Goal: Task Accomplishment & Management: Manage account settings

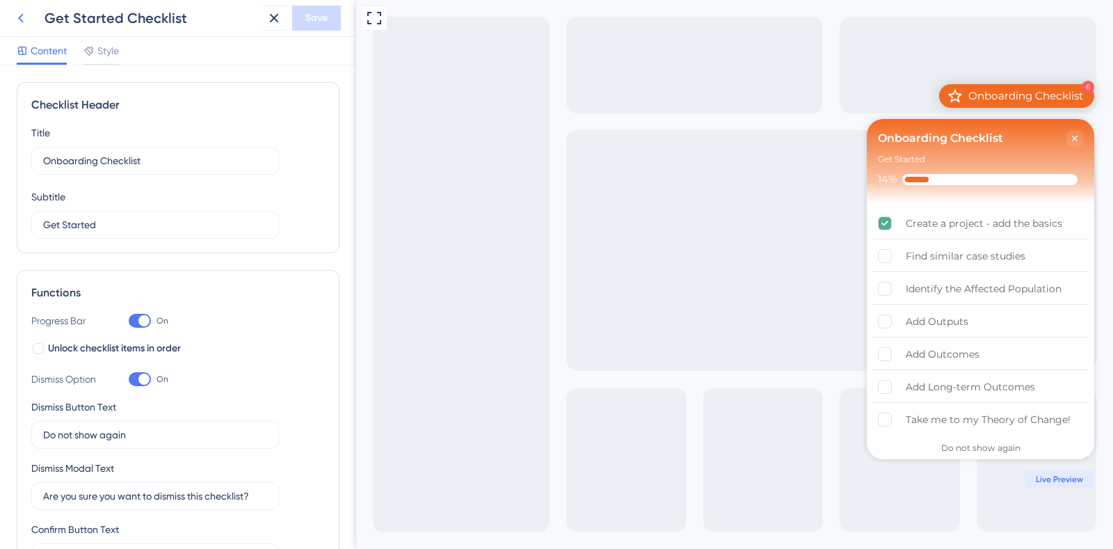
click at [0, 0] on icon at bounding box center [0, 0] width 0 height 0
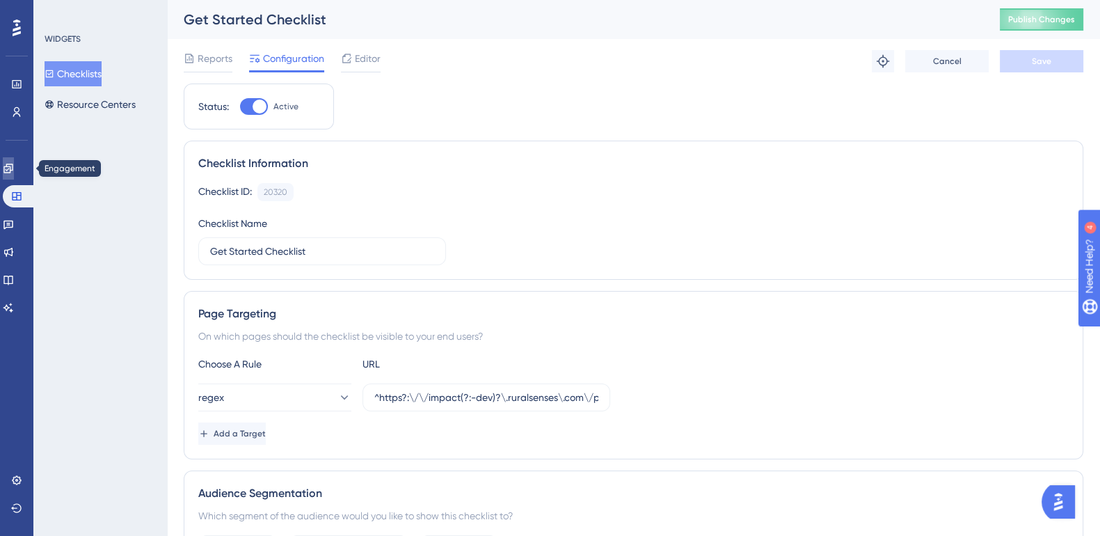
click at [14, 173] on icon at bounding box center [8, 168] width 11 height 11
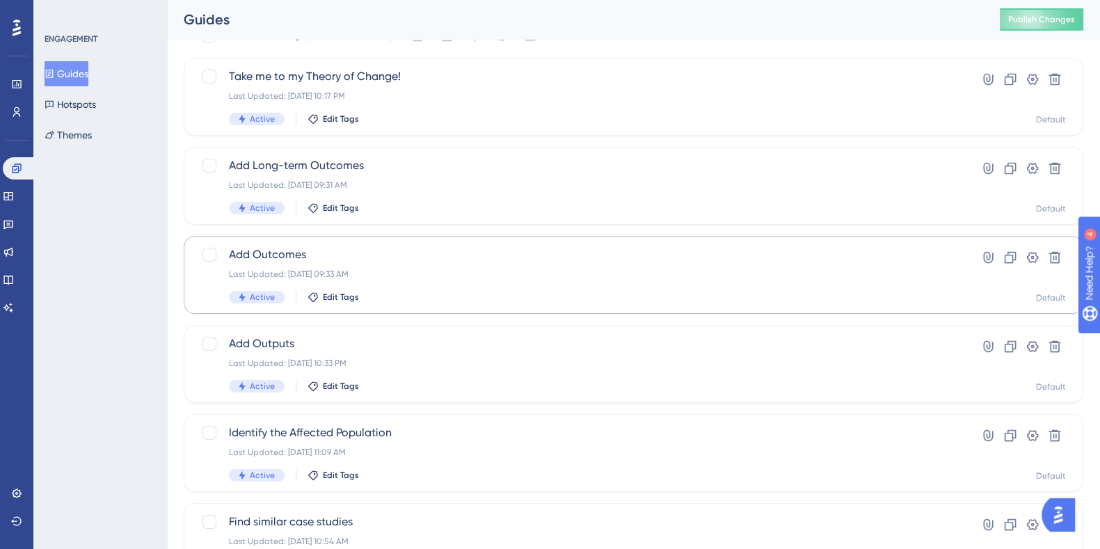
scroll to position [86, 0]
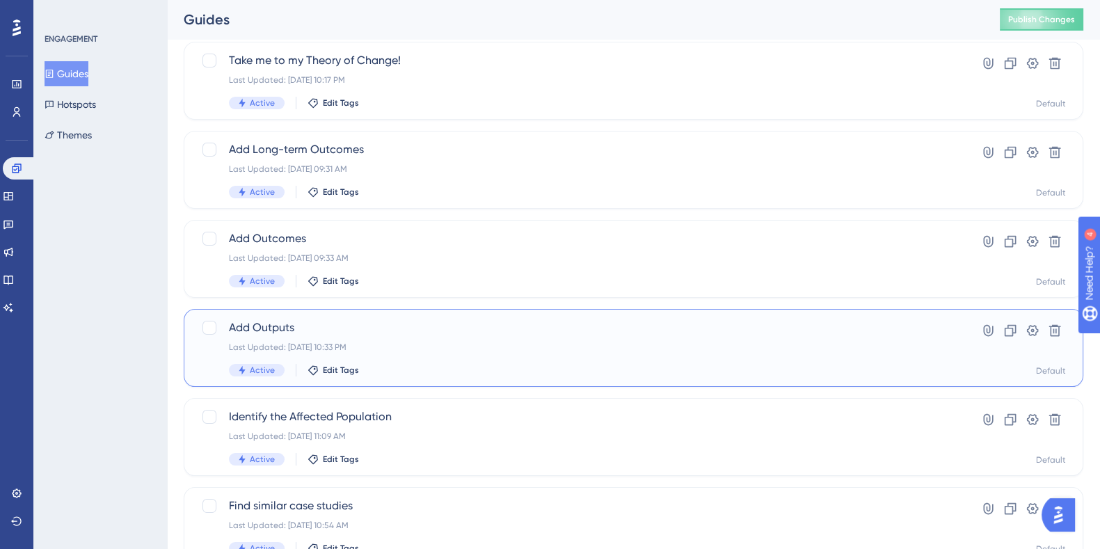
click at [243, 328] on span "Add Outputs" at bounding box center [578, 327] width 698 height 17
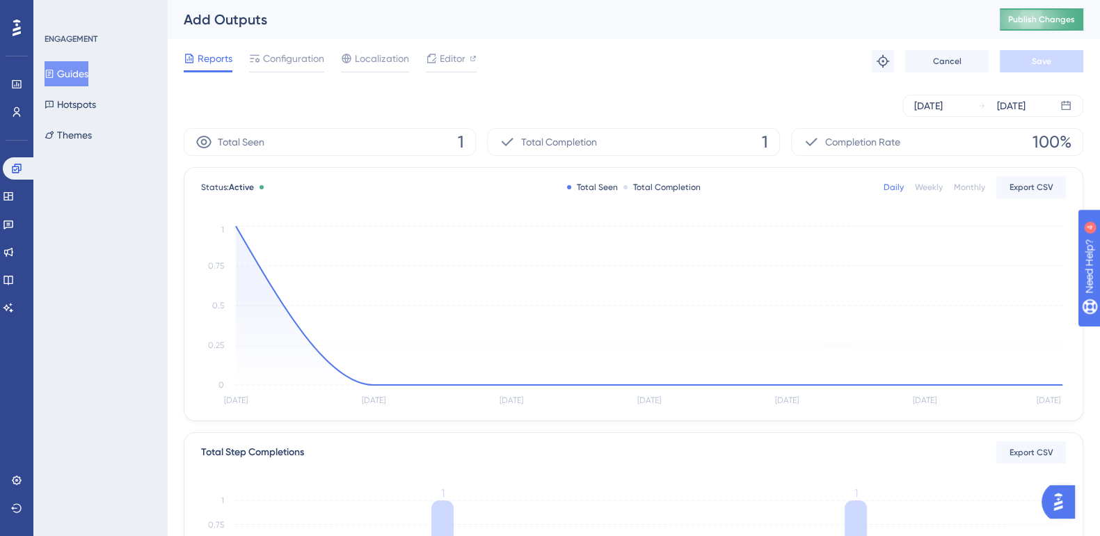
click at [1059, 19] on span "Publish Changes" at bounding box center [1041, 19] width 67 height 11
click at [440, 59] on span "Editor" at bounding box center [453, 58] width 26 height 17
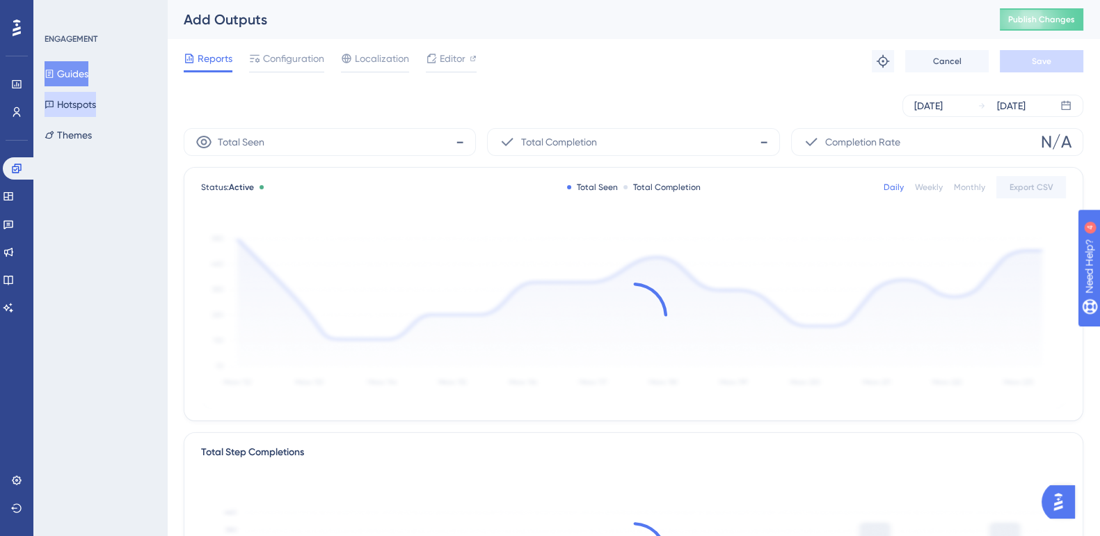
click at [73, 106] on button "Hotspots" at bounding box center [70, 104] width 51 height 25
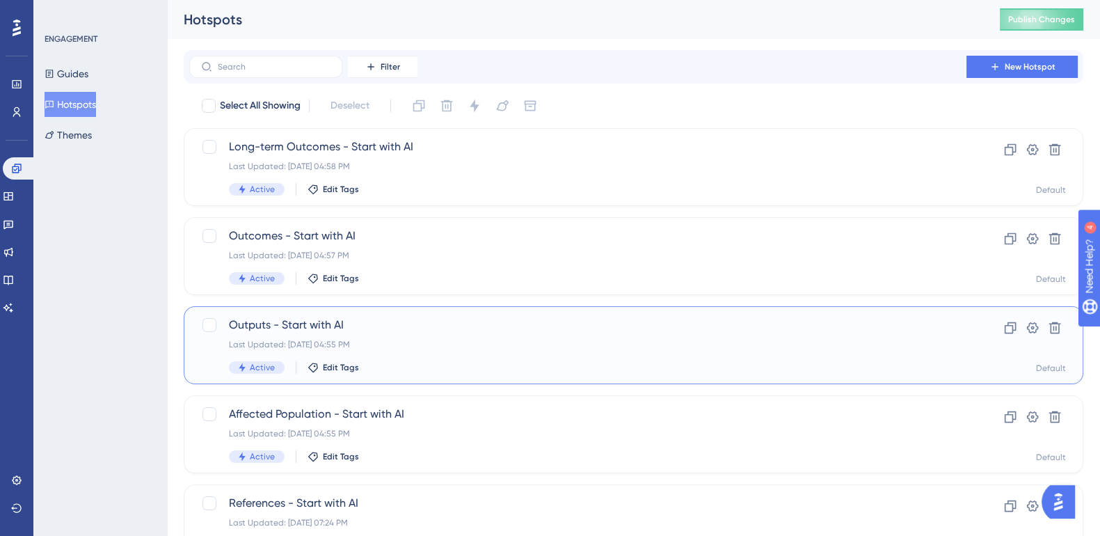
click at [294, 325] on span "Outputs - Start with AI" at bounding box center [578, 325] width 698 height 17
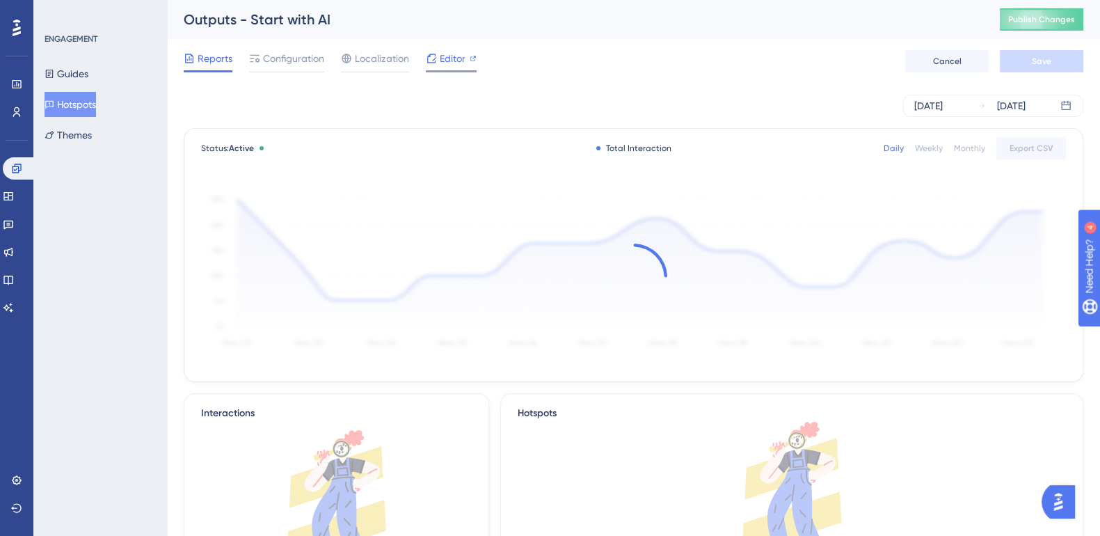
click at [449, 52] on span "Editor" at bounding box center [453, 58] width 26 height 17
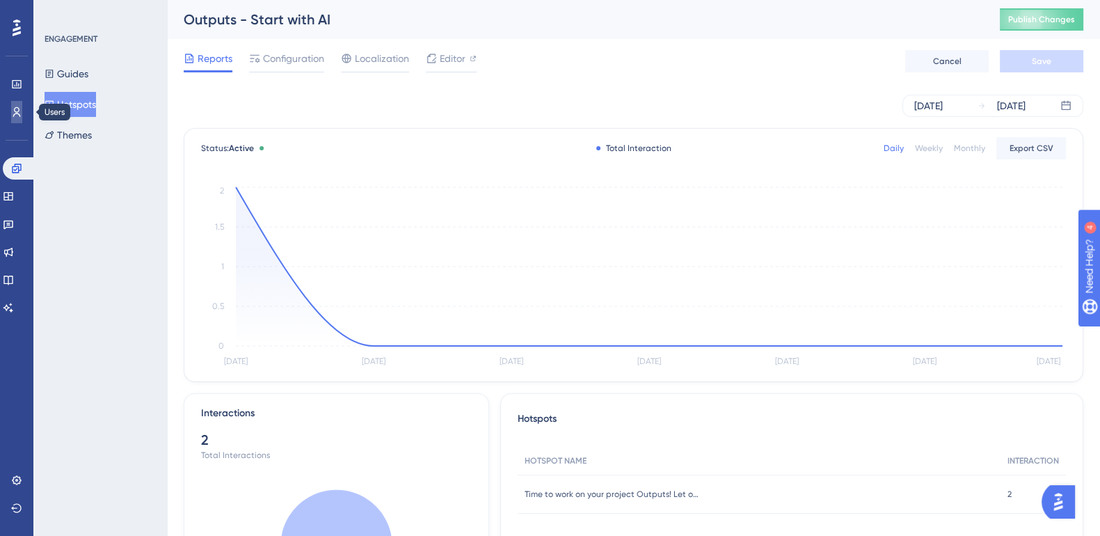
click at [17, 114] on icon at bounding box center [16, 111] width 11 height 11
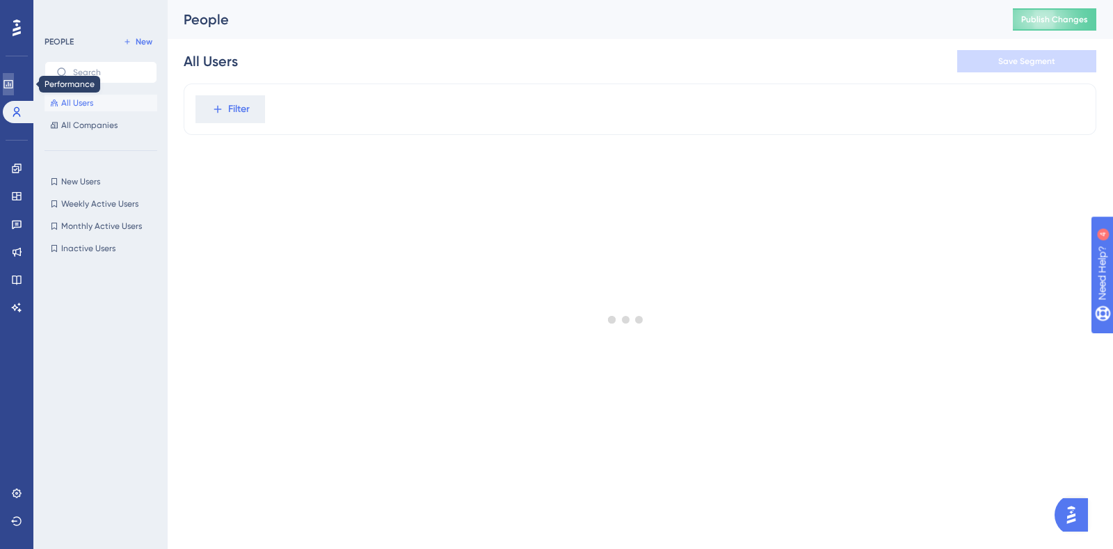
click at [10, 81] on icon at bounding box center [8, 84] width 11 height 11
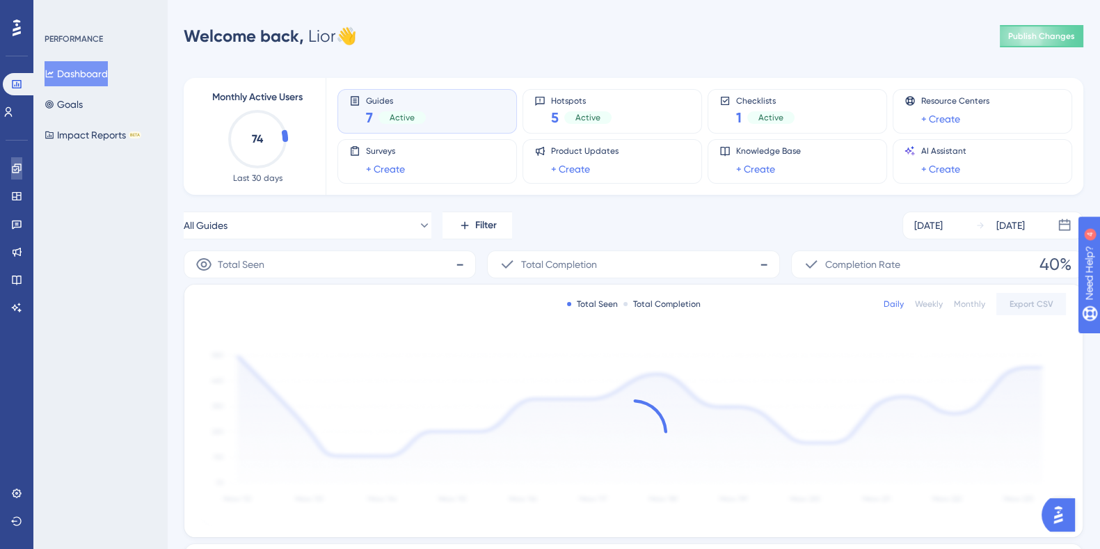
click at [17, 170] on icon at bounding box center [16, 168] width 11 height 11
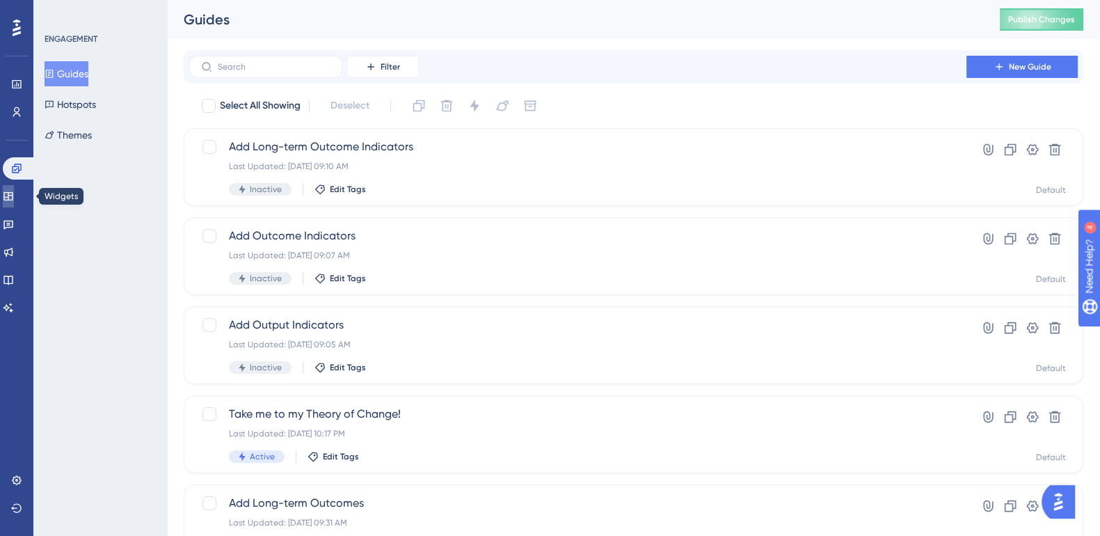
click at [14, 186] on link at bounding box center [8, 196] width 11 height 22
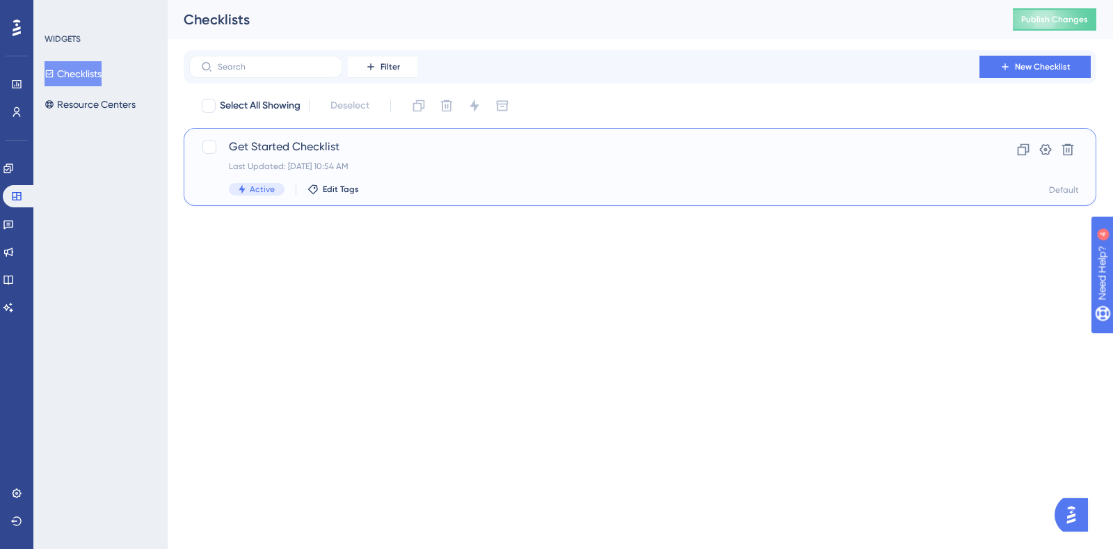
click at [306, 145] on span "Get Started Checklist" at bounding box center [584, 146] width 711 height 17
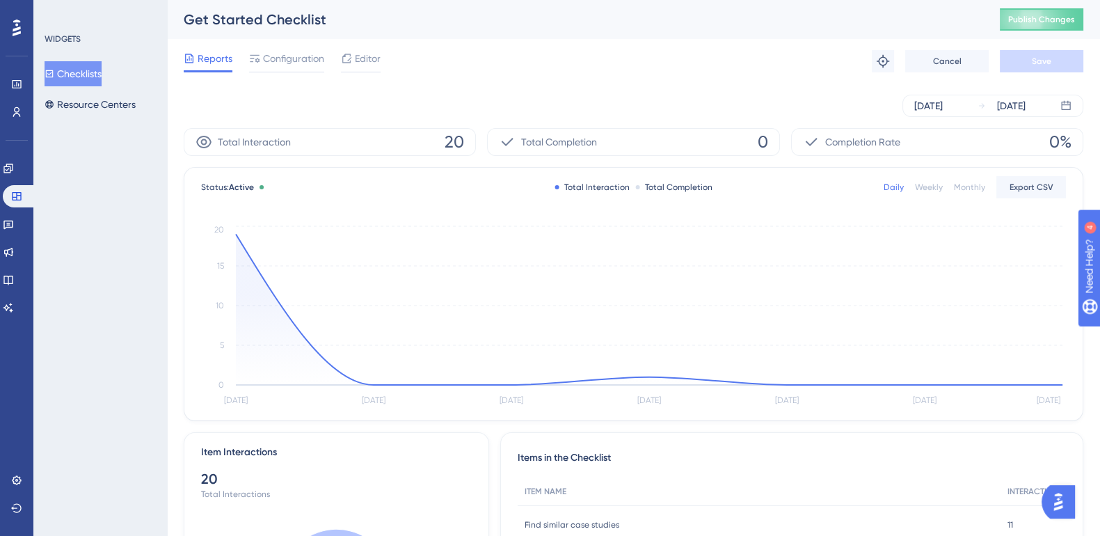
click at [365, 45] on div "Reports Configuration Editor Troubleshoot Cancel Save" at bounding box center [633, 61] width 899 height 45
click at [370, 56] on span "Editor" at bounding box center [368, 58] width 26 height 17
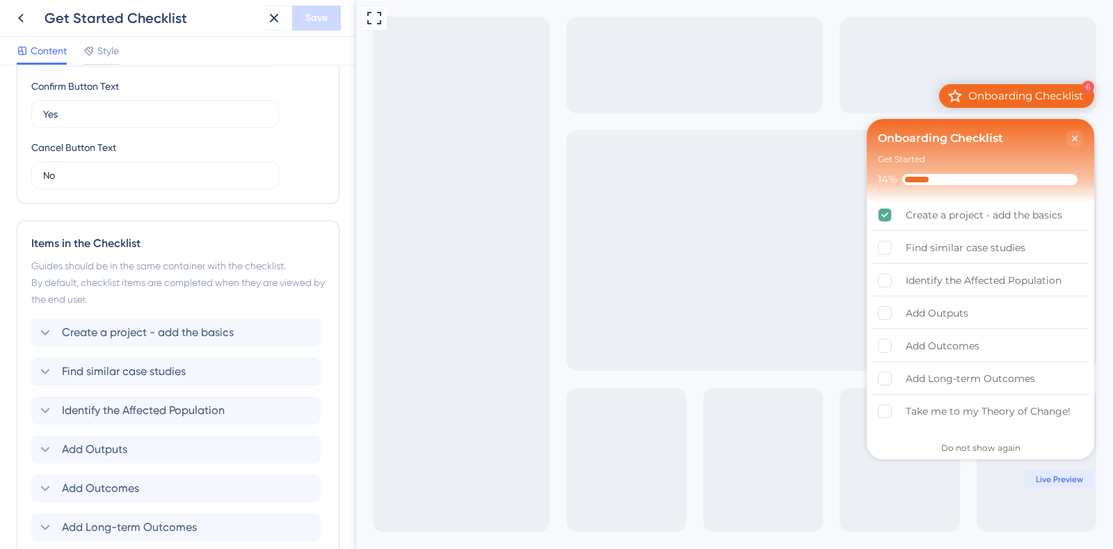
scroll to position [596, 0]
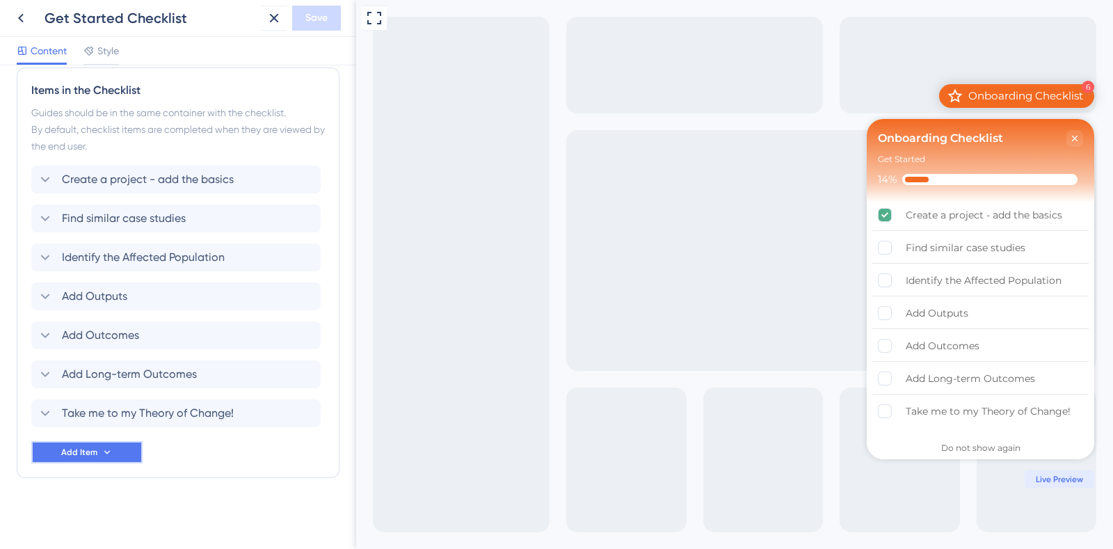
click at [95, 442] on button "Add Item" at bounding box center [86, 452] width 111 height 22
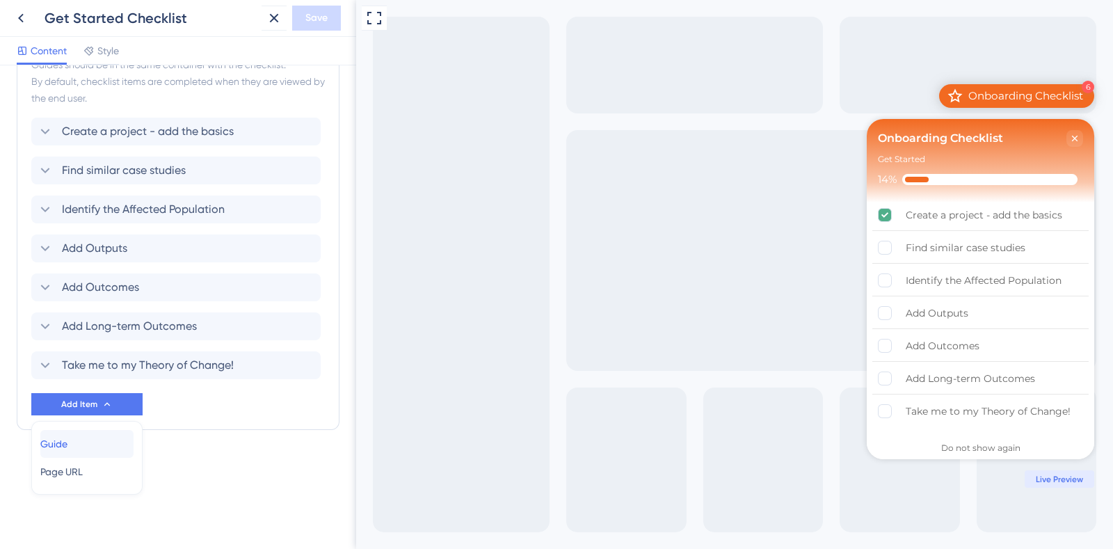
click at [80, 445] on div "Guide Guide" at bounding box center [86, 444] width 93 height 28
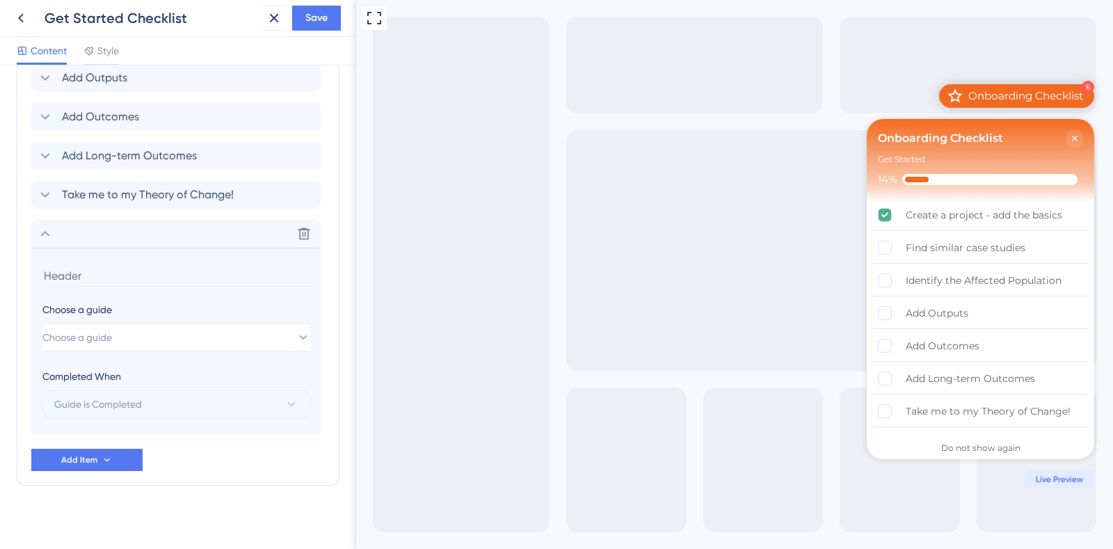
scroll to position [822, 0]
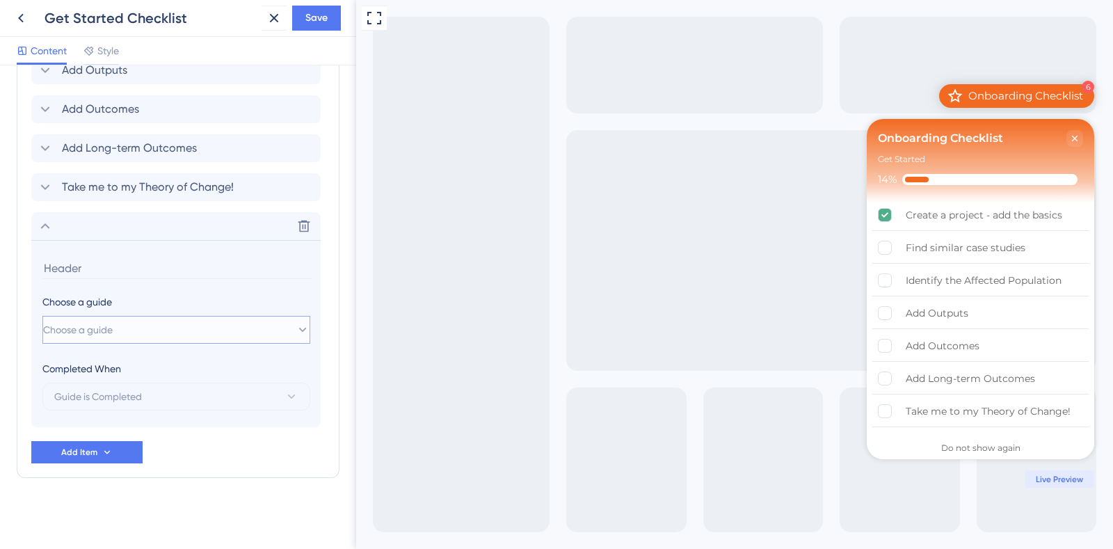
click at [111, 318] on button "Choose a guide" at bounding box center [176, 330] width 268 height 28
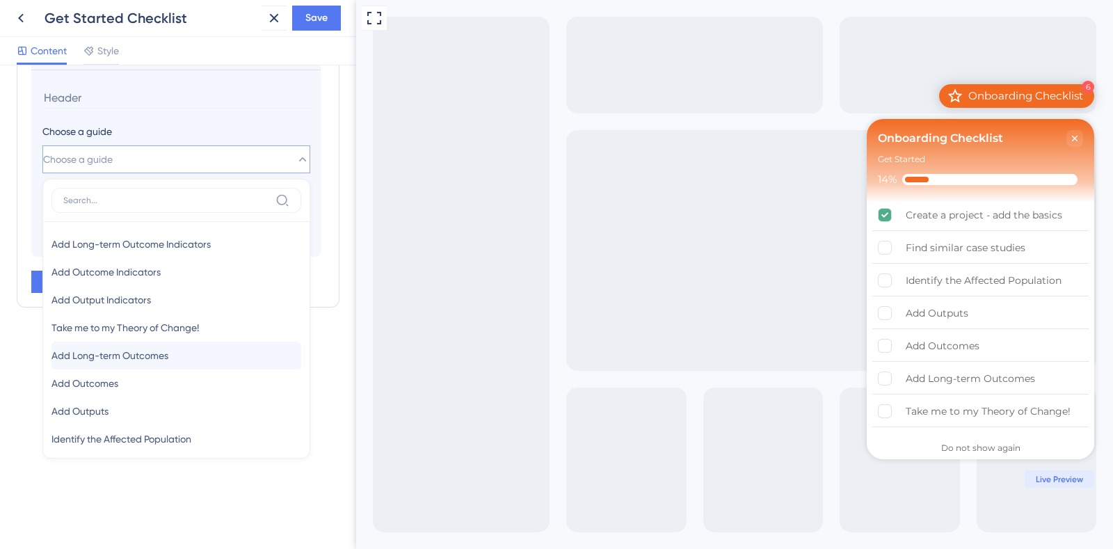
scroll to position [906, 0]
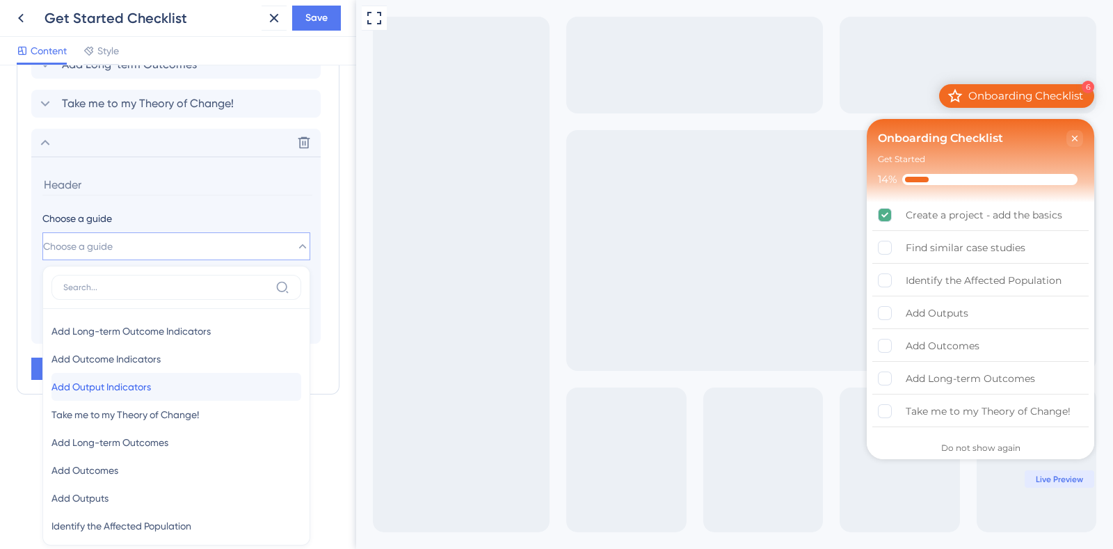
click at [191, 385] on div "Add Output Indicators Add Output Indicators" at bounding box center [176, 387] width 250 height 28
type input "Add Output Indicators"
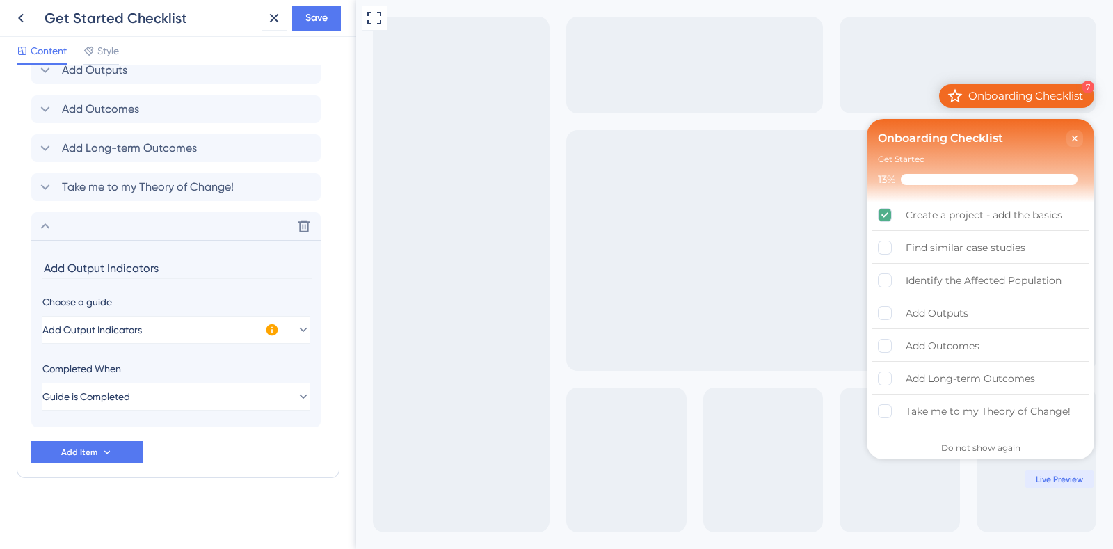
click at [275, 331] on icon at bounding box center [272, 330] width 12 height 12
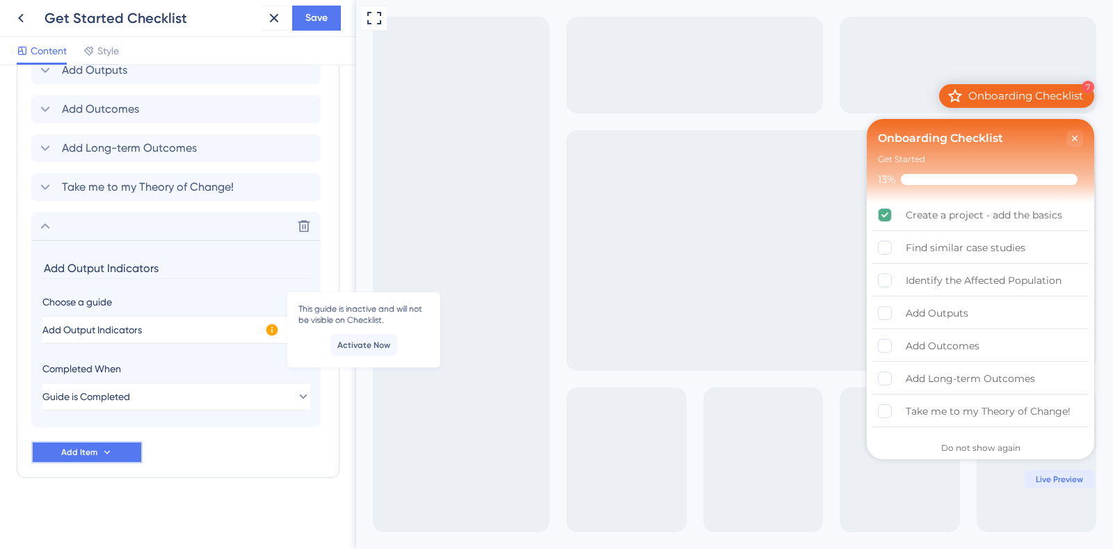
click at [98, 447] on button "Add Item" at bounding box center [86, 452] width 111 height 22
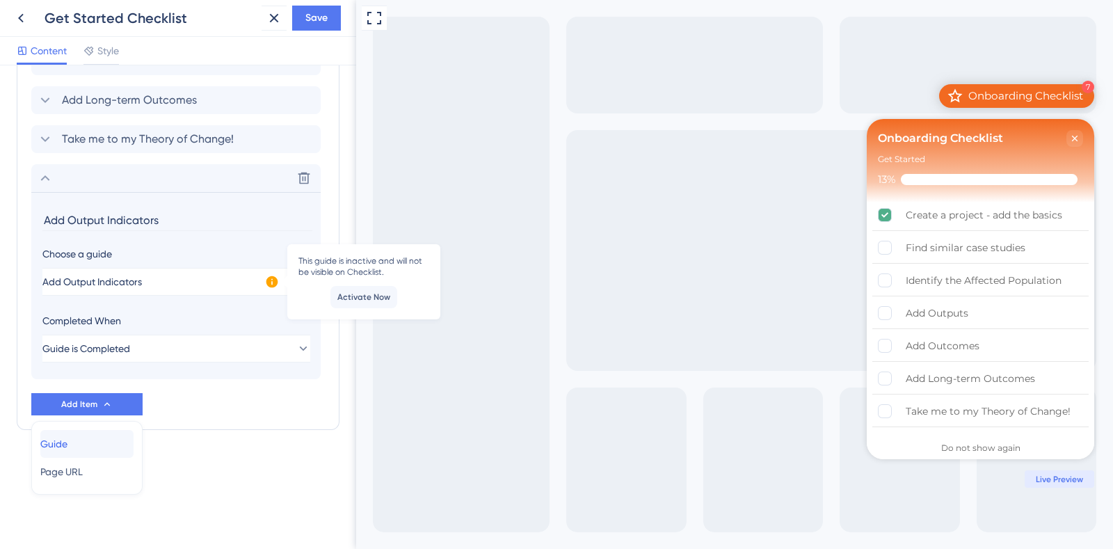
click at [98, 445] on div "Guide Guide" at bounding box center [86, 444] width 93 height 28
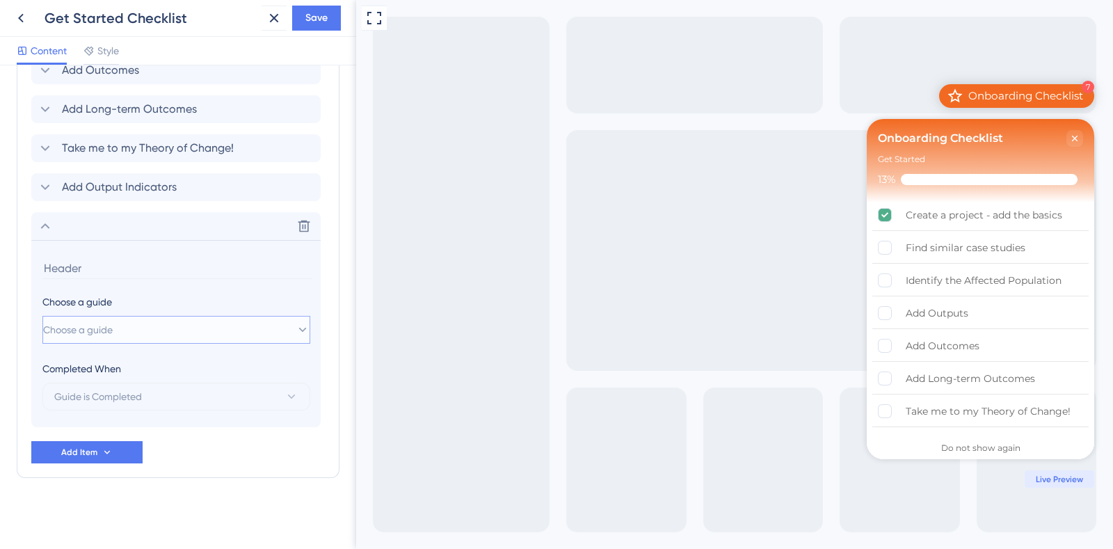
click at [113, 328] on span "Choose a guide" at bounding box center [78, 329] width 70 height 17
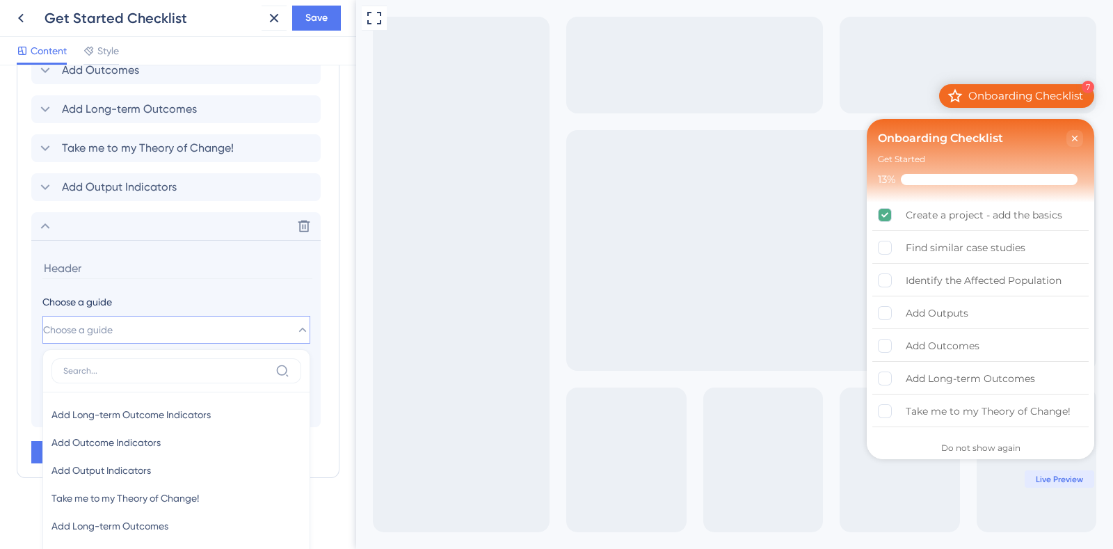
scroll to position [1032, 0]
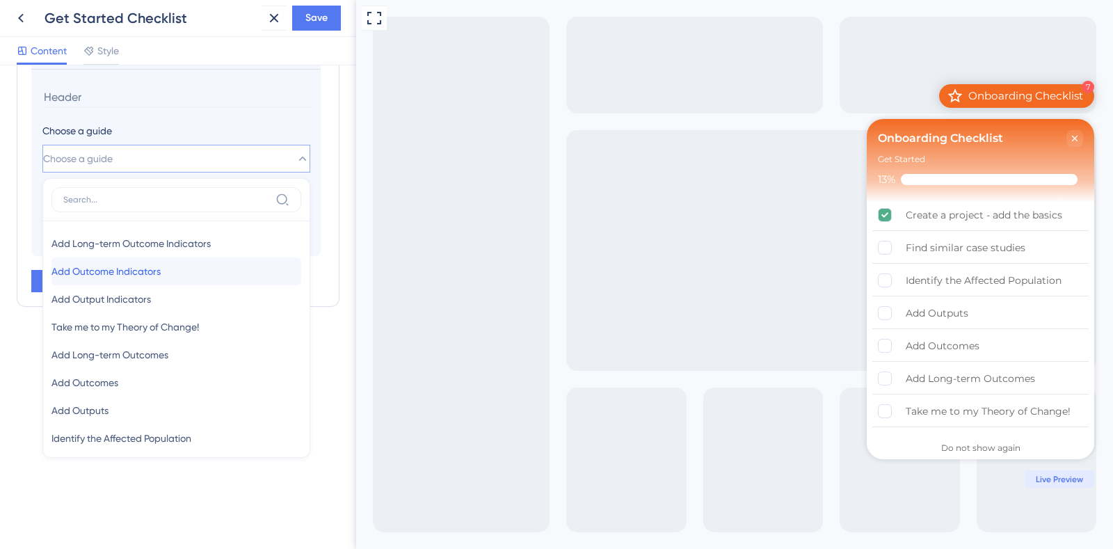
click at [161, 274] on span "Add Outcome Indicators" at bounding box center [105, 271] width 109 height 17
type input "Add Outcome Indicators"
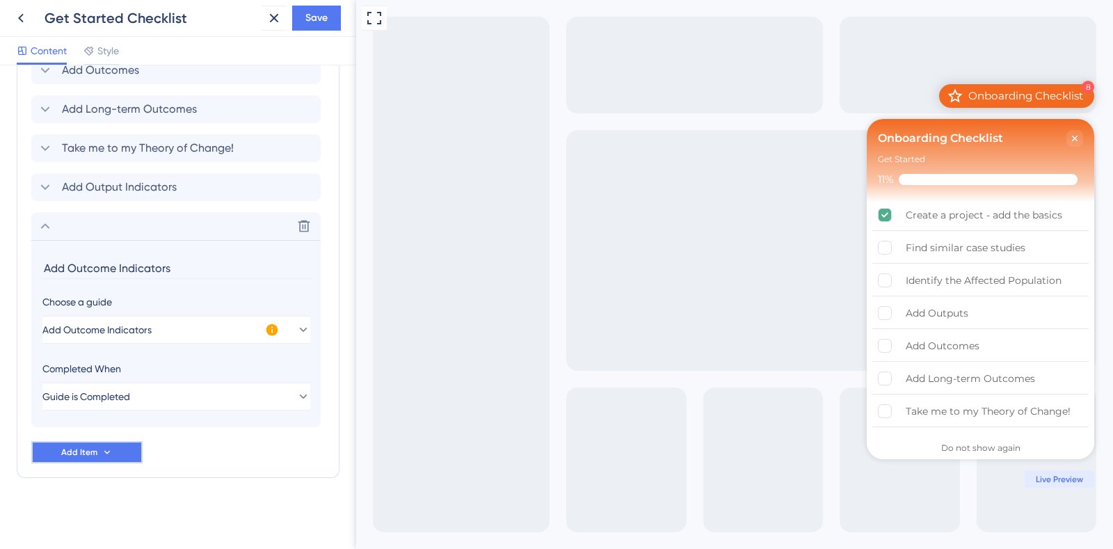
click at [97, 449] on button "Add Item" at bounding box center [86, 452] width 111 height 22
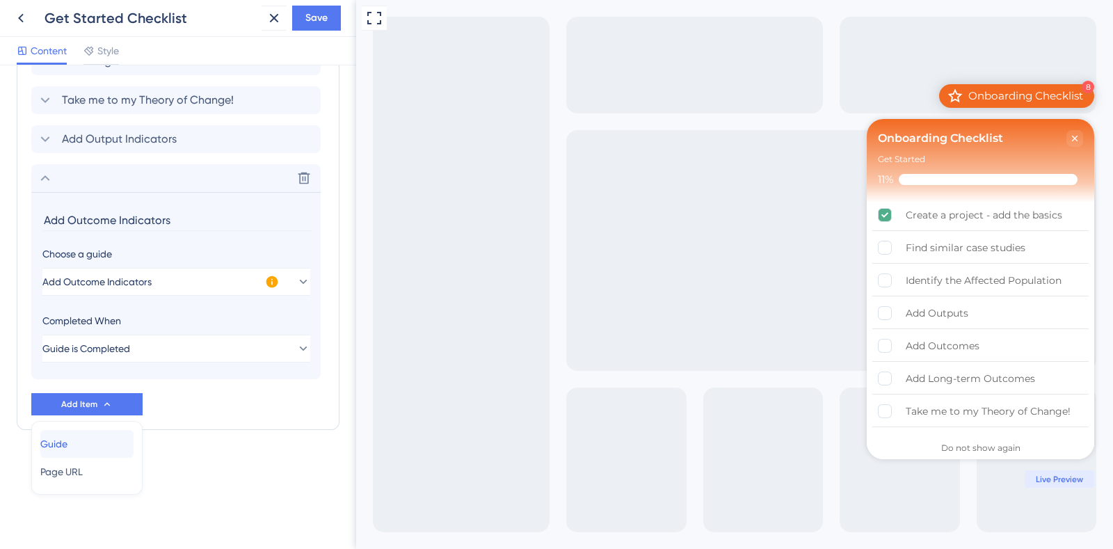
click at [97, 447] on div "Guide Guide" at bounding box center [86, 444] width 93 height 28
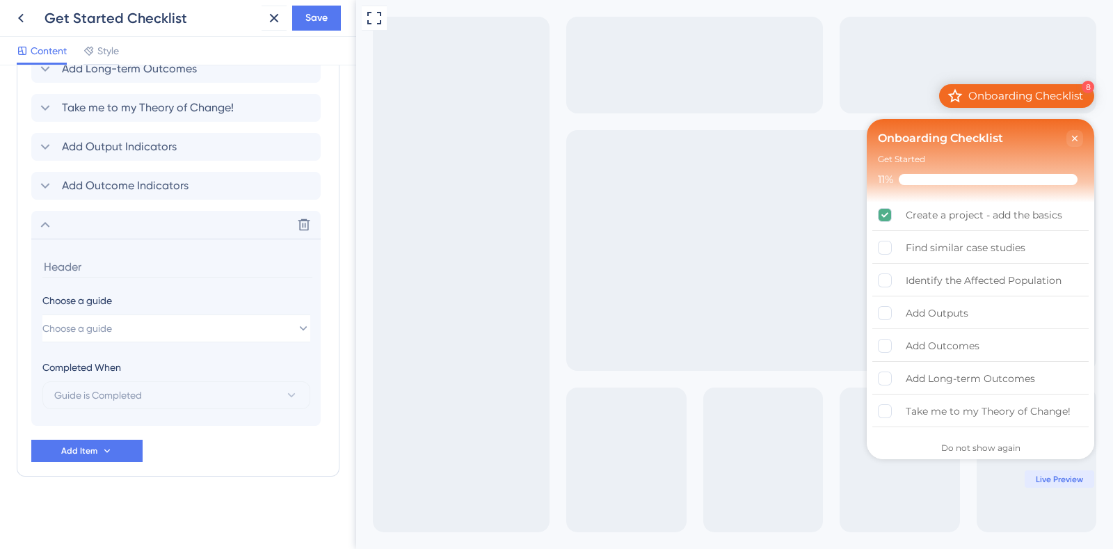
scroll to position [900, 0]
click at [127, 333] on button "Choose a guide" at bounding box center [176, 330] width 268 height 28
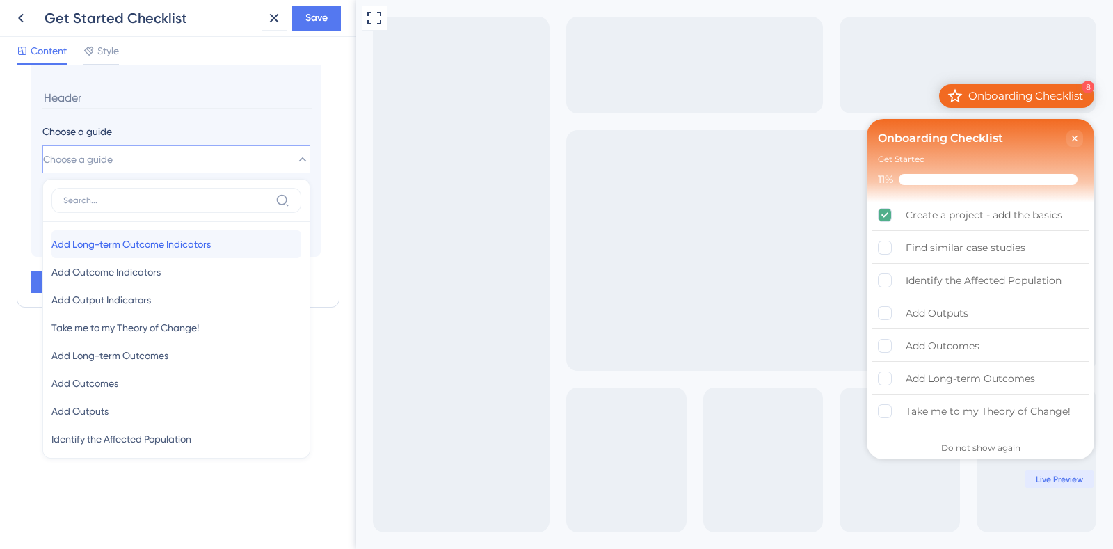
click at [173, 246] on span "Add Long-term Outcome Indicators" at bounding box center [130, 244] width 159 height 17
type input "Add Long-term Outcome Indicators"
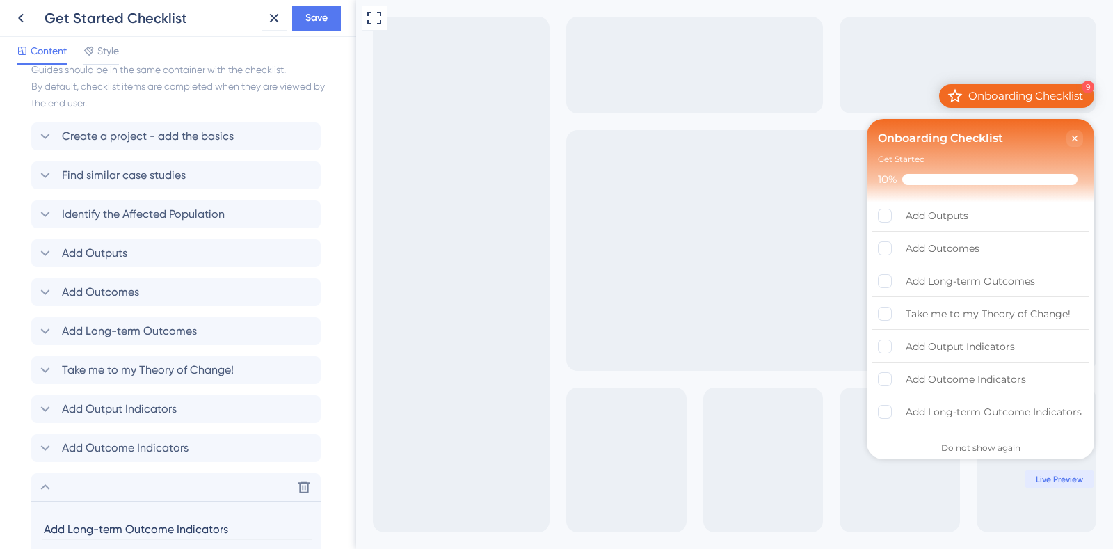
scroll to position [726, 0]
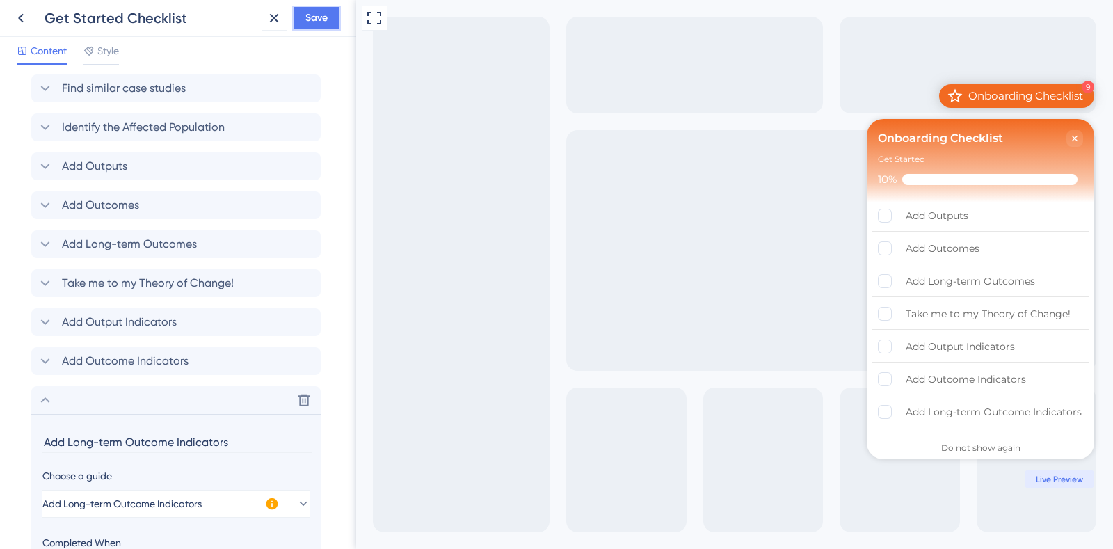
click at [319, 24] on span "Save" at bounding box center [316, 18] width 22 height 17
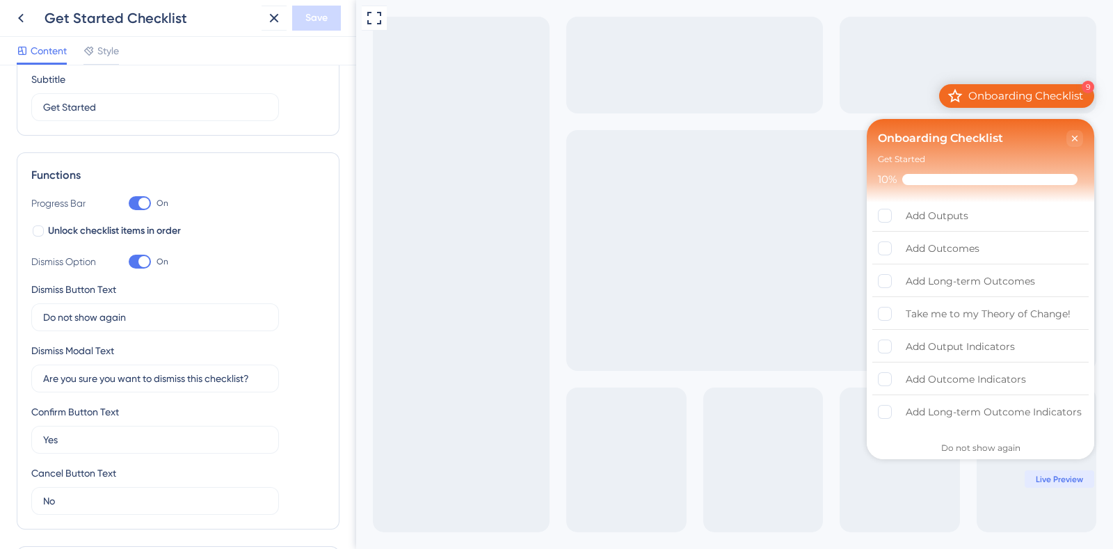
scroll to position [0, 0]
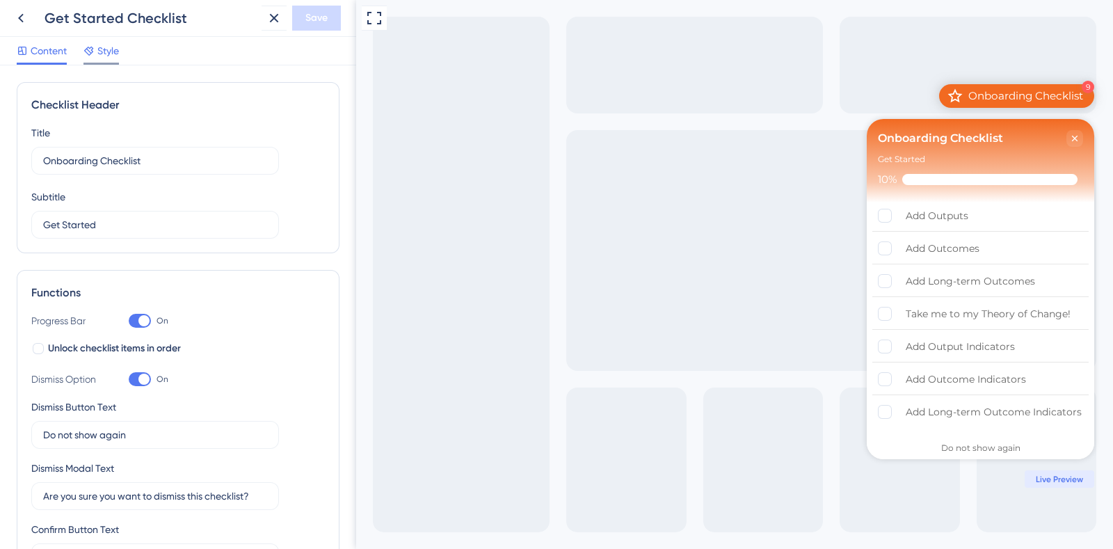
click at [108, 53] on span "Style" at bounding box center [108, 50] width 22 height 17
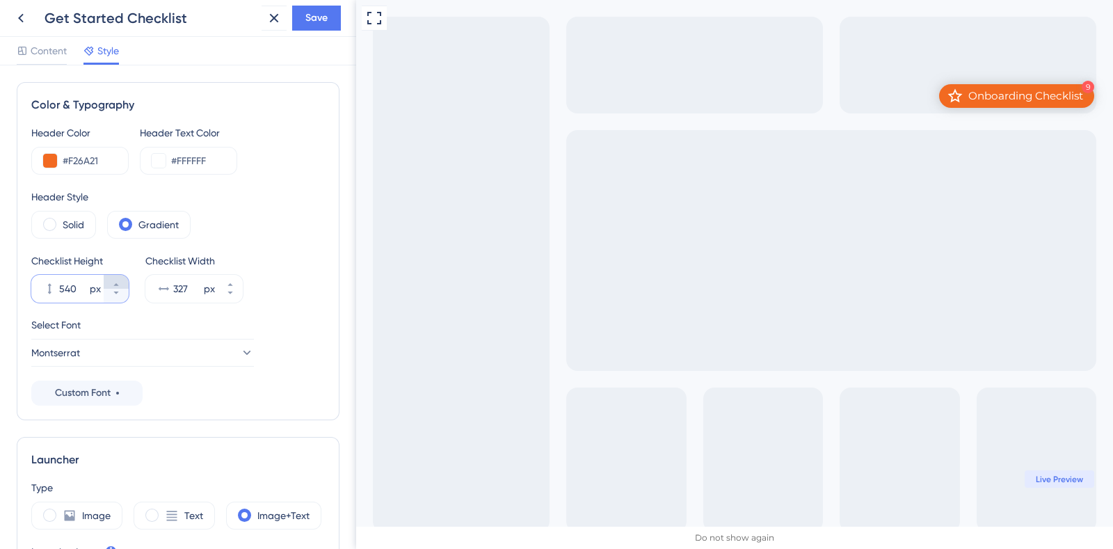
scroll to position [70, 0]
click at [114, 280] on icon at bounding box center [116, 284] width 8 height 8
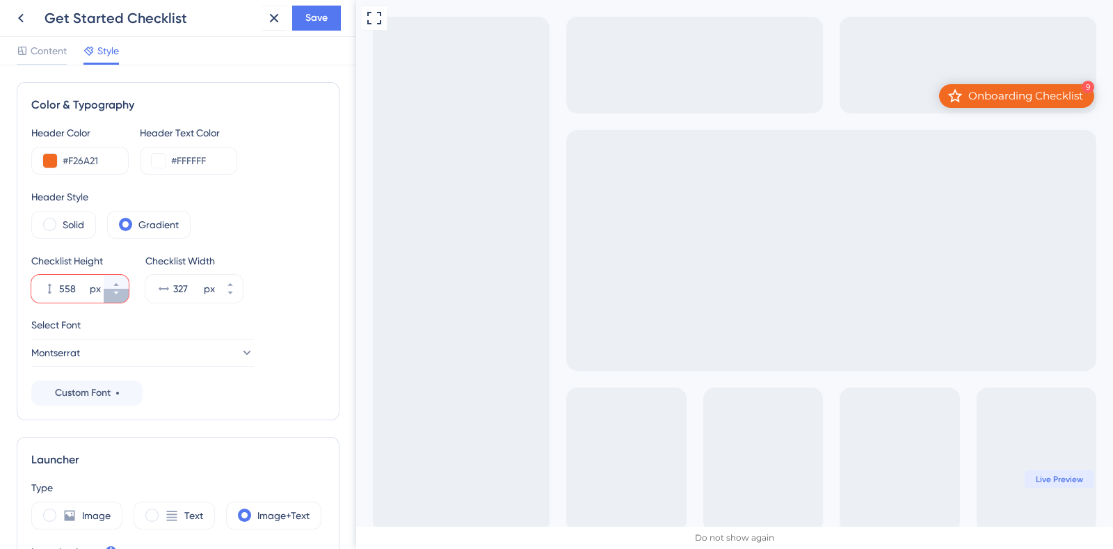
click at [111, 300] on button "558 px" at bounding box center [116, 296] width 25 height 14
click at [111, 300] on button "557 px" at bounding box center [116, 296] width 25 height 14
click at [111, 300] on button "556 px" at bounding box center [116, 296] width 25 height 14
click at [111, 300] on button "533 px" at bounding box center [116, 296] width 25 height 14
click at [113, 280] on icon at bounding box center [116, 284] width 8 height 8
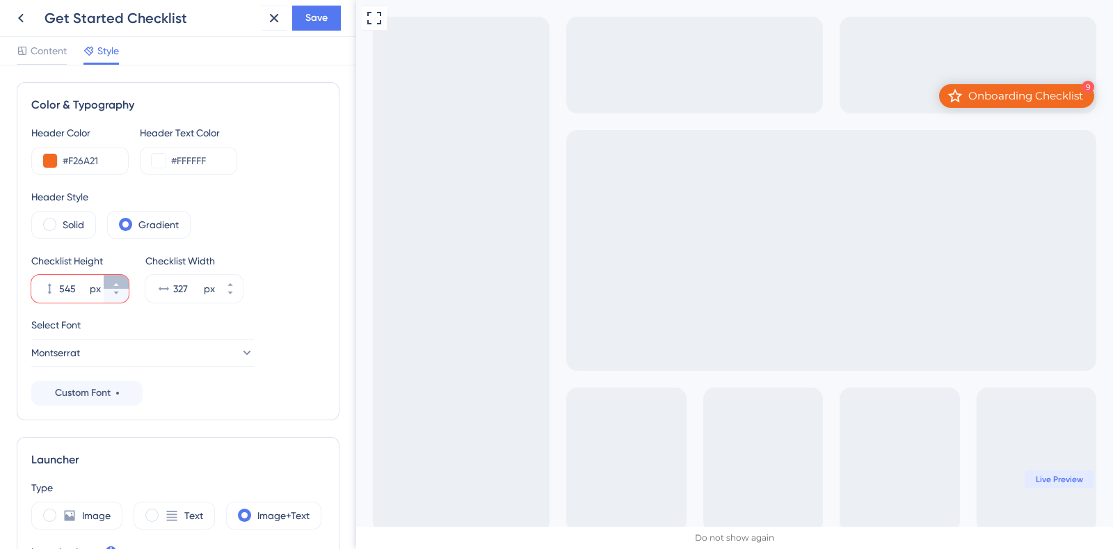
click at [113, 280] on icon at bounding box center [116, 284] width 8 height 8
click at [310, 19] on span "Save" at bounding box center [316, 18] width 22 height 17
click at [125, 276] on button "546 px" at bounding box center [116, 282] width 25 height 14
click at [125, 276] on button "547 px" at bounding box center [116, 282] width 25 height 14
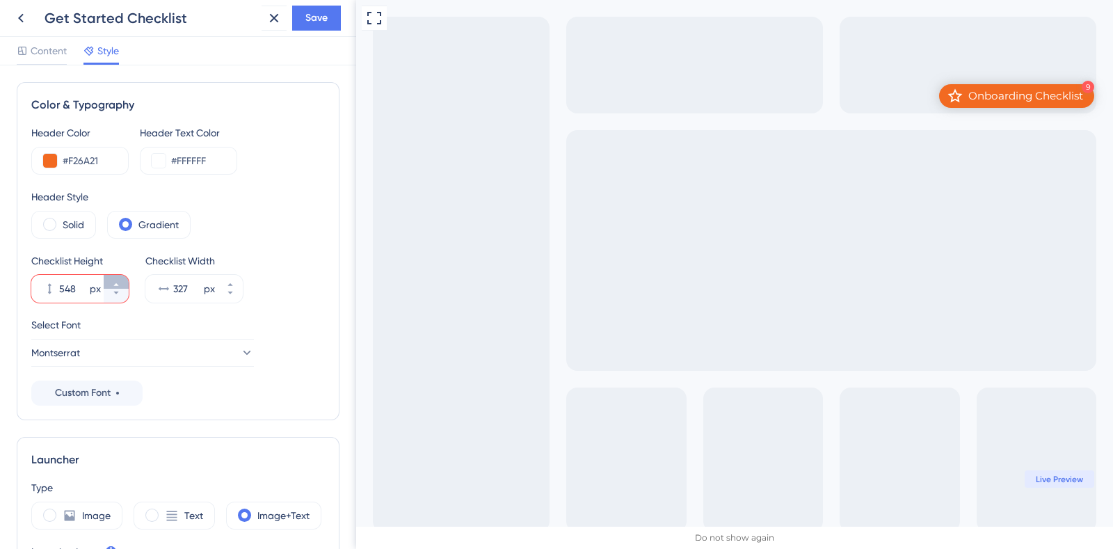
click at [125, 276] on button "548 px" at bounding box center [116, 282] width 25 height 14
click at [125, 276] on button "549 px" at bounding box center [116, 282] width 25 height 14
click at [125, 276] on button "550 px" at bounding box center [116, 282] width 25 height 14
click at [125, 276] on button "551 px" at bounding box center [116, 282] width 25 height 14
click at [125, 276] on button "552 px" at bounding box center [116, 282] width 25 height 14
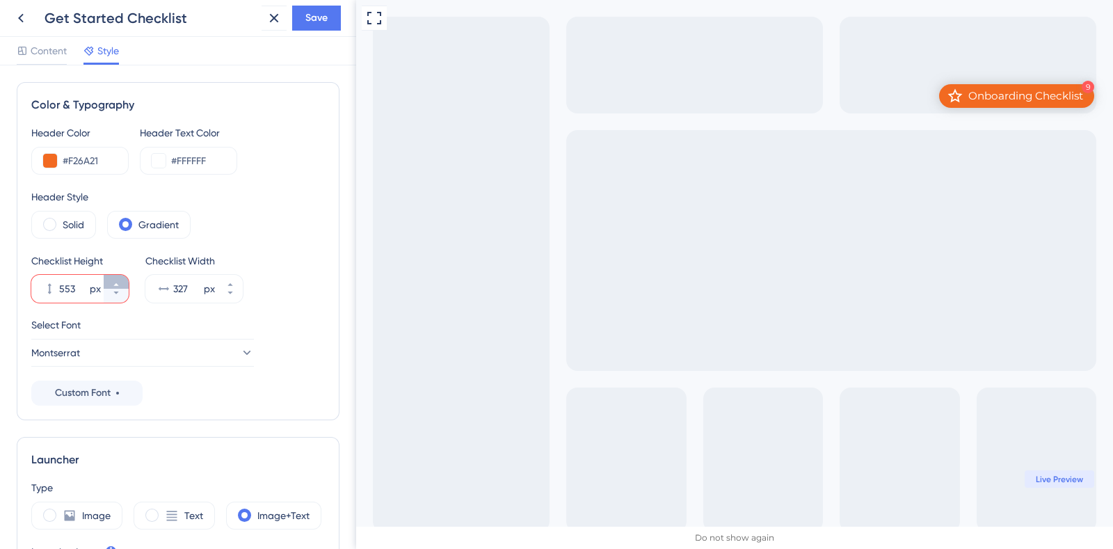
click at [125, 276] on button "553 px" at bounding box center [116, 282] width 25 height 14
click at [125, 276] on button "554 px" at bounding box center [116, 282] width 25 height 14
click at [125, 276] on button "555 px" at bounding box center [116, 282] width 25 height 14
click at [125, 276] on button "556 px" at bounding box center [116, 282] width 25 height 14
click at [125, 276] on button "557 px" at bounding box center [116, 282] width 25 height 14
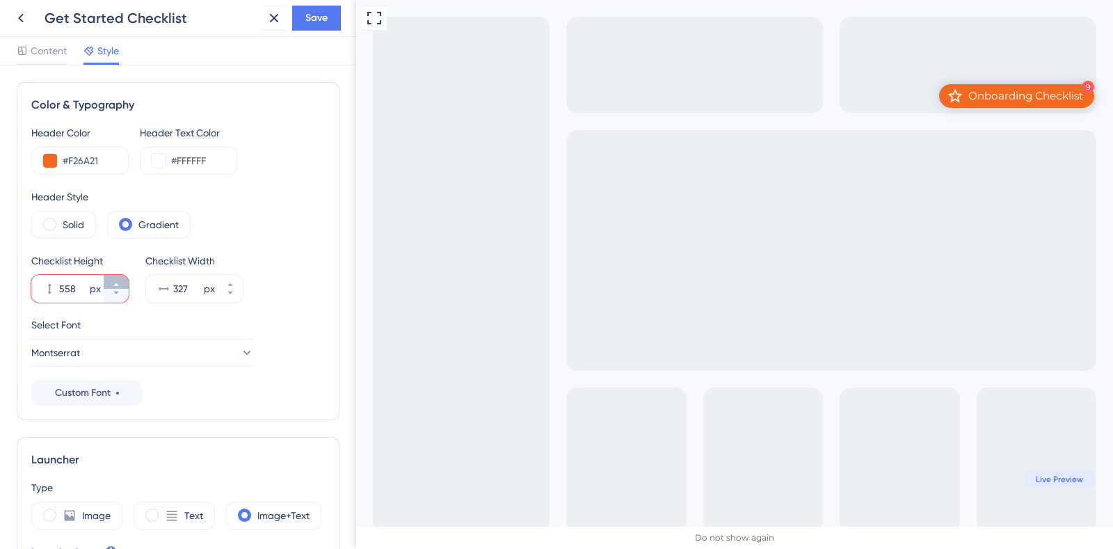
click at [125, 276] on button "558 px" at bounding box center [116, 282] width 25 height 14
click at [125, 276] on button "559 px" at bounding box center [116, 282] width 25 height 14
click at [125, 276] on button "560 px" at bounding box center [116, 282] width 25 height 14
click at [125, 276] on button "561 px" at bounding box center [116, 282] width 25 height 14
click at [125, 276] on button "562 px" at bounding box center [116, 282] width 25 height 14
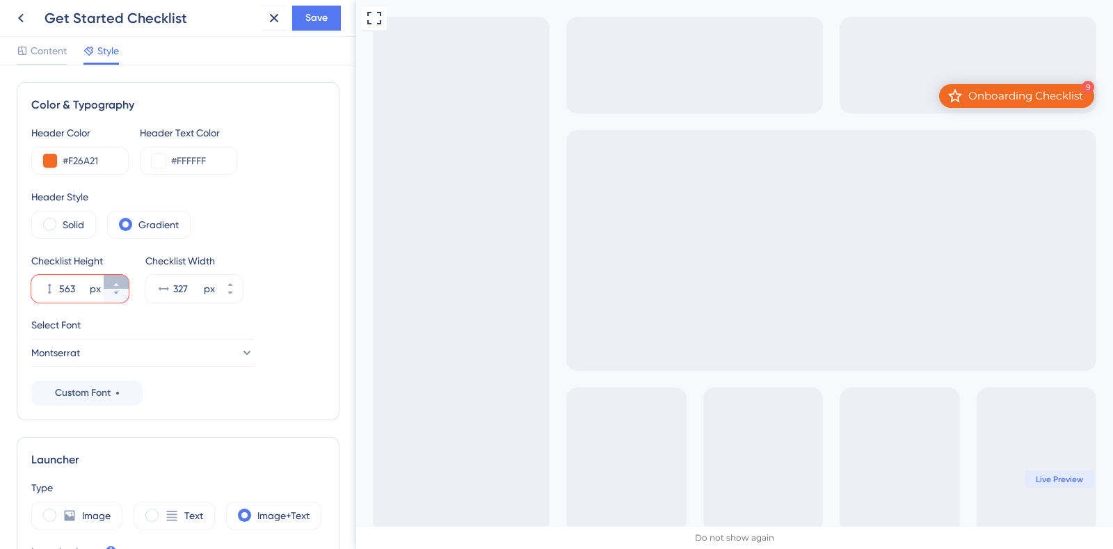
click at [125, 276] on button "563 px" at bounding box center [116, 282] width 25 height 14
click at [125, 276] on button "564 px" at bounding box center [116, 282] width 25 height 14
click at [125, 276] on button "565 px" at bounding box center [116, 282] width 25 height 14
click at [125, 276] on button "566 px" at bounding box center [116, 282] width 25 height 14
click at [125, 276] on button "567 px" at bounding box center [116, 282] width 25 height 14
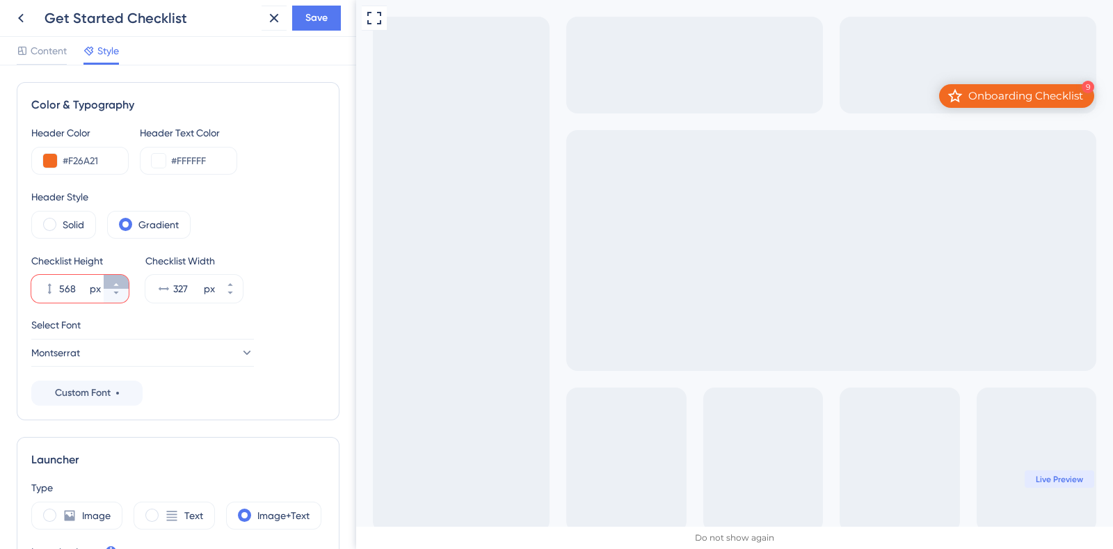
click at [125, 276] on button "568 px" at bounding box center [116, 282] width 25 height 14
click at [125, 276] on button "587 px" at bounding box center [116, 282] width 25 height 14
click at [110, 297] on button "532 px" at bounding box center [116, 296] width 25 height 14
click at [117, 280] on icon at bounding box center [116, 284] width 8 height 8
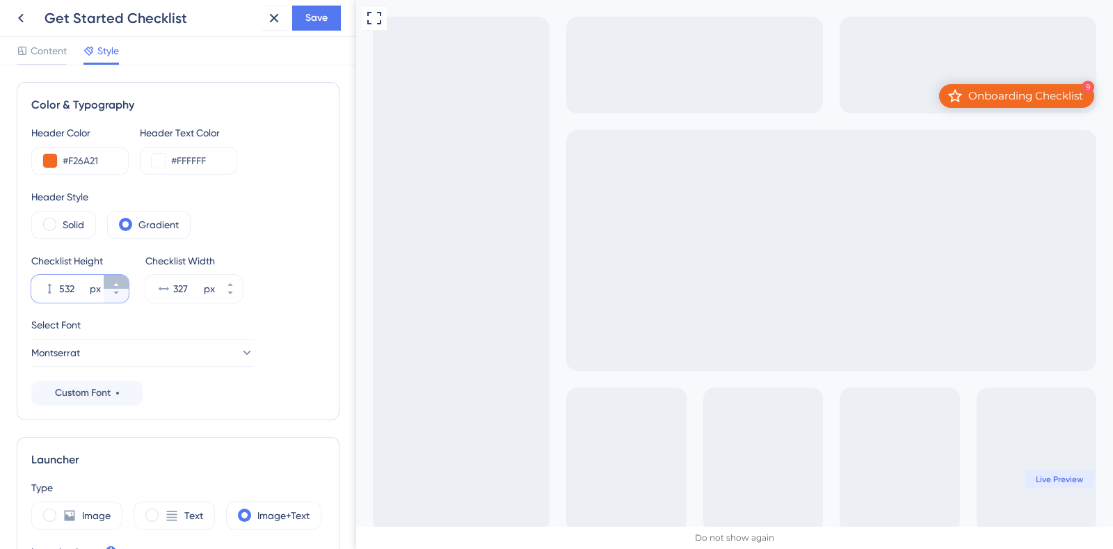
click at [117, 280] on icon at bounding box center [116, 284] width 8 height 8
click at [111, 297] on button "535 px" at bounding box center [116, 296] width 25 height 14
click at [111, 297] on button "534 px" at bounding box center [116, 296] width 25 height 14
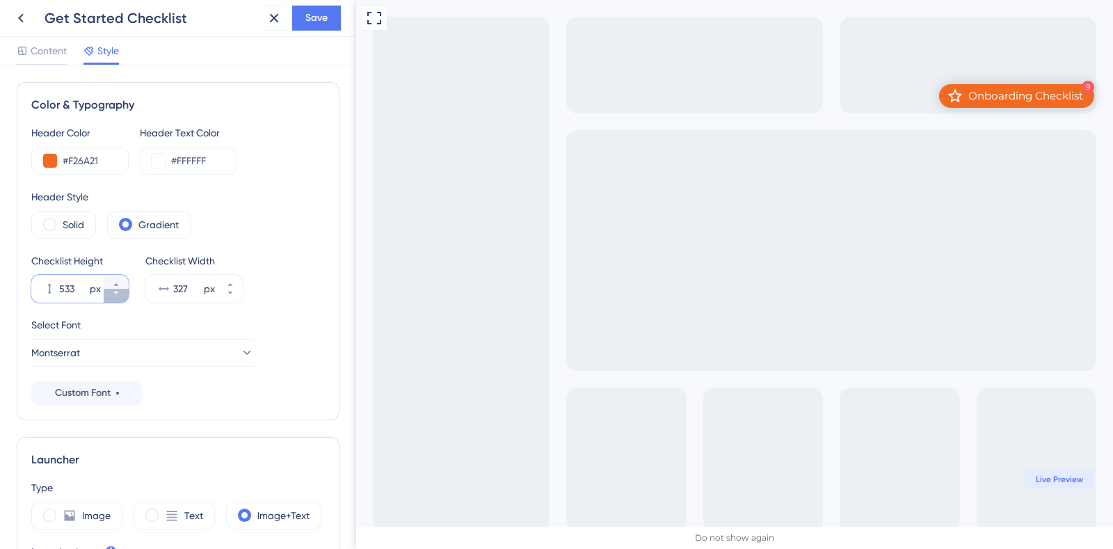
click at [111, 297] on button "533 px" at bounding box center [116, 296] width 25 height 14
click at [111, 297] on button "532 px" at bounding box center [116, 296] width 25 height 14
click at [111, 297] on button "531 px" at bounding box center [116, 296] width 25 height 14
click at [111, 297] on button "530 px" at bounding box center [116, 296] width 25 height 14
click at [111, 297] on button "529 px" at bounding box center [116, 296] width 25 height 14
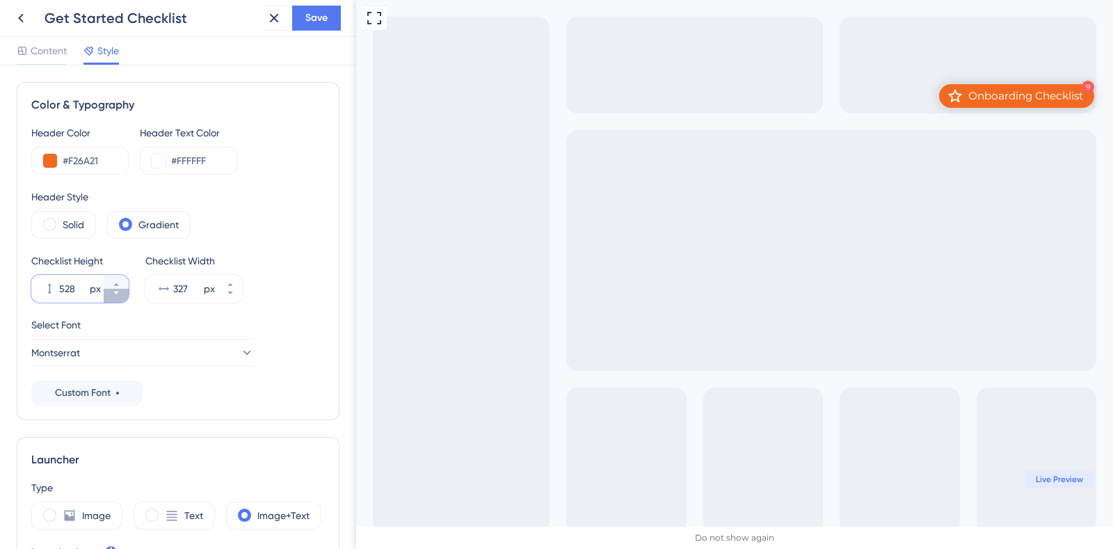
click at [111, 297] on button "528 px" at bounding box center [116, 296] width 25 height 14
click at [111, 297] on button "527 px" at bounding box center [116, 296] width 25 height 14
click at [111, 297] on button "526 px" at bounding box center [116, 296] width 25 height 14
click at [111, 297] on button "525 px" at bounding box center [116, 296] width 25 height 14
click at [111, 297] on button "524 px" at bounding box center [116, 296] width 25 height 14
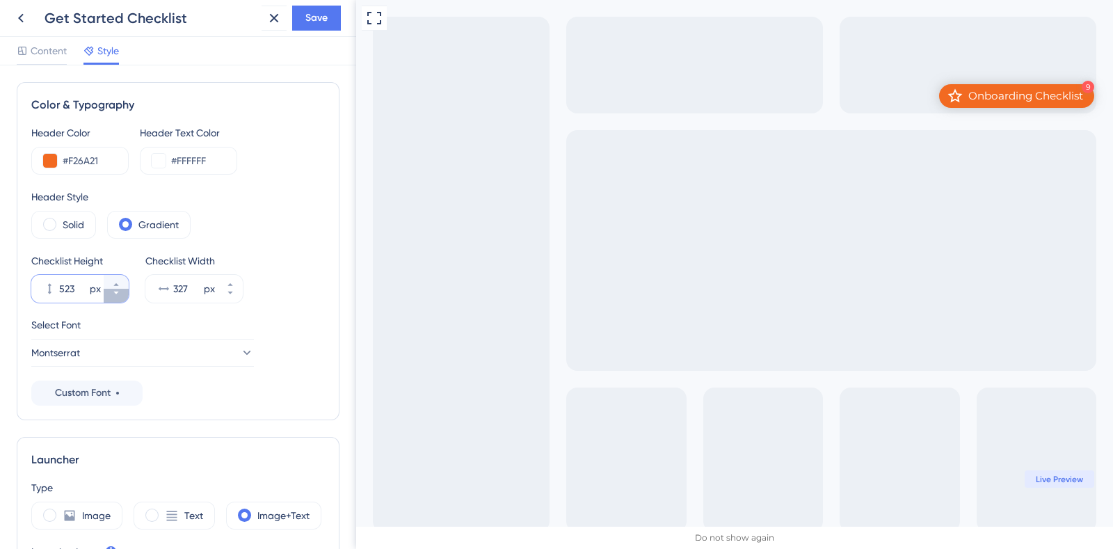
click at [111, 297] on button "523 px" at bounding box center [116, 296] width 25 height 14
click at [111, 297] on button "522 px" at bounding box center [116, 296] width 25 height 14
click at [111, 297] on button "521 px" at bounding box center [116, 296] width 25 height 14
click at [111, 297] on button "520 px" at bounding box center [116, 296] width 25 height 14
click at [111, 297] on button "519 px" at bounding box center [116, 296] width 25 height 14
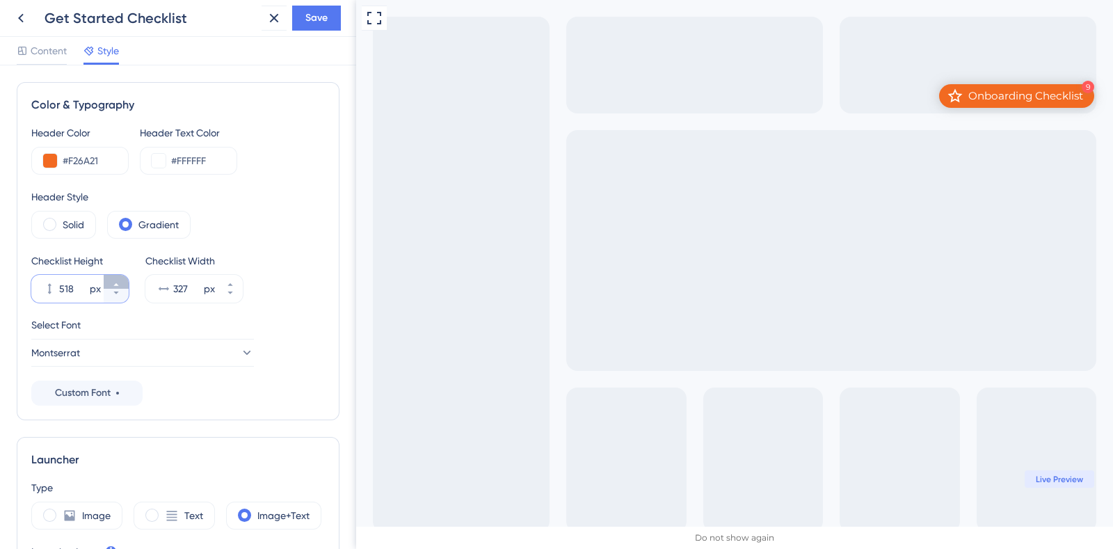
click at [120, 280] on button "518 px" at bounding box center [116, 282] width 25 height 14
click at [120, 280] on button "519 px" at bounding box center [116, 282] width 25 height 14
click at [120, 280] on button "520 px" at bounding box center [116, 282] width 25 height 14
click at [120, 280] on button "521 px" at bounding box center [116, 282] width 25 height 14
click at [120, 280] on button "522 px" at bounding box center [116, 282] width 25 height 14
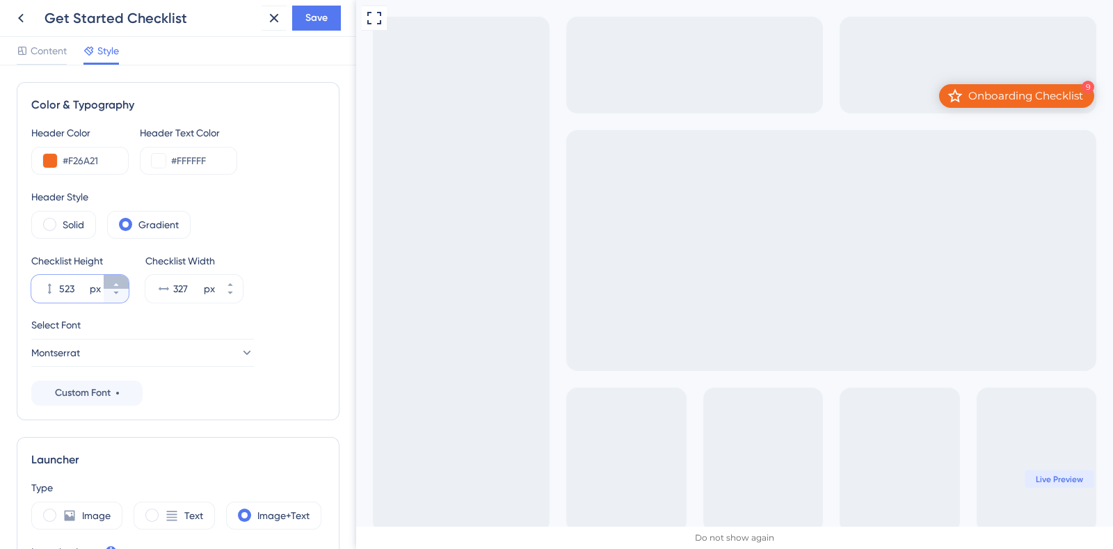
click at [120, 280] on button "523 px" at bounding box center [116, 282] width 25 height 14
click at [120, 280] on button "524 px" at bounding box center [116, 282] width 25 height 14
click at [120, 280] on button "525 px" at bounding box center [116, 282] width 25 height 14
click at [120, 280] on button "526 px" at bounding box center [116, 282] width 25 height 14
click at [120, 280] on button "527 px" at bounding box center [116, 282] width 25 height 14
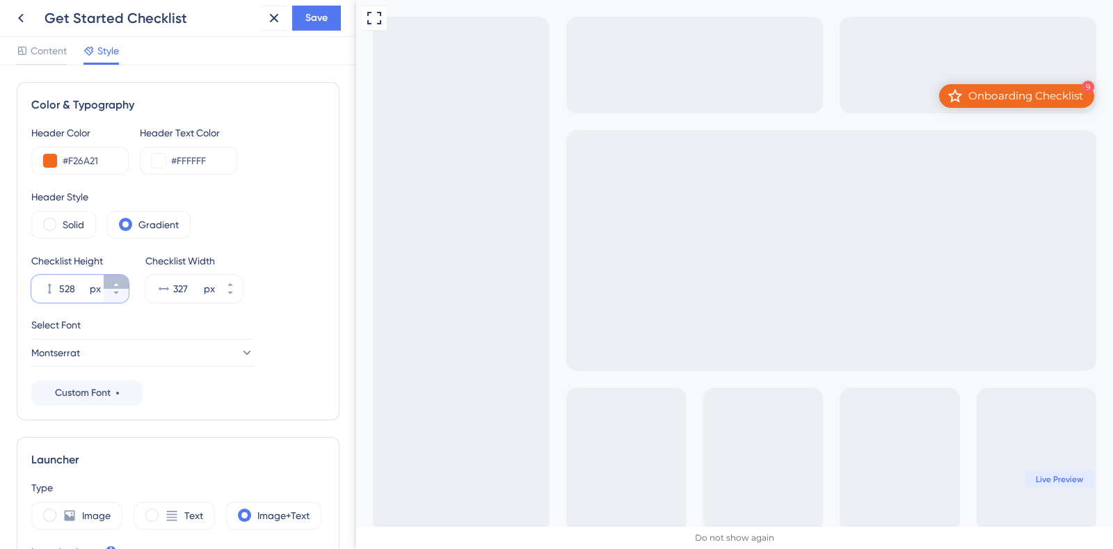
click at [120, 280] on button "528 px" at bounding box center [116, 282] width 25 height 14
type input "529"
click at [312, 19] on span "Save" at bounding box center [316, 18] width 22 height 17
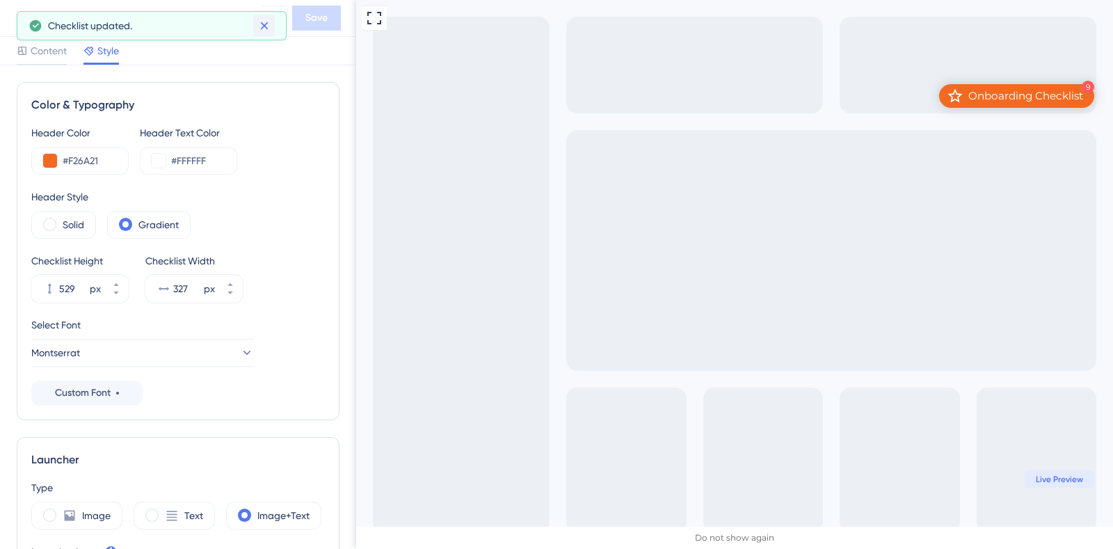
click at [265, 26] on icon at bounding box center [264, 26] width 8 height 8
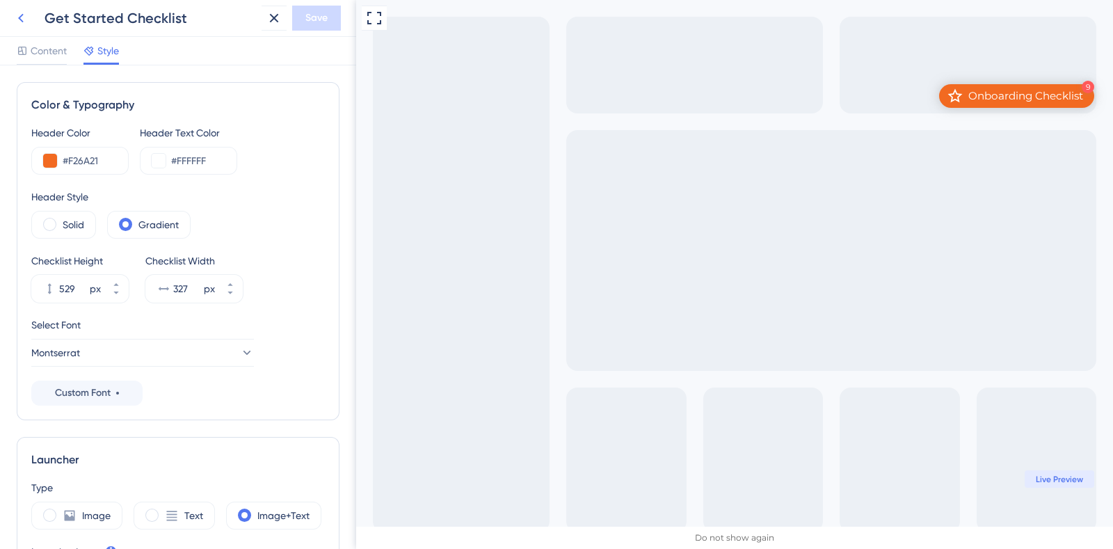
click at [24, 25] on icon at bounding box center [21, 18] width 17 height 17
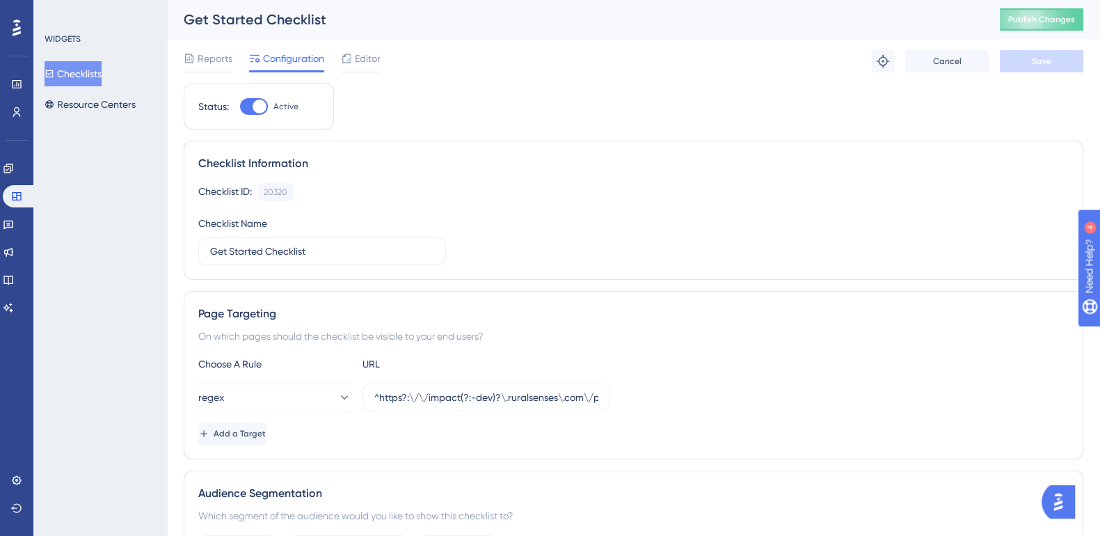
click at [14, 179] on div "Engagement Widgets Feedback Product Updates Knowledge Base AI Assistant" at bounding box center [17, 237] width 28 height 161
click at [14, 175] on link at bounding box center [8, 168] width 11 height 22
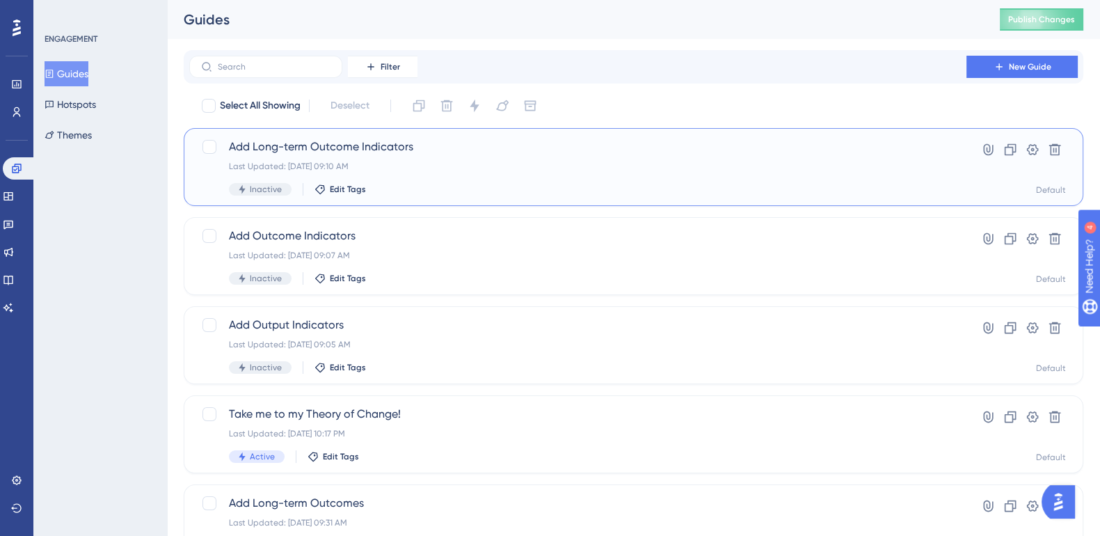
click at [433, 150] on span "Add Long-term Outcome Indicators" at bounding box center [578, 146] width 698 height 17
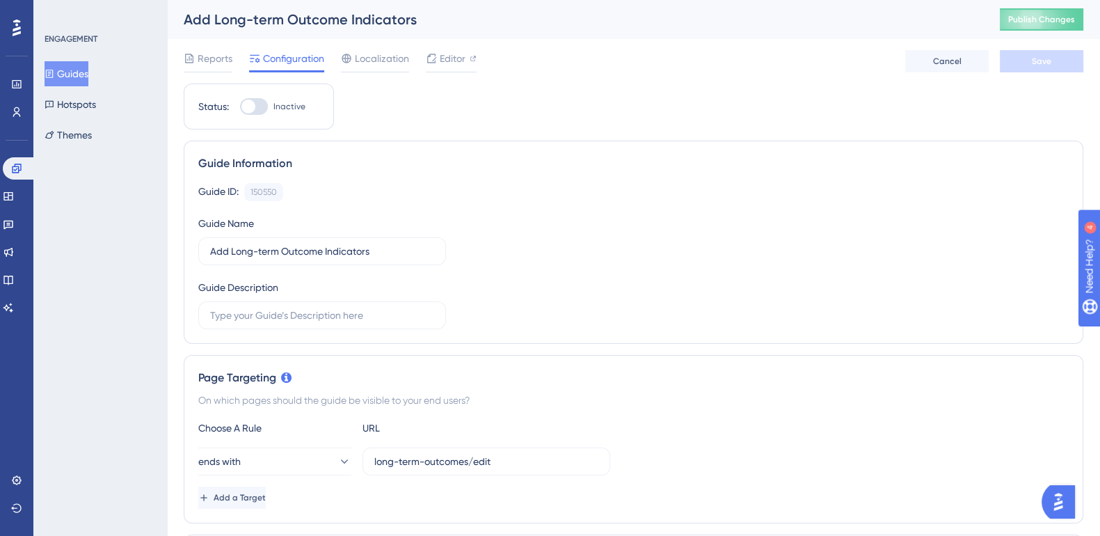
click at [257, 106] on div at bounding box center [254, 106] width 28 height 17
click at [240, 106] on input "Inactive" at bounding box center [239, 106] width 1 height 1
checkbox input "true"
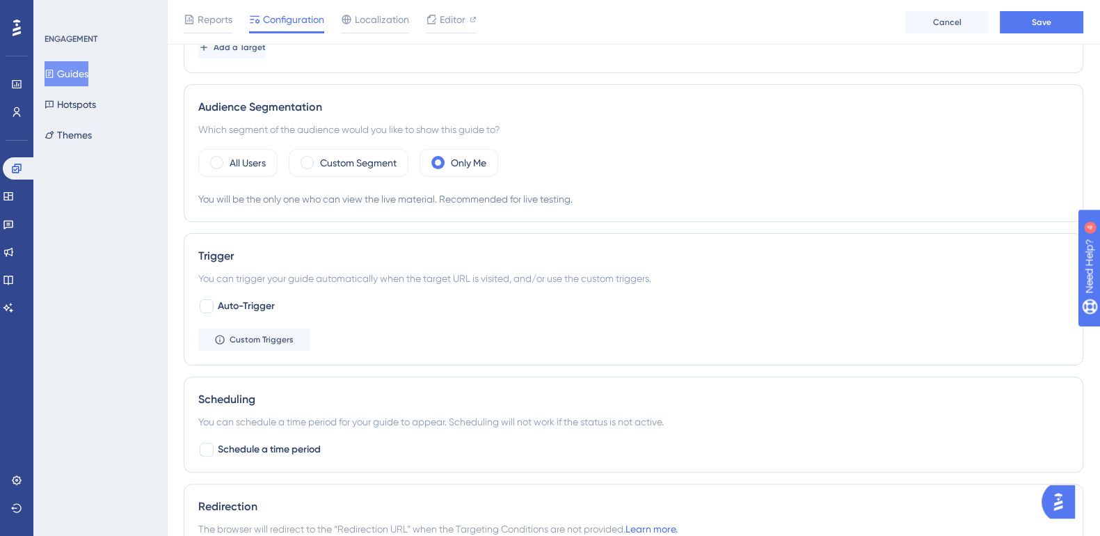
scroll to position [608, 0]
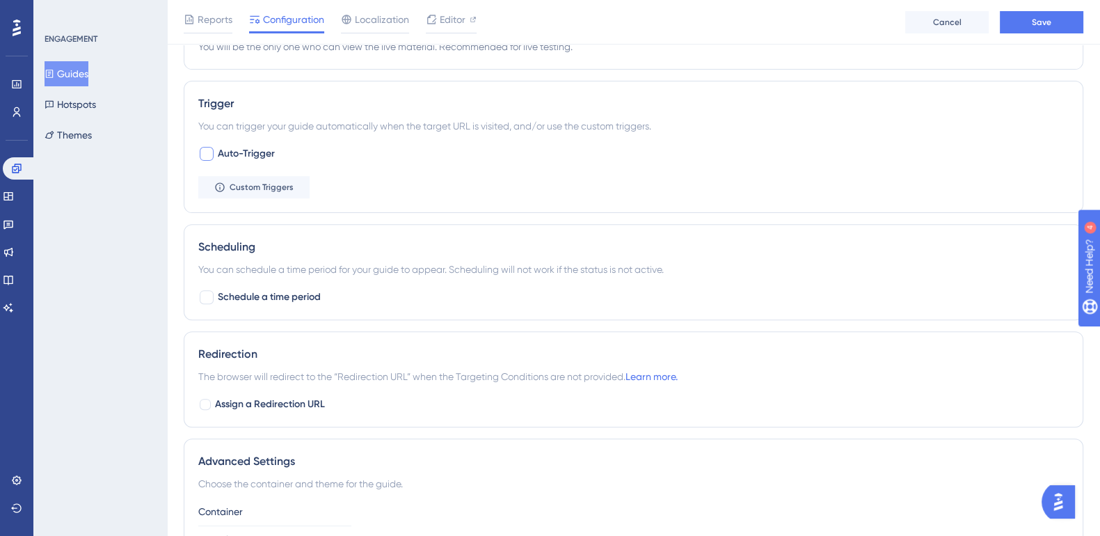
click at [210, 155] on div at bounding box center [207, 154] width 14 height 14
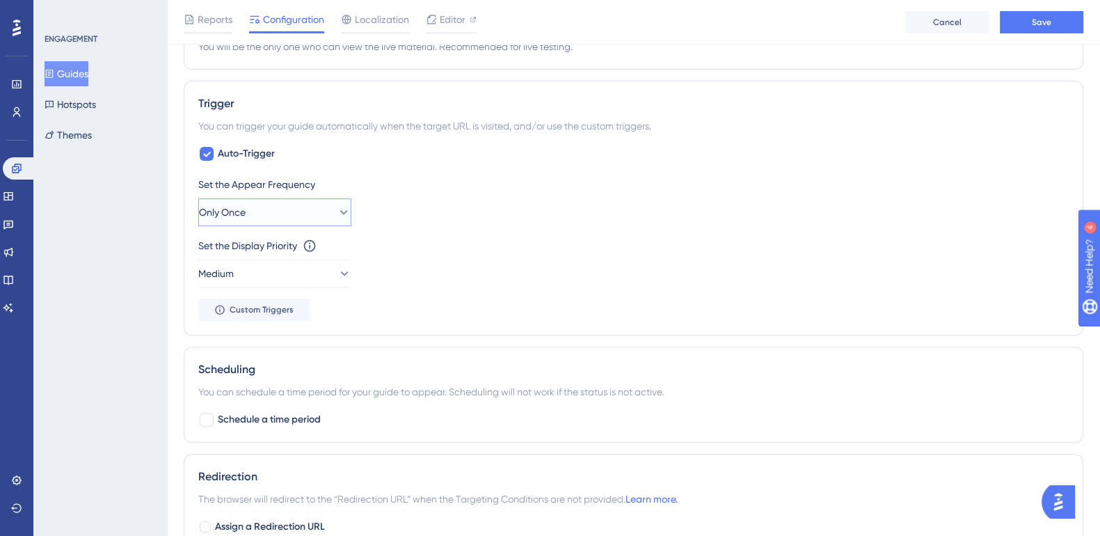
click at [337, 207] on icon at bounding box center [344, 212] width 14 height 14
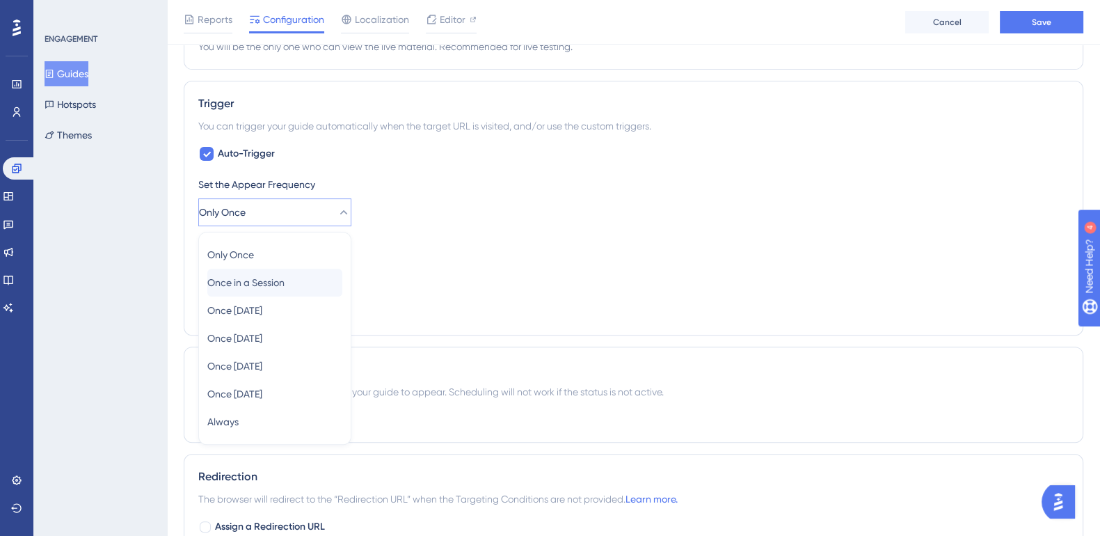
scroll to position [676, 0]
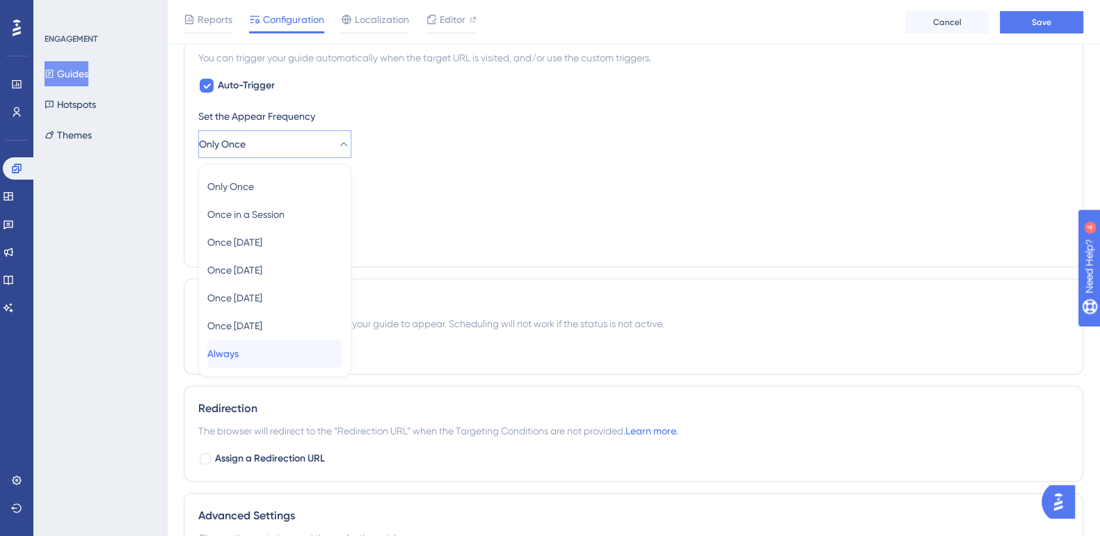
click at [289, 354] on div "Always Always" at bounding box center [274, 353] width 135 height 28
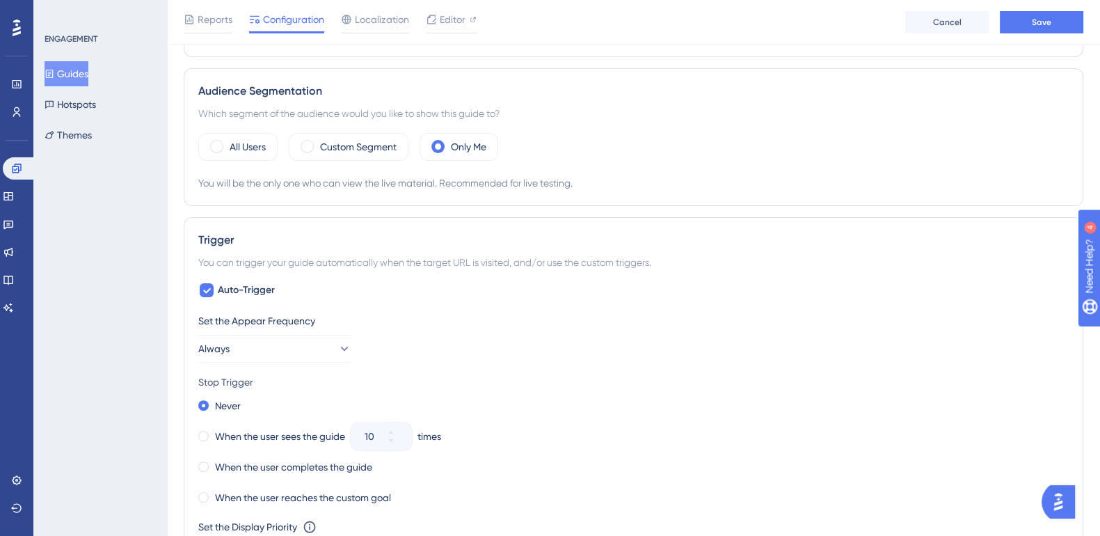
scroll to position [502, 0]
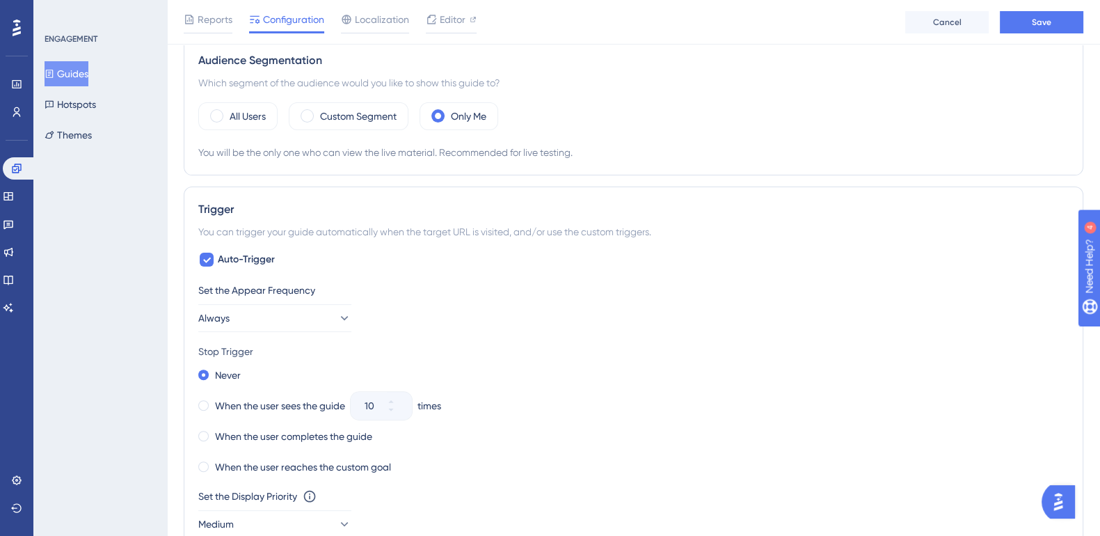
click at [209, 266] on div "Auto-Trigger Set the Appear Frequency Always Stop Trigger Never When the user s…" at bounding box center [633, 411] width 870 height 320
click at [209, 262] on icon at bounding box center [206, 259] width 8 height 11
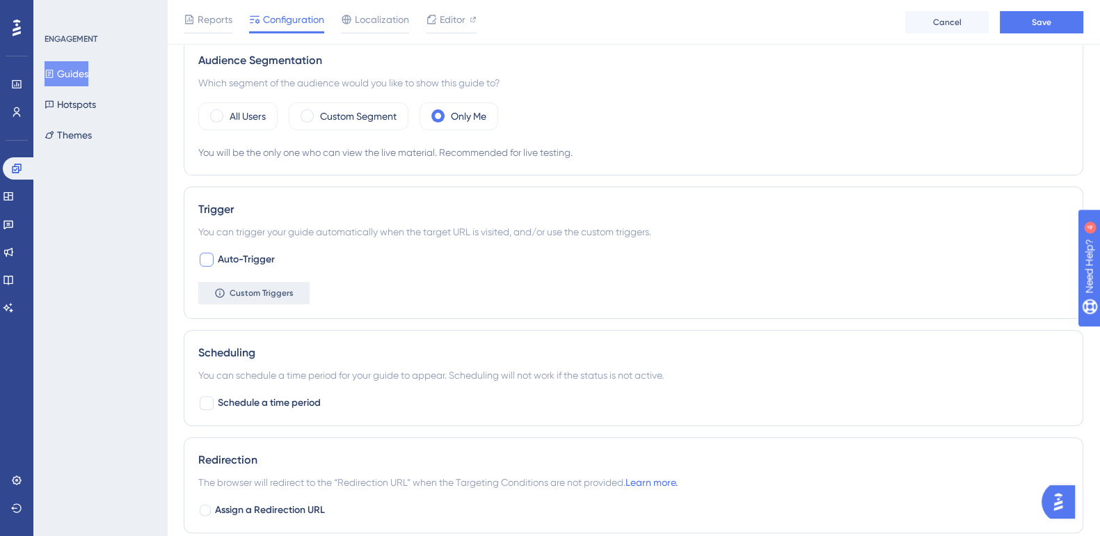
click at [257, 289] on span "Custom Triggers" at bounding box center [262, 292] width 64 height 11
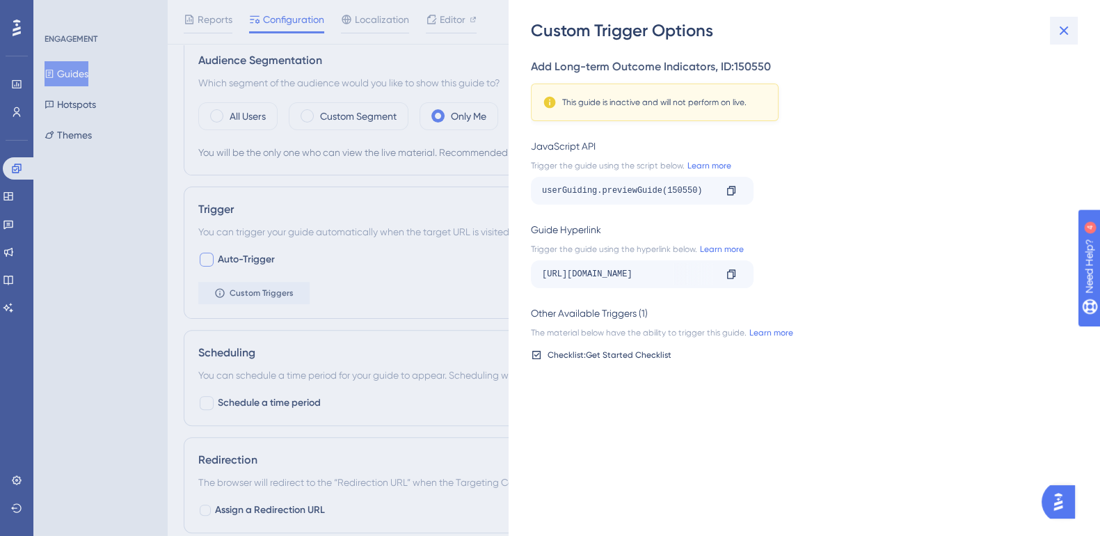
click at [1059, 36] on icon at bounding box center [1063, 30] width 17 height 17
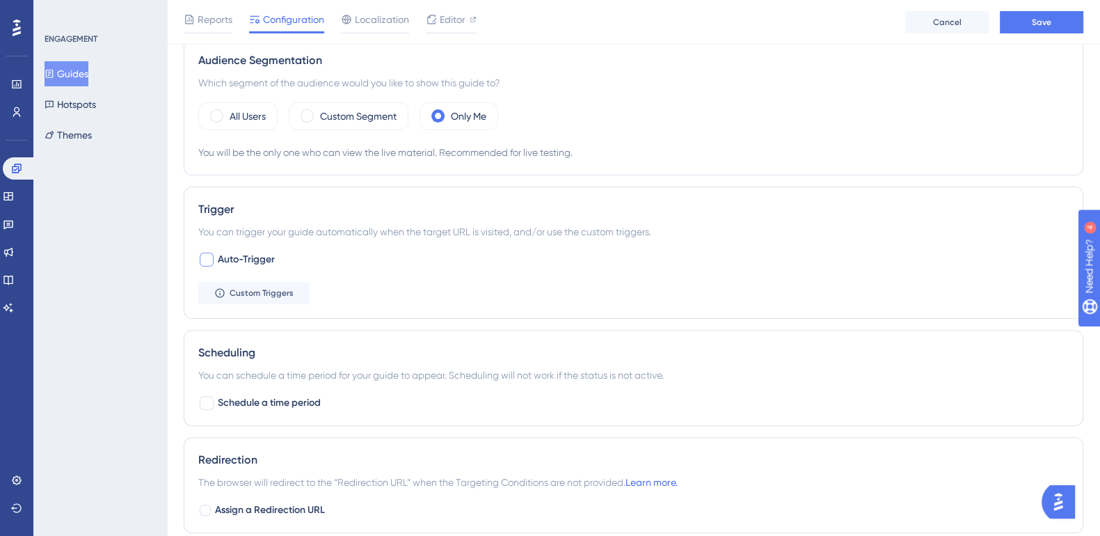
click at [206, 253] on div at bounding box center [207, 260] width 14 height 14
checkbox input "true"
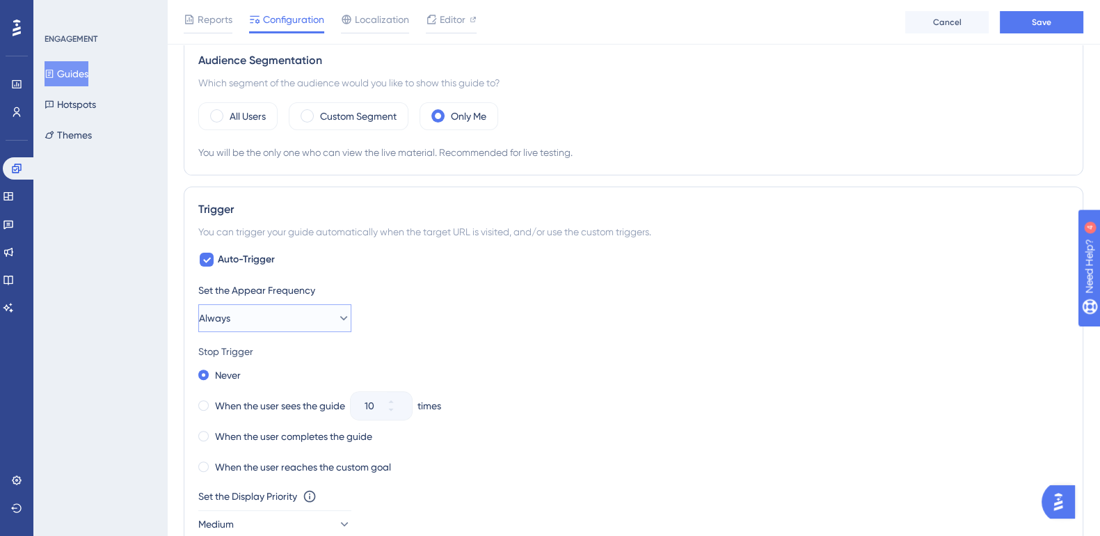
click at [280, 314] on button "Always" at bounding box center [274, 318] width 153 height 28
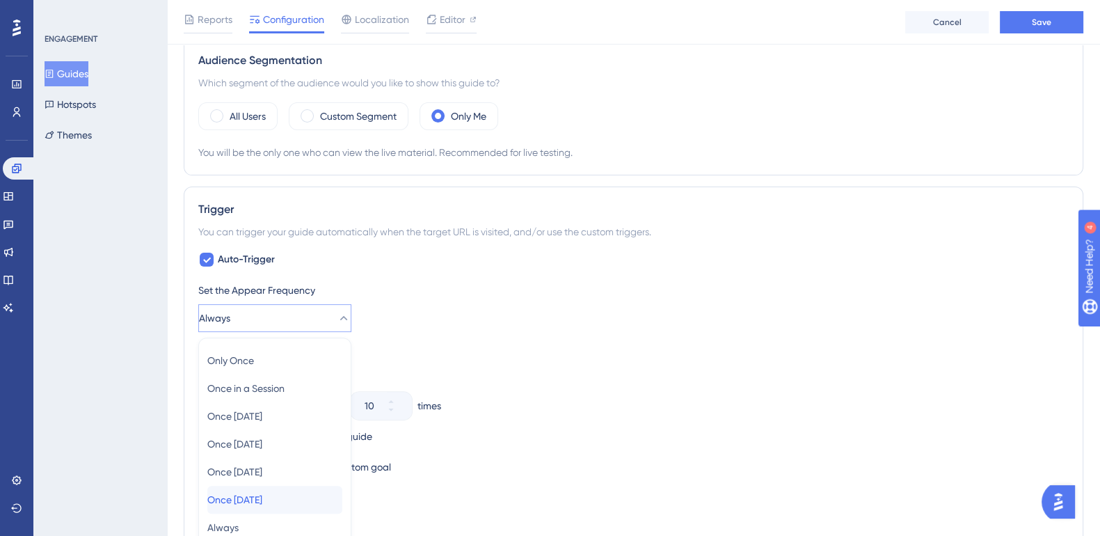
scroll to position [676, 0]
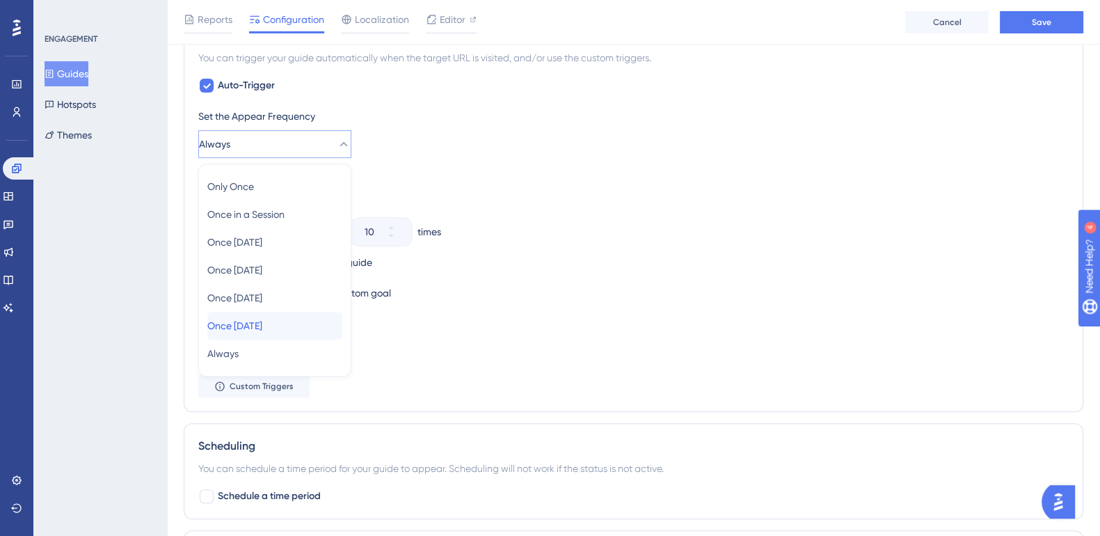
click at [262, 317] on span "Once in 90 days" at bounding box center [234, 325] width 55 height 17
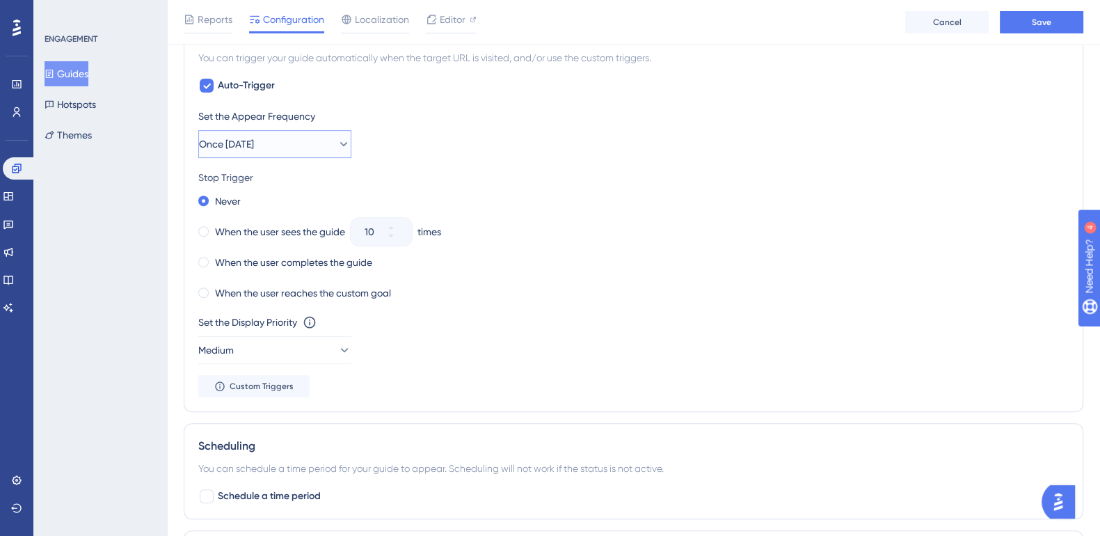
click at [316, 134] on button "Once in 90 days" at bounding box center [274, 144] width 153 height 28
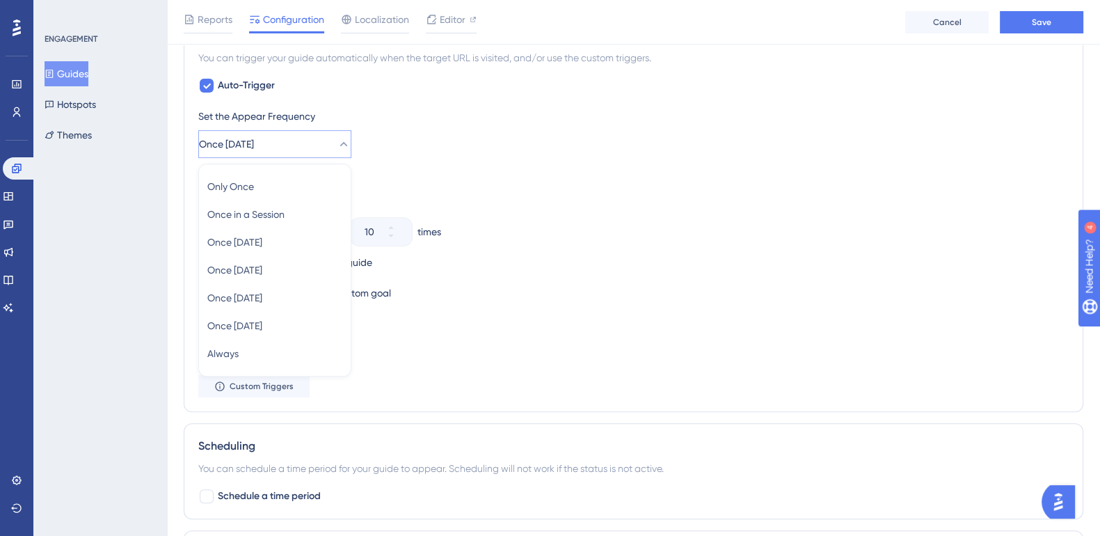
scroll to position [674, 0]
click at [281, 350] on div "Always Always" at bounding box center [274, 356] width 135 height 28
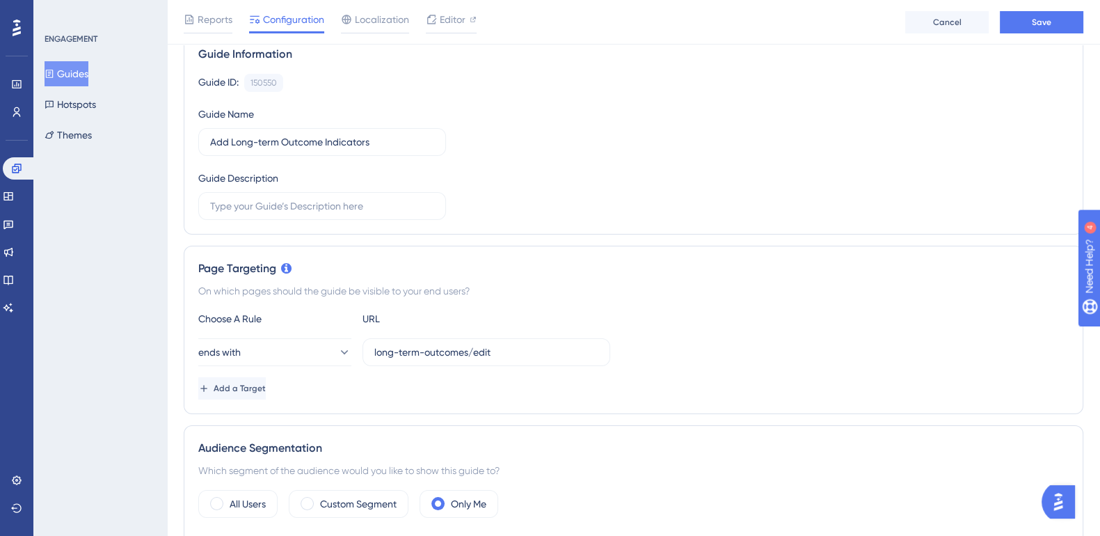
scroll to position [0, 0]
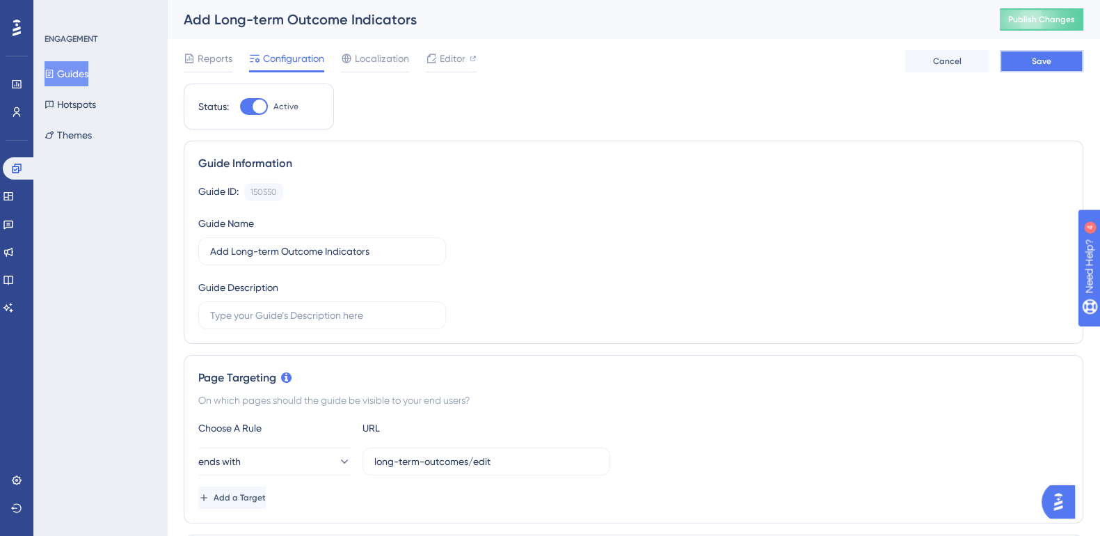
click at [1034, 54] on button "Save" at bounding box center [1041, 61] width 83 height 22
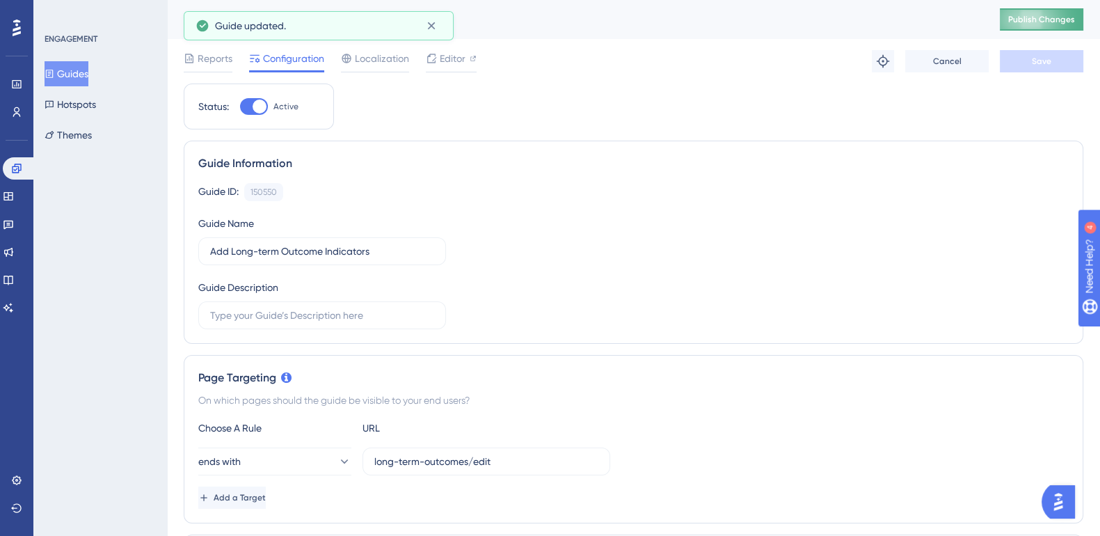
click at [1051, 18] on span "Publish Changes" at bounding box center [1041, 19] width 67 height 11
click at [88, 76] on button "Guides" at bounding box center [67, 73] width 44 height 25
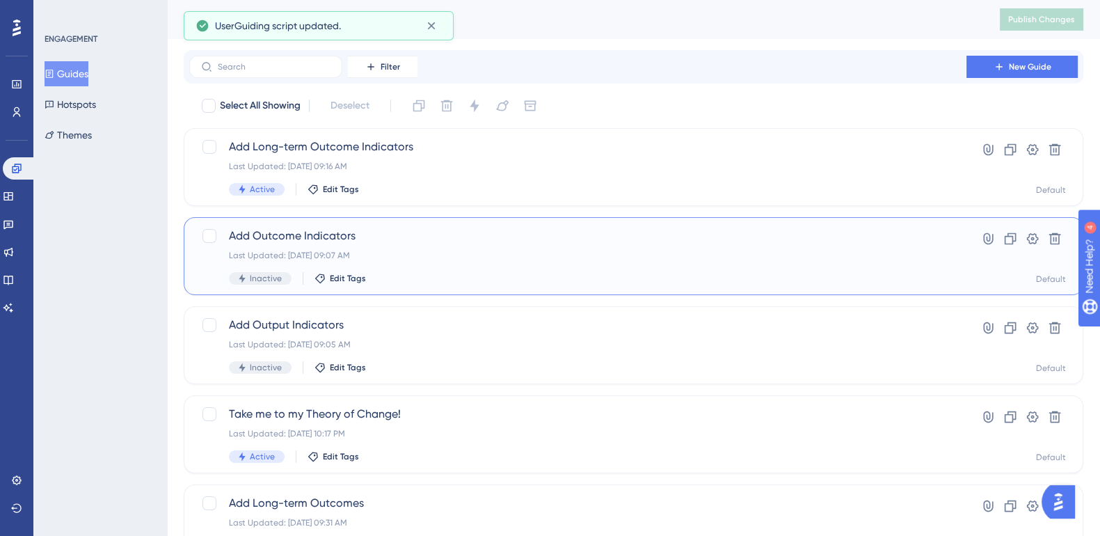
click at [268, 235] on span "Add Outcome Indicators" at bounding box center [578, 235] width 698 height 17
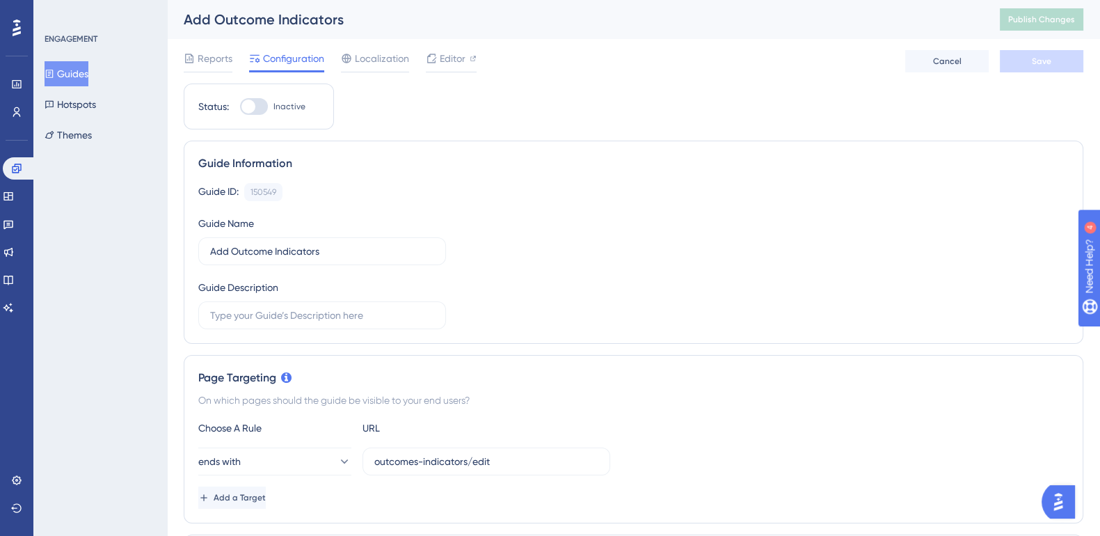
click at [271, 104] on label "Inactive" at bounding box center [272, 106] width 65 height 17
click at [240, 106] on input "Inactive" at bounding box center [239, 106] width 1 height 1
checkbox input "true"
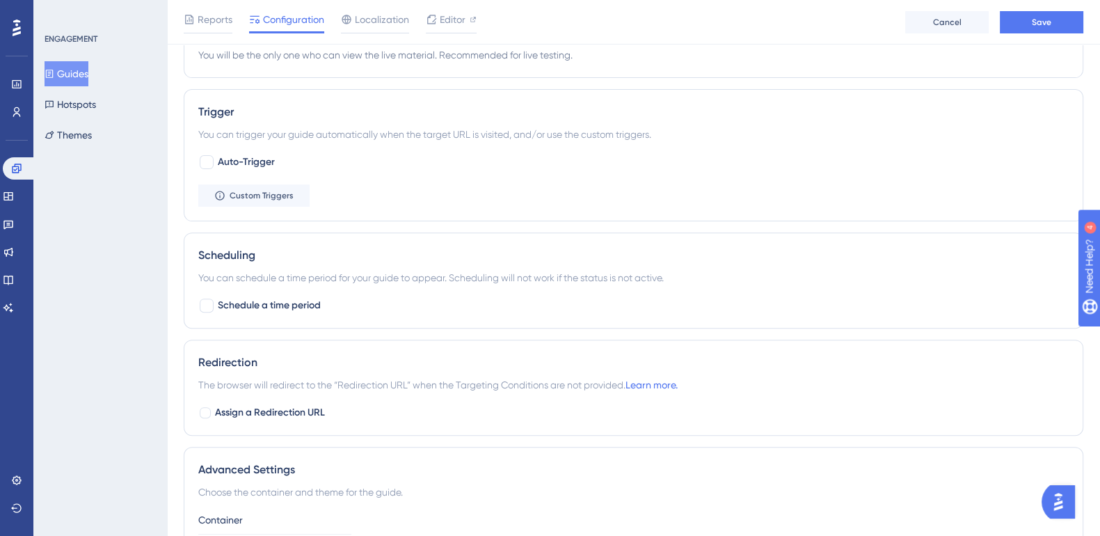
scroll to position [608, 0]
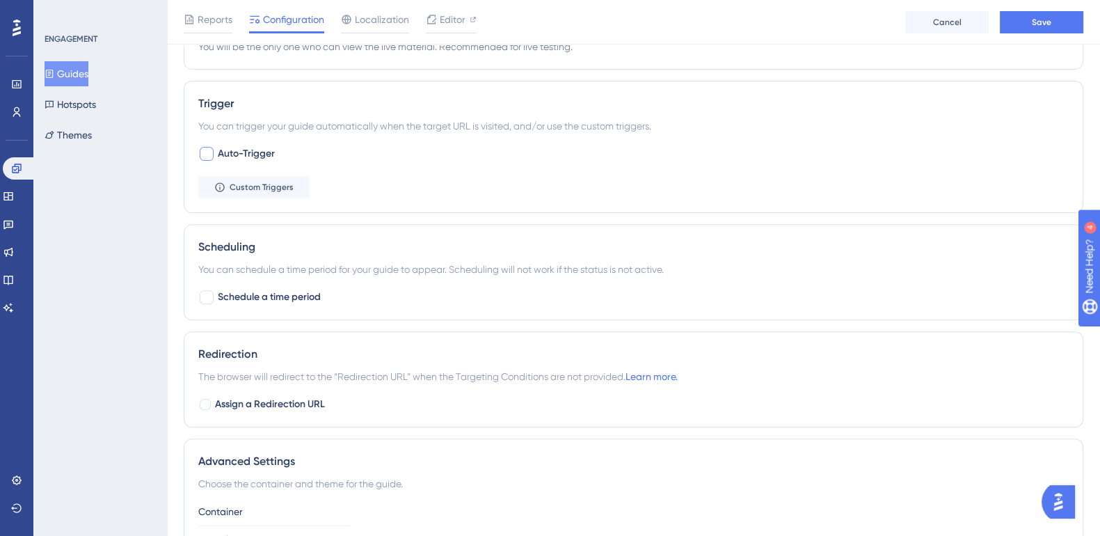
click at [214, 152] on div at bounding box center [206, 153] width 17 height 17
checkbox input "true"
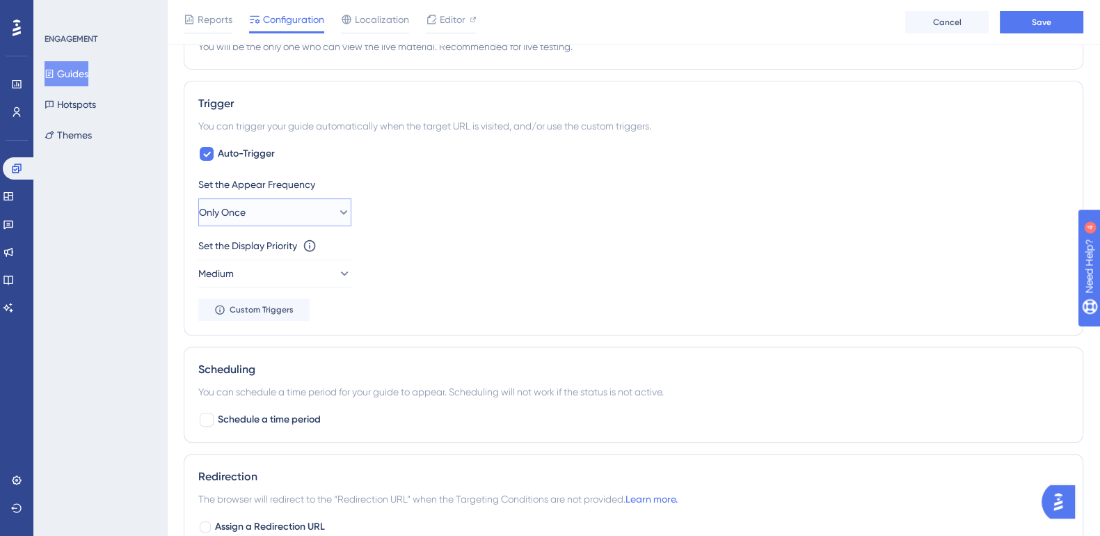
click at [303, 198] on button "Only Once" at bounding box center [274, 212] width 153 height 28
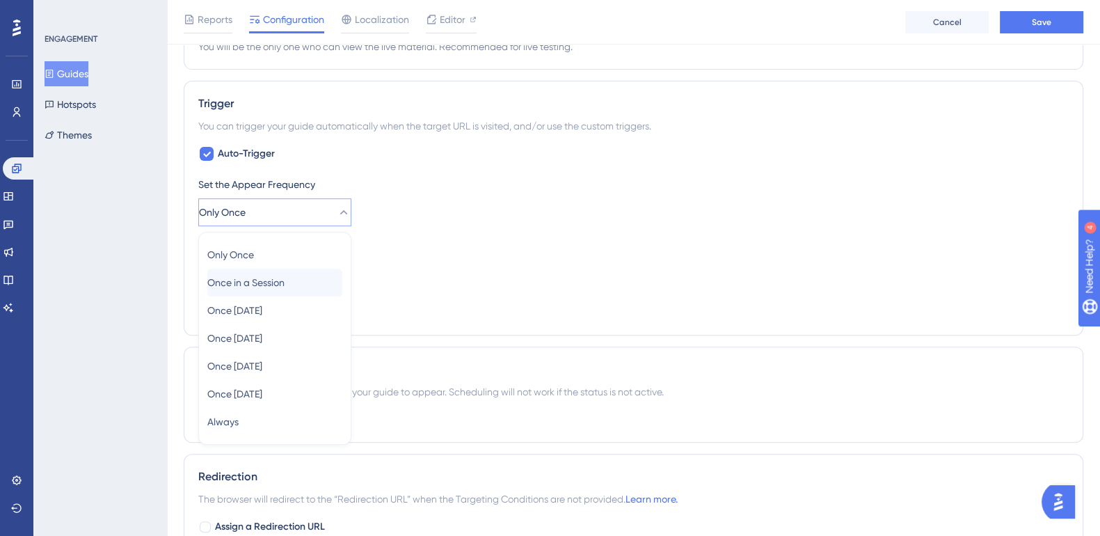
scroll to position [676, 0]
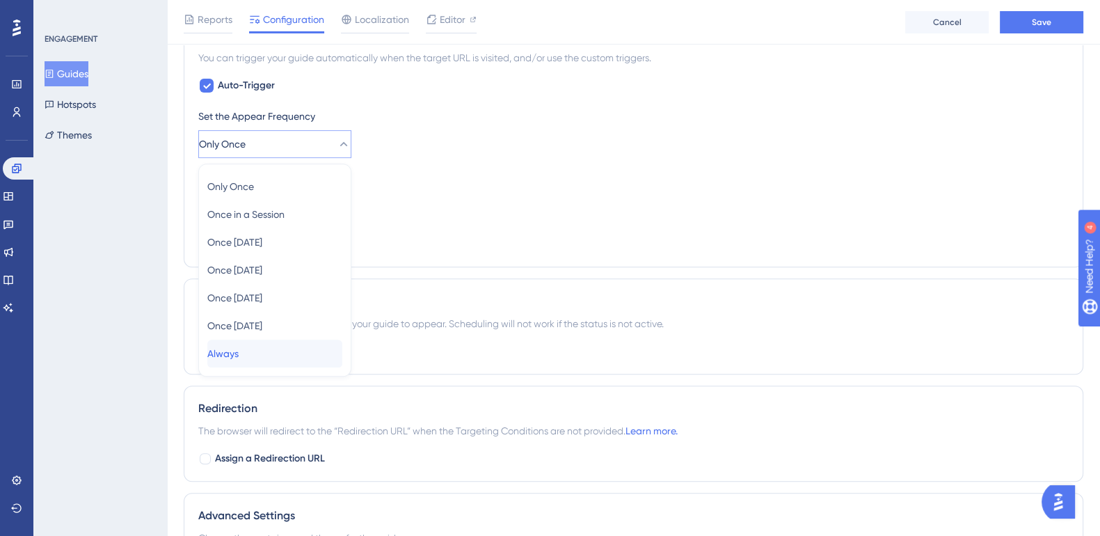
click at [300, 351] on div "Always Always" at bounding box center [274, 353] width 135 height 28
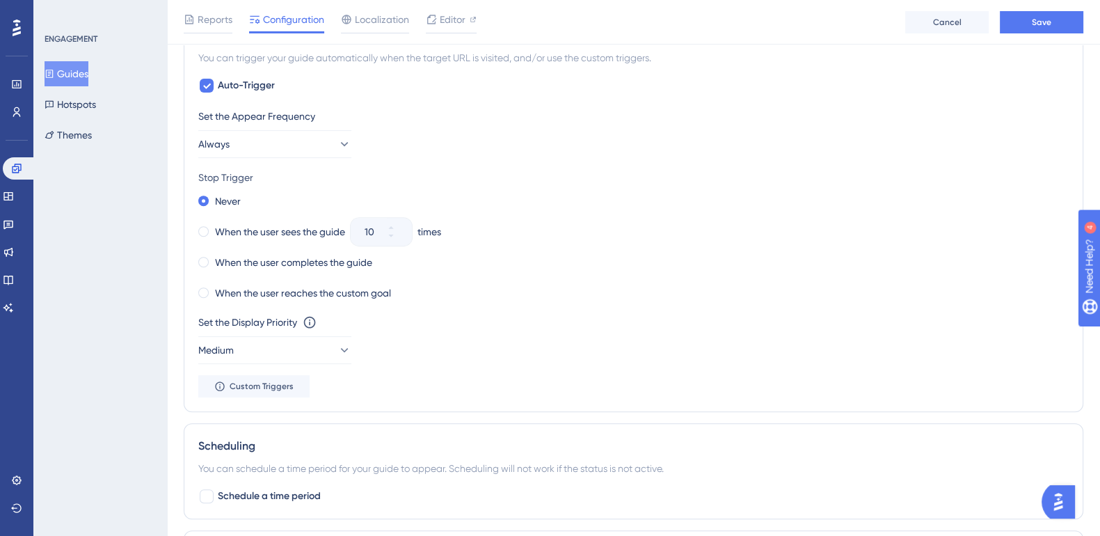
scroll to position [0, 0]
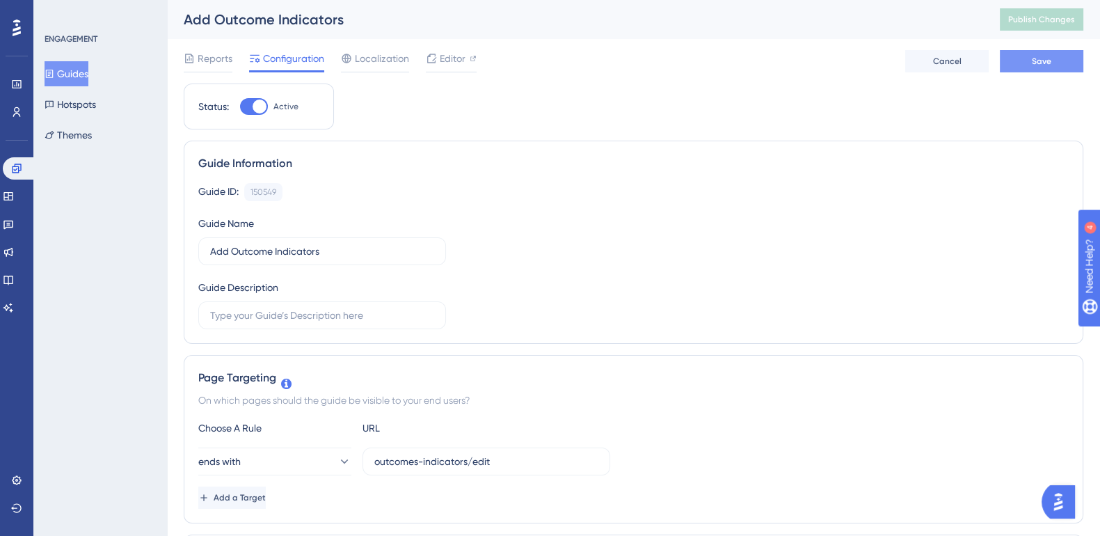
click at [1056, 65] on button "Save" at bounding box center [1041, 61] width 83 height 22
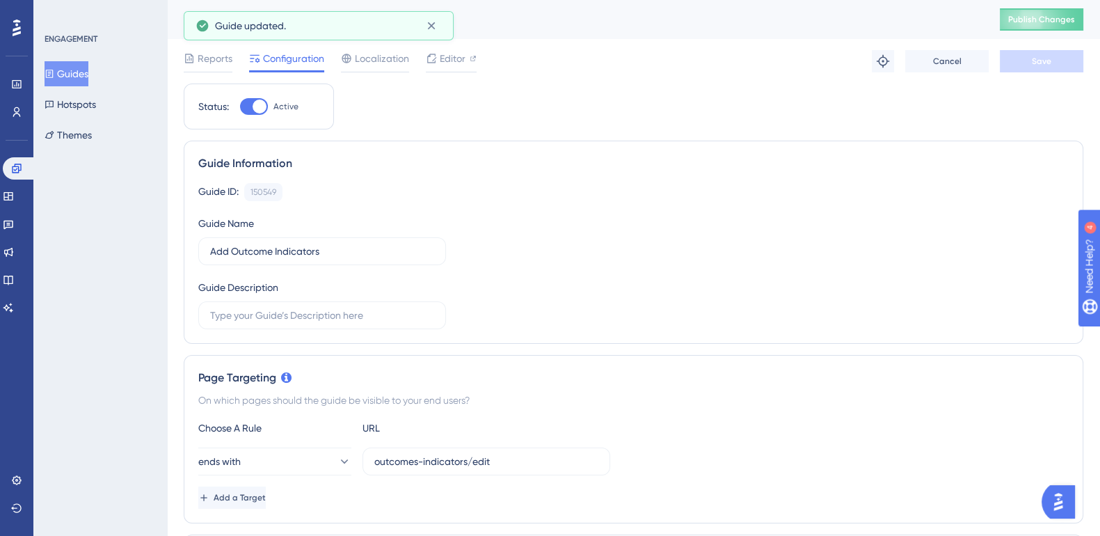
click at [1056, 33] on div "Add Outcome Indicators Publish Changes" at bounding box center [633, 19] width 933 height 39
click at [1054, 23] on span "Publish Changes" at bounding box center [1041, 19] width 67 height 11
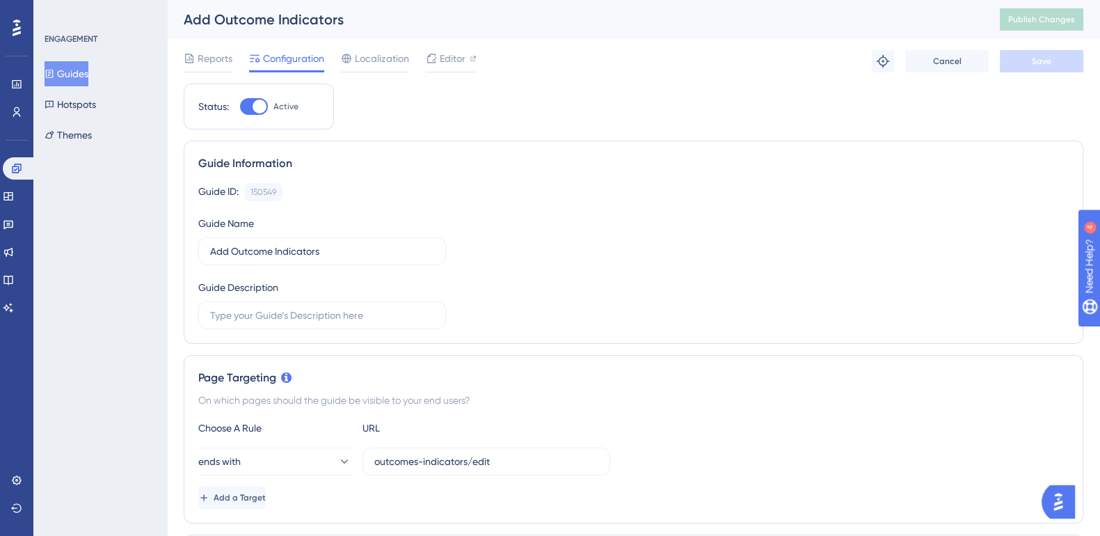
click at [81, 78] on button "Guides" at bounding box center [67, 73] width 44 height 25
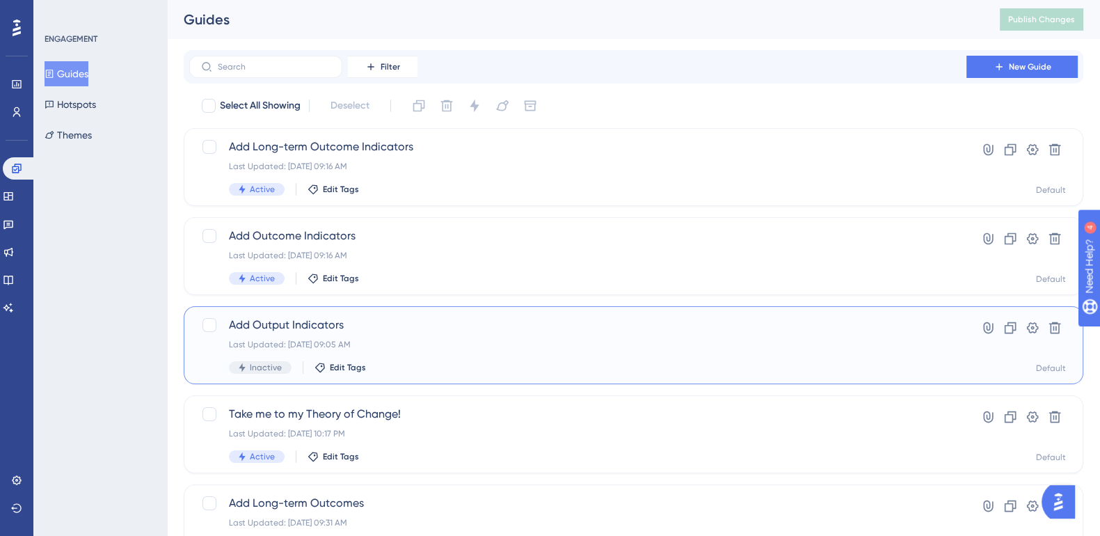
click at [268, 326] on span "Add Output Indicators" at bounding box center [578, 325] width 698 height 17
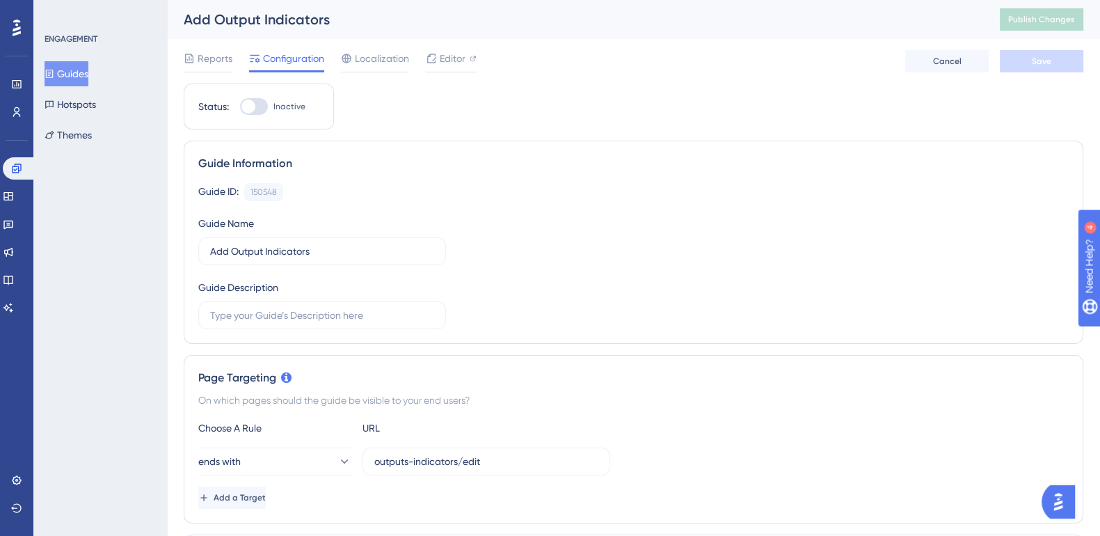
click at [250, 106] on div at bounding box center [248, 106] width 14 height 14
click at [240, 106] on input "Inactive" at bounding box center [239, 106] width 1 height 1
checkbox input "true"
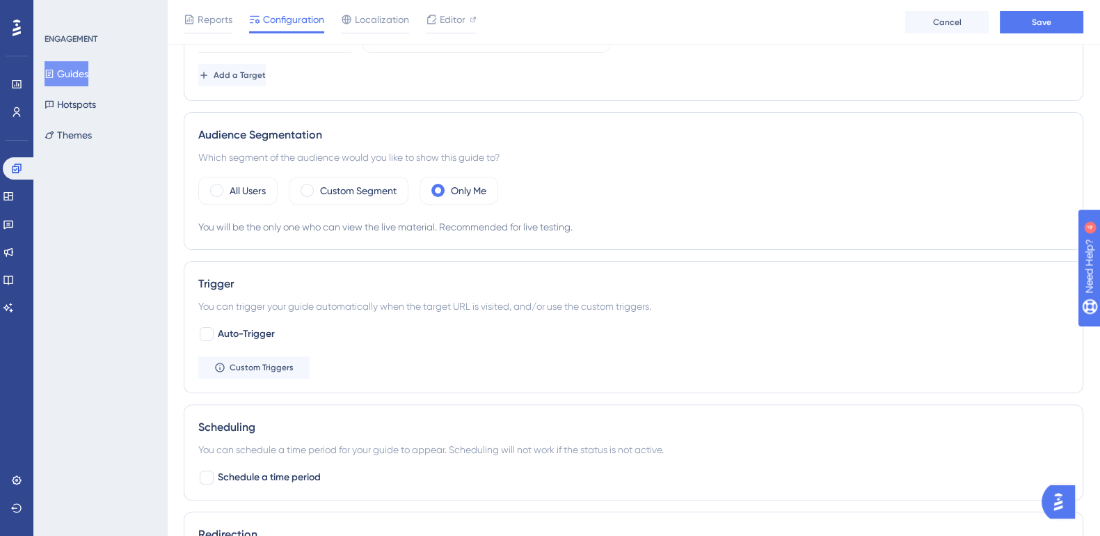
scroll to position [435, 0]
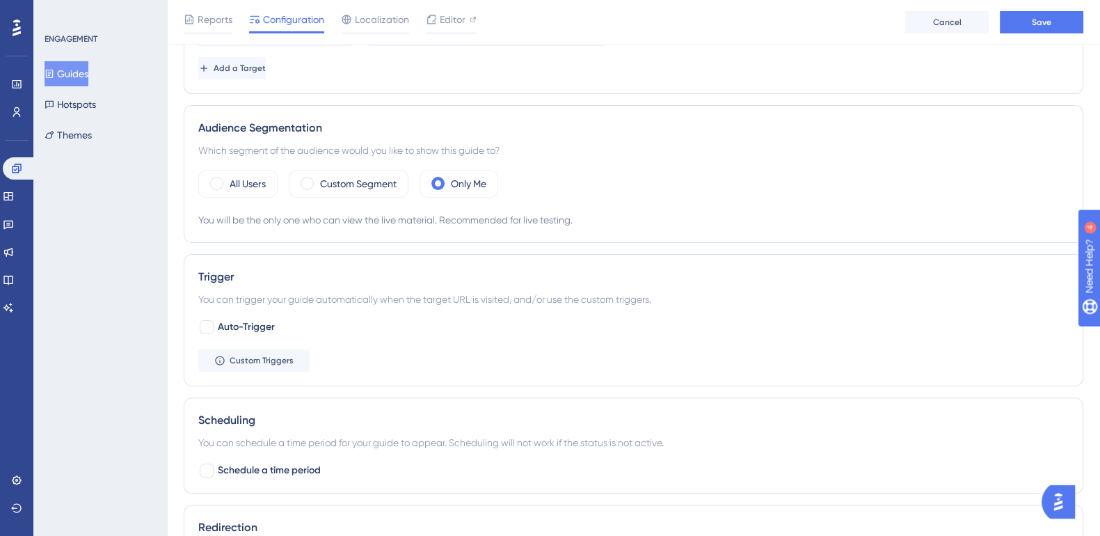
click at [205, 335] on div "Auto-Trigger Custom Triggers" at bounding box center [633, 345] width 870 height 53
click at [209, 329] on div at bounding box center [207, 327] width 14 height 14
checkbox input "true"
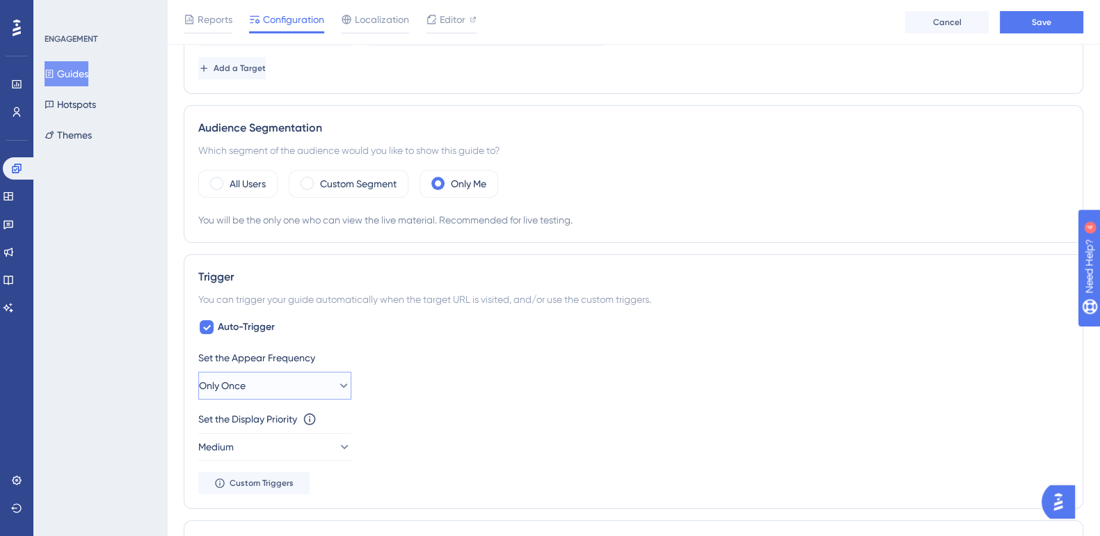
click at [291, 387] on button "Only Once" at bounding box center [274, 385] width 153 height 28
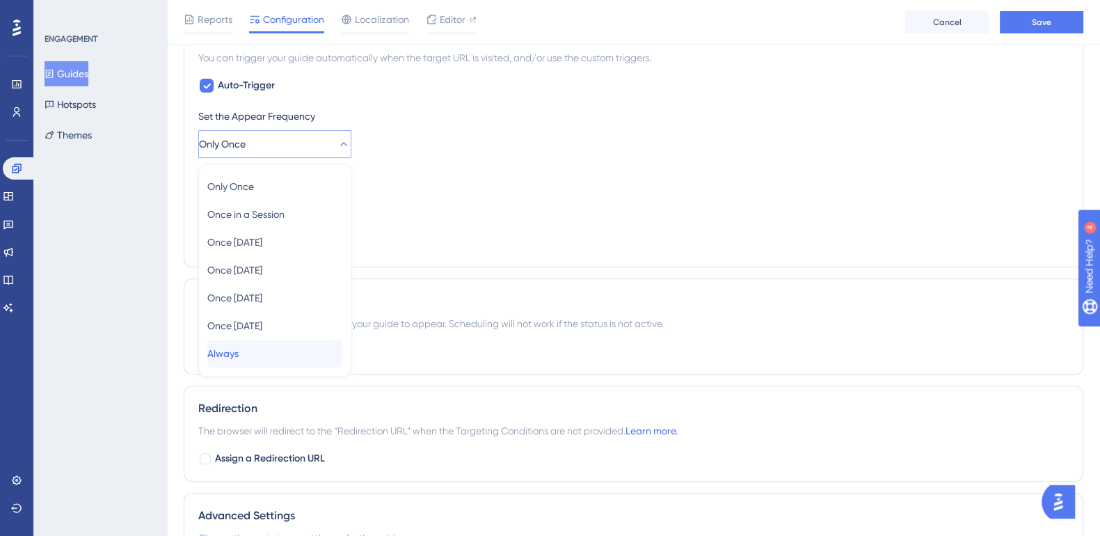
click at [251, 349] on div "Always Always" at bounding box center [274, 353] width 135 height 28
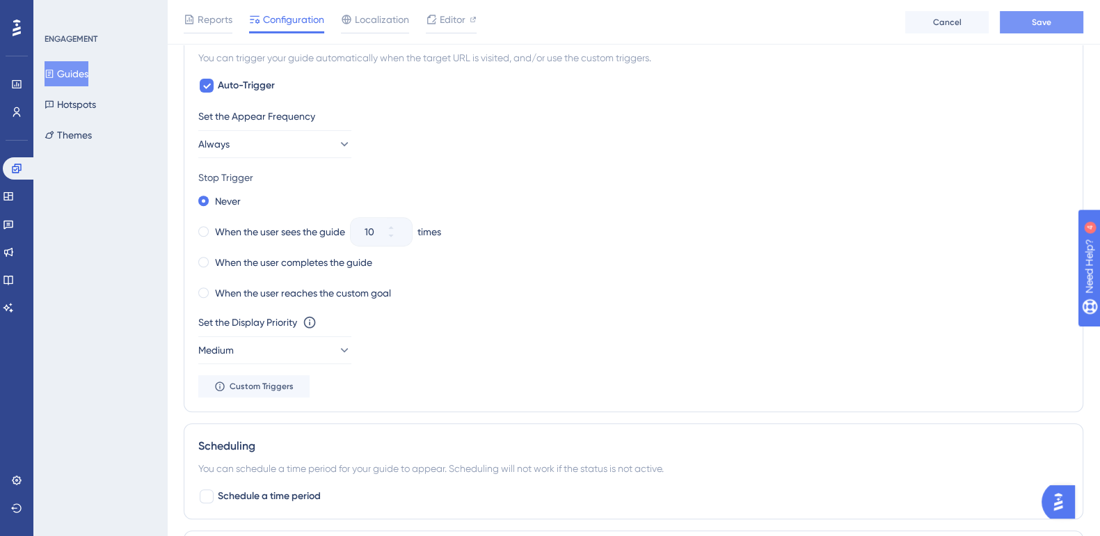
click at [1050, 31] on button "Save" at bounding box center [1041, 22] width 83 height 22
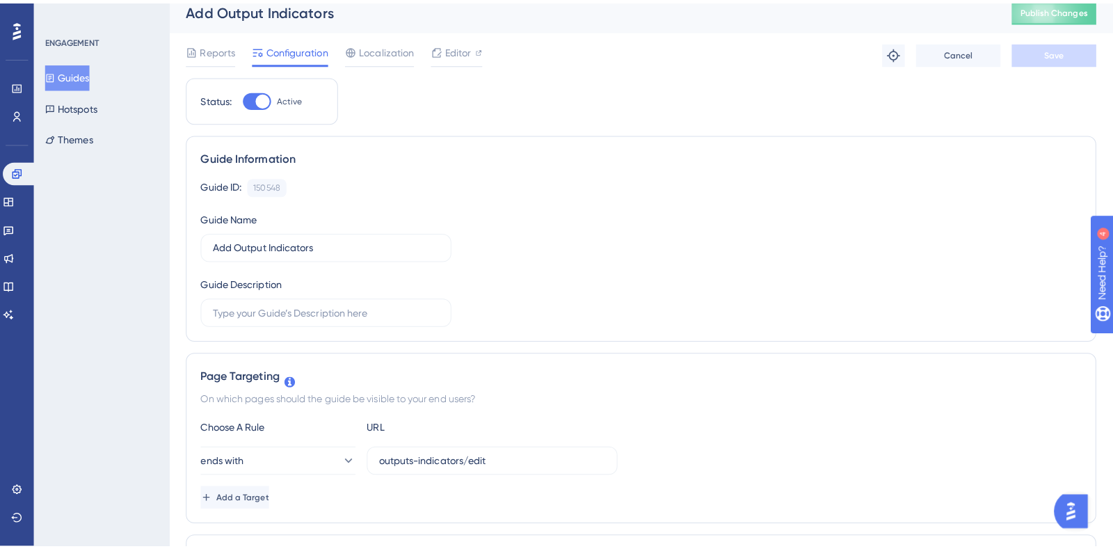
scroll to position [0, 0]
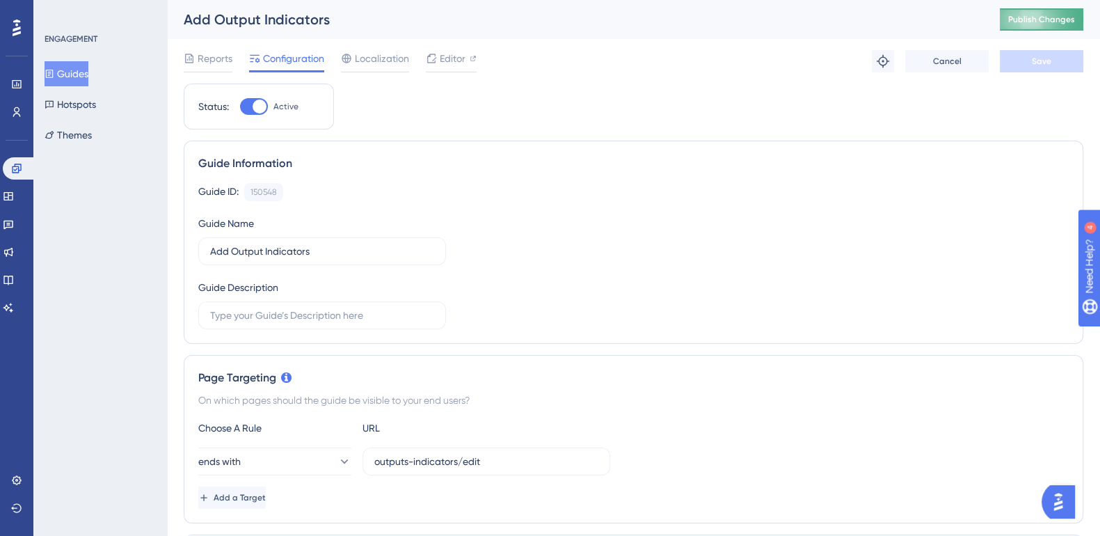
click at [1071, 27] on button "Publish Changes" at bounding box center [1041, 19] width 83 height 22
click at [11, 194] on icon at bounding box center [8, 196] width 11 height 11
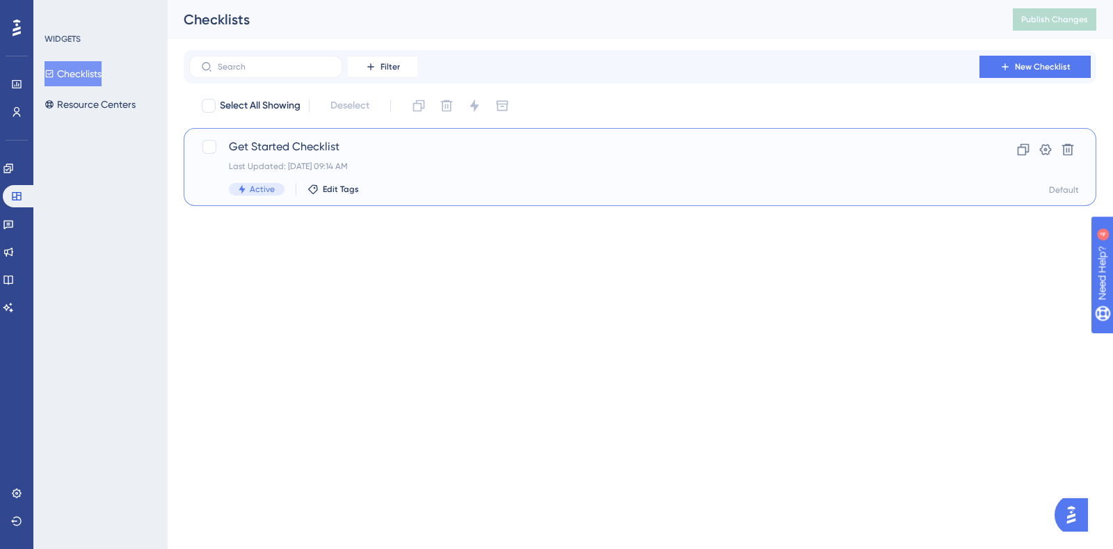
click at [258, 147] on span "Get Started Checklist" at bounding box center [584, 146] width 711 height 17
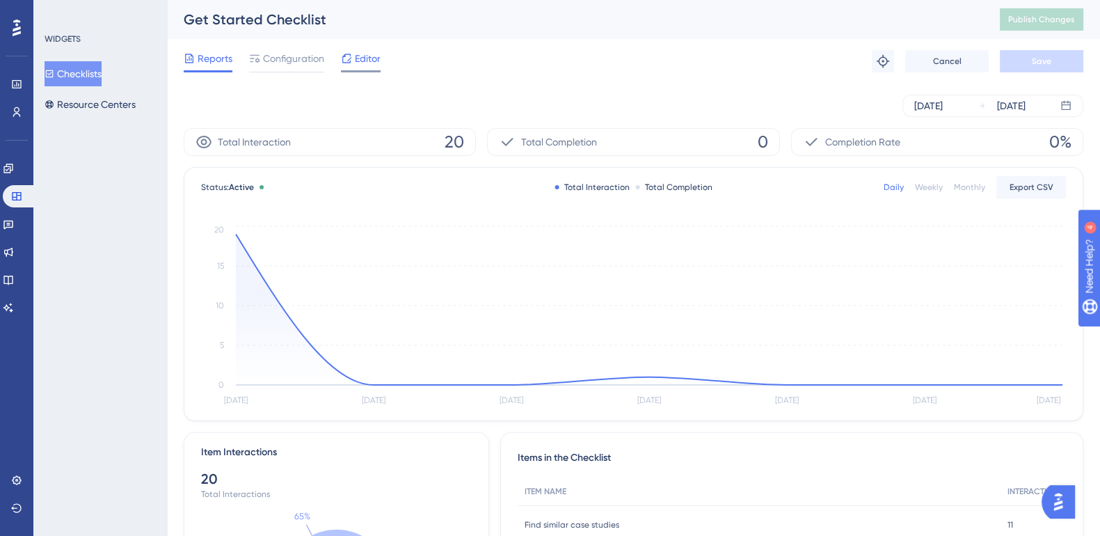
click at [356, 65] on span "Editor" at bounding box center [368, 58] width 26 height 17
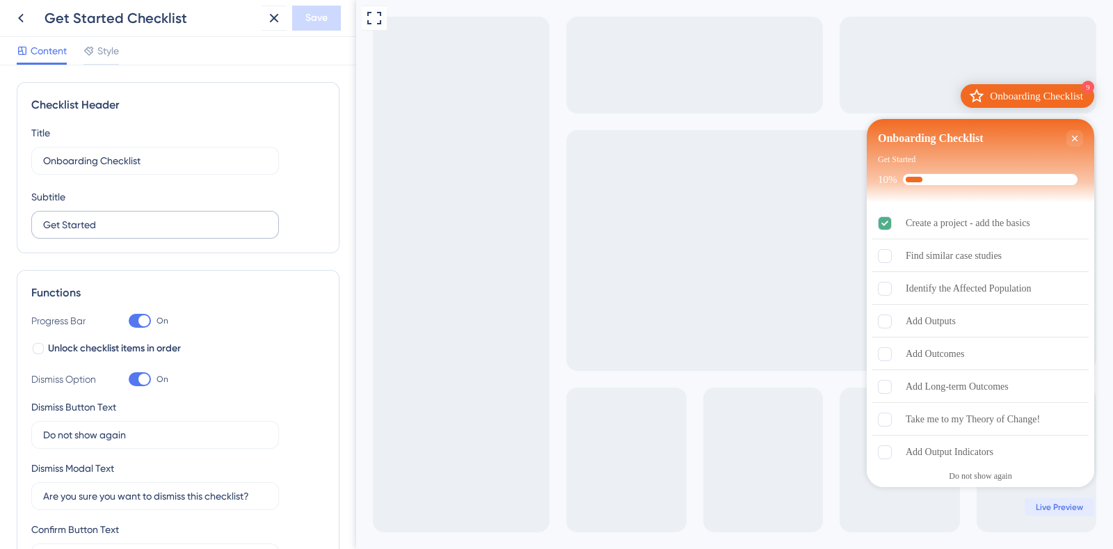
click at [138, 233] on label "Get Started" at bounding box center [155, 225] width 248 height 28
click at [138, 232] on input "Get Started" at bounding box center [155, 224] width 224 height 15
click at [138, 233] on label "Get Started" at bounding box center [155, 225] width 248 height 28
click at [138, 232] on input "Get Started" at bounding box center [155, 224] width 224 height 15
click at [138, 233] on label "Get Started" at bounding box center [155, 225] width 248 height 28
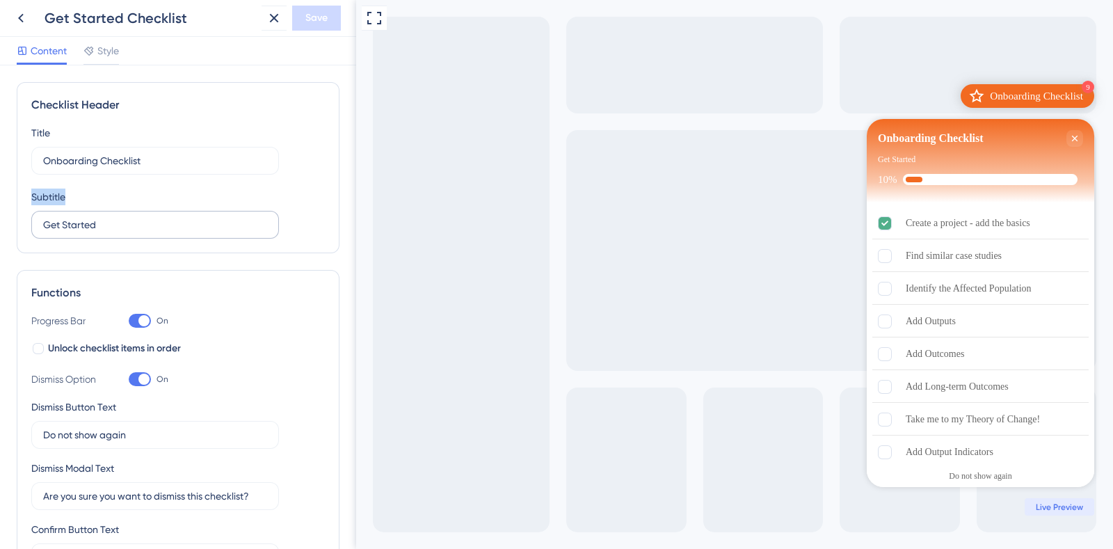
click at [138, 232] on input "Get Started" at bounding box center [155, 224] width 224 height 15
click at [85, 225] on input "Get Started" at bounding box center [155, 224] width 224 height 15
drag, startPoint x: 108, startPoint y: 221, endPoint x: 31, endPoint y: 231, distance: 77.1
click at [31, 231] on label "Get Started" at bounding box center [155, 225] width 248 height 28
type input "What's next for me?"
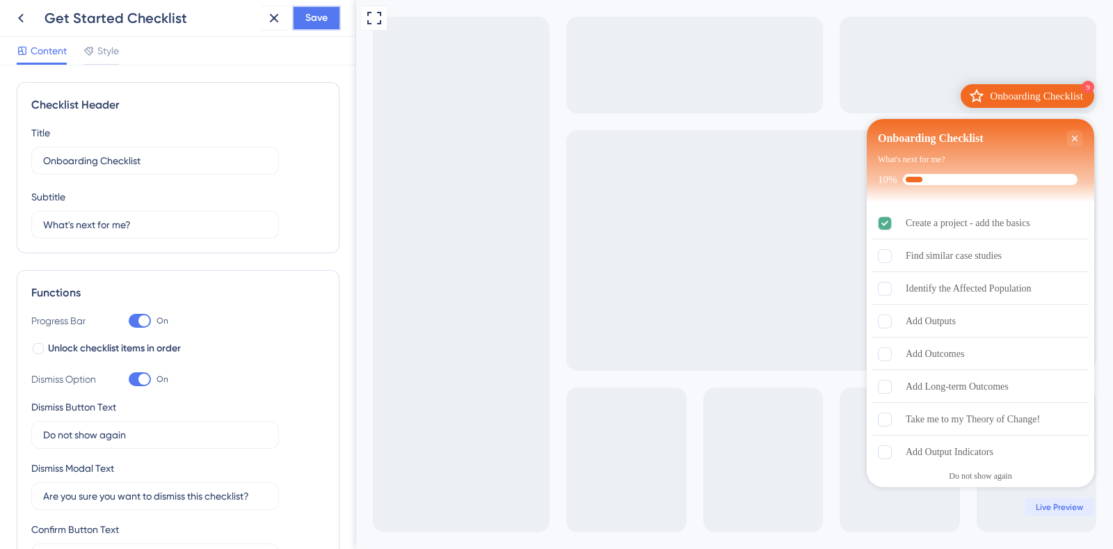
click at [326, 15] on span "Save" at bounding box center [316, 18] width 22 height 17
click at [17, 8] on button at bounding box center [20, 18] width 25 height 25
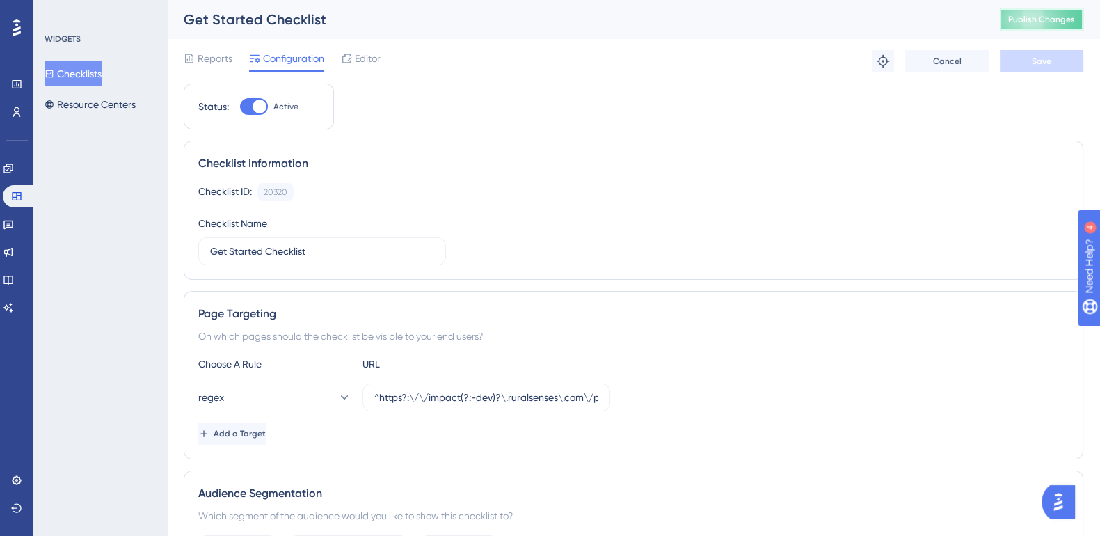
click at [1043, 22] on span "Publish Changes" at bounding box center [1041, 19] width 67 height 11
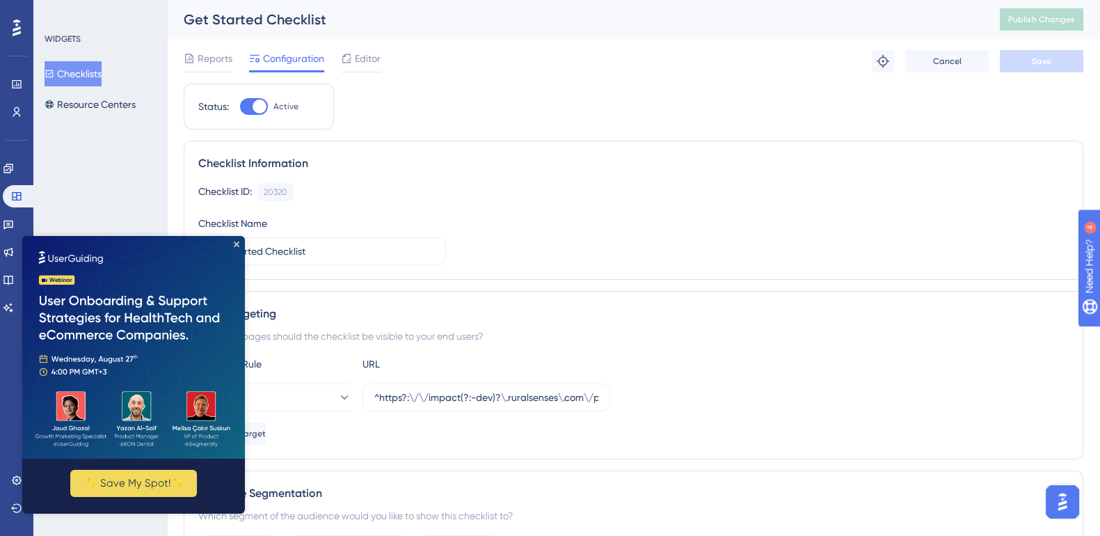
click at [239, 115] on img at bounding box center [133, 347] width 223 height 223
click at [236, 115] on icon "Close Preview" at bounding box center [237, 244] width 6 height 6
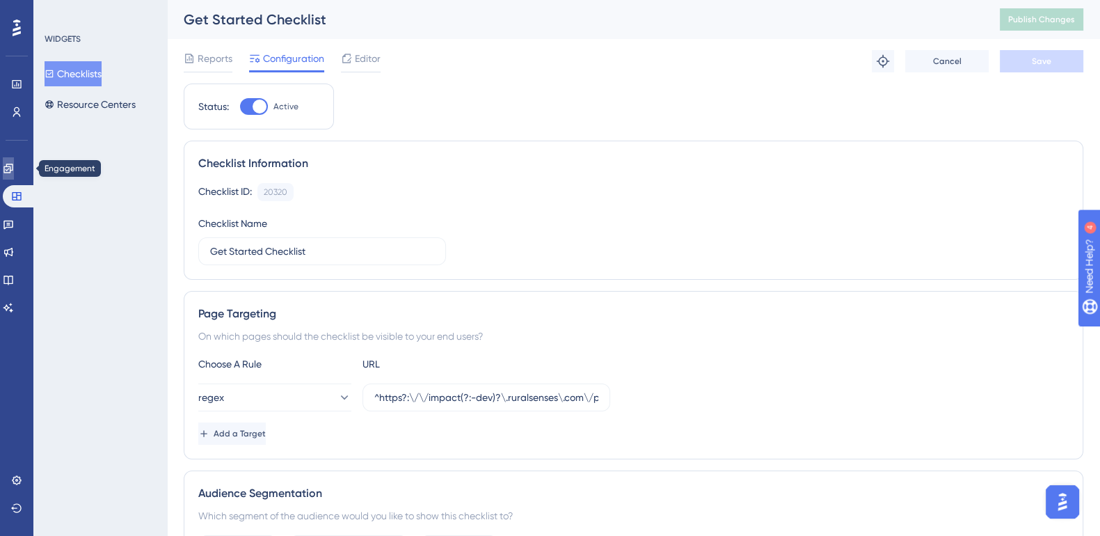
click at [8, 115] on link at bounding box center [8, 168] width 11 height 22
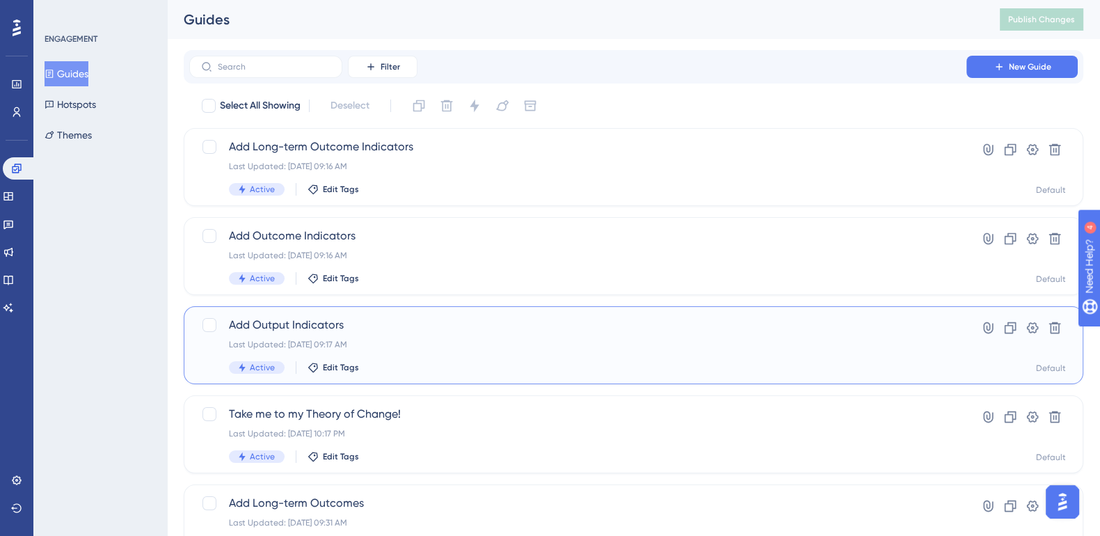
click at [311, 115] on span "Add Output Indicators" at bounding box center [578, 325] width 698 height 17
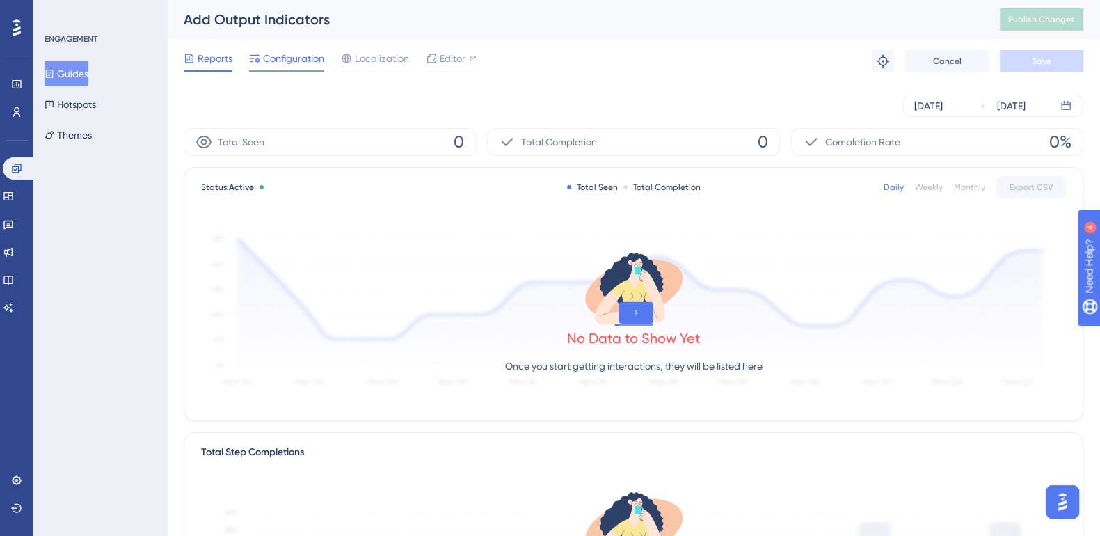
click at [303, 60] on span "Configuration" at bounding box center [293, 58] width 61 height 17
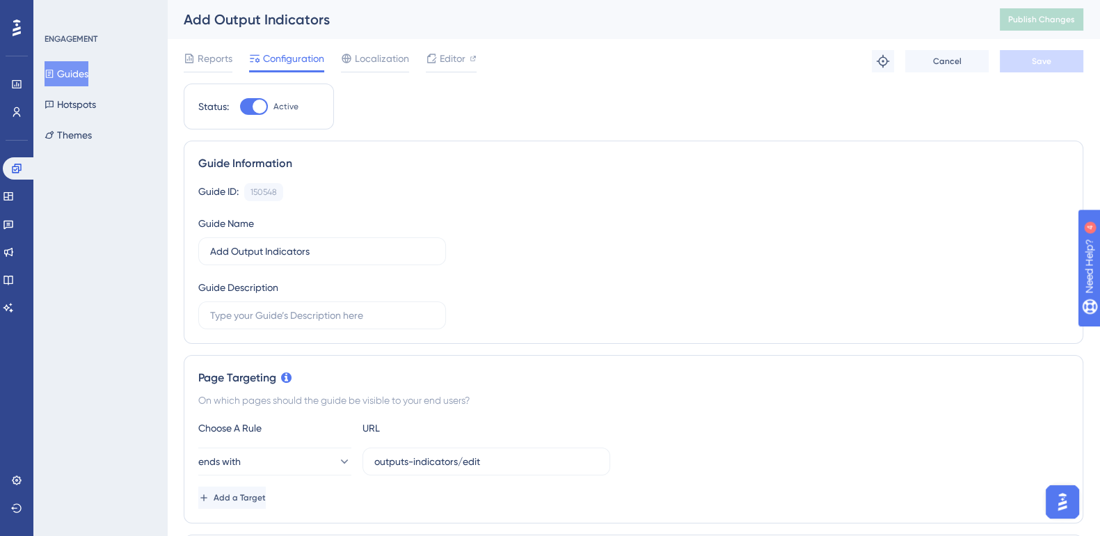
click at [71, 67] on button "Guides" at bounding box center [67, 73] width 44 height 25
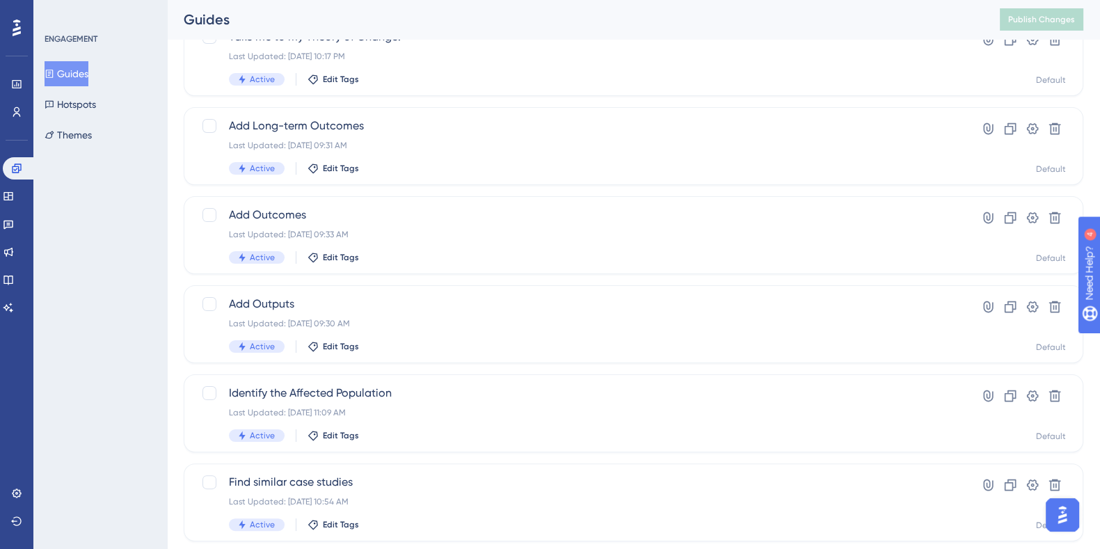
scroll to position [381, 0]
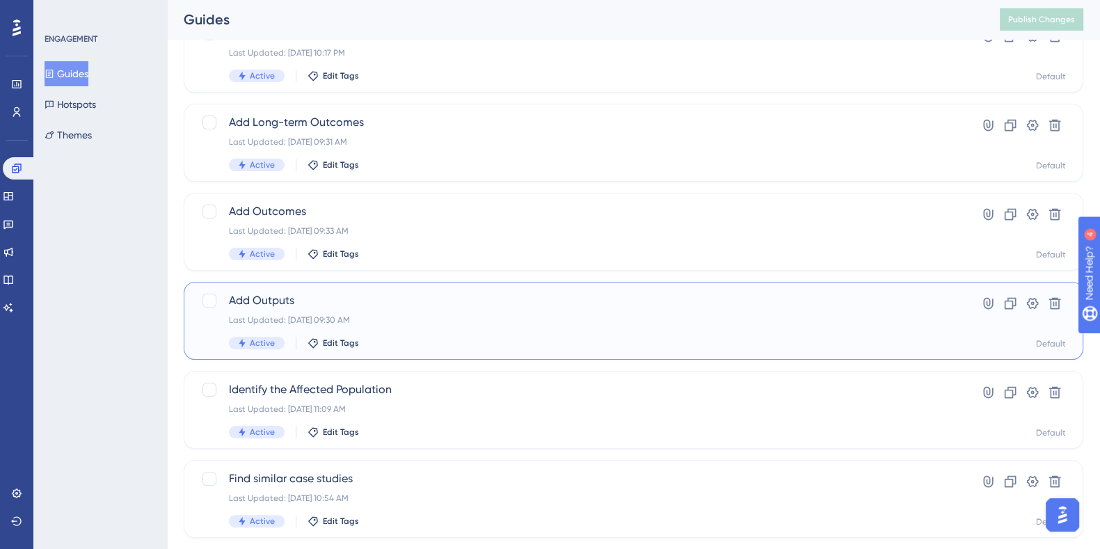
click at [275, 115] on span "Add Outputs" at bounding box center [578, 300] width 698 height 17
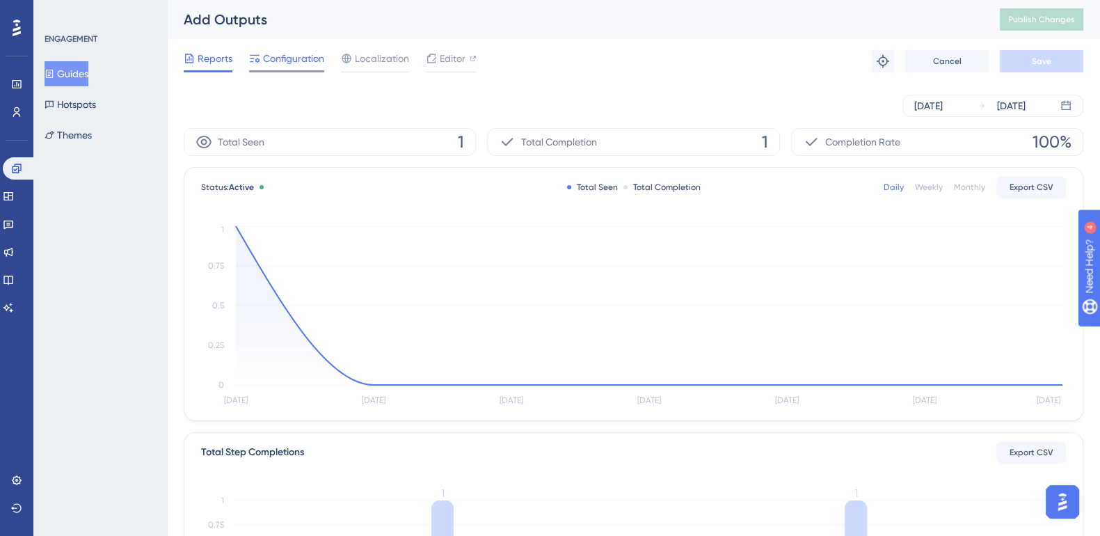
click at [283, 52] on span "Configuration" at bounding box center [293, 58] width 61 height 17
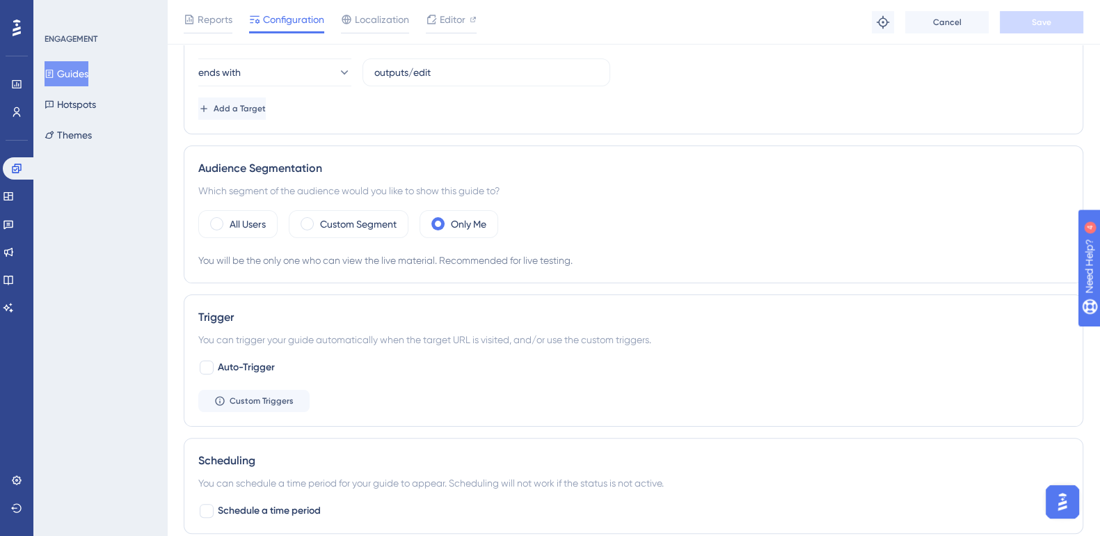
scroll to position [396, 0]
click at [204, 115] on div at bounding box center [207, 366] width 14 height 14
checkbox input "true"
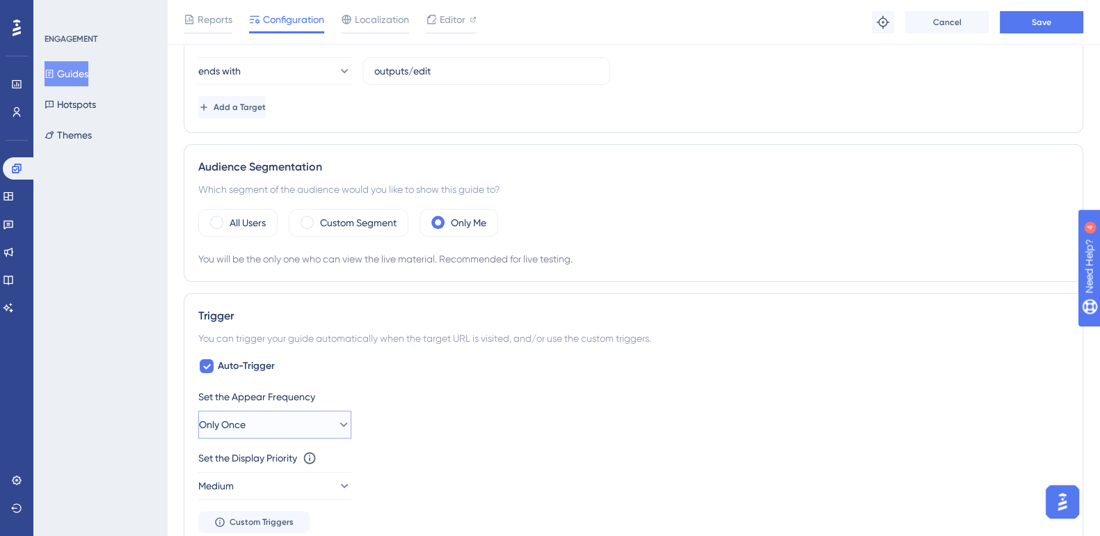
click at [289, 115] on button "Only Once" at bounding box center [274, 424] width 153 height 28
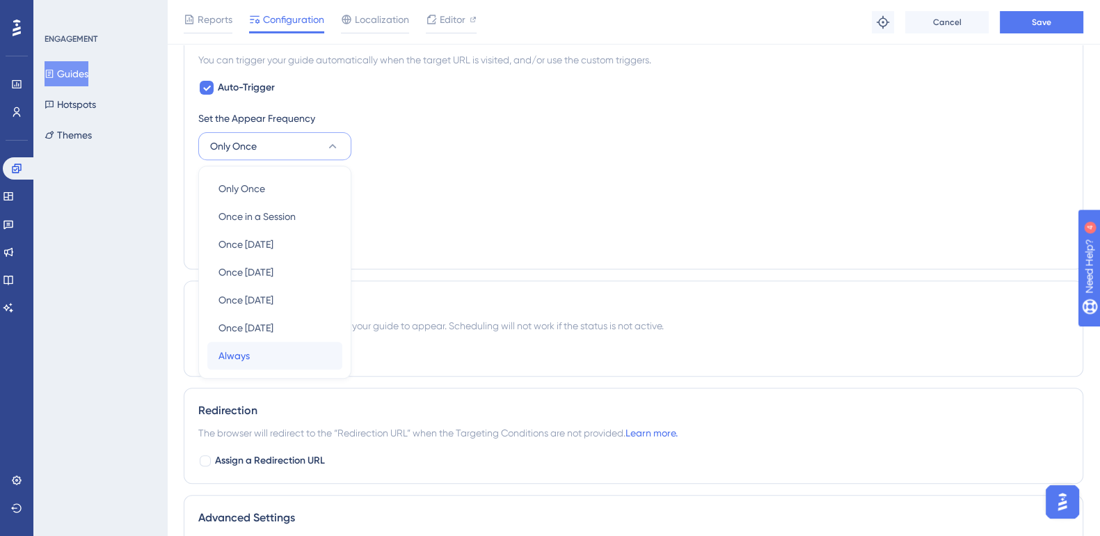
click at [250, 115] on div "Always Always" at bounding box center [274, 356] width 113 height 28
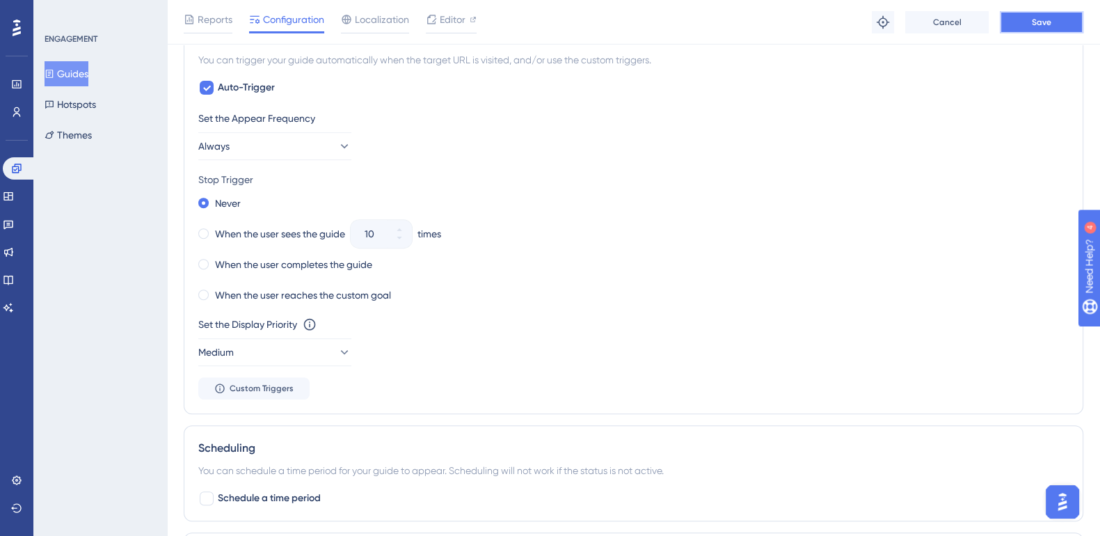
click at [442, 17] on span "Save" at bounding box center [1041, 22] width 19 height 11
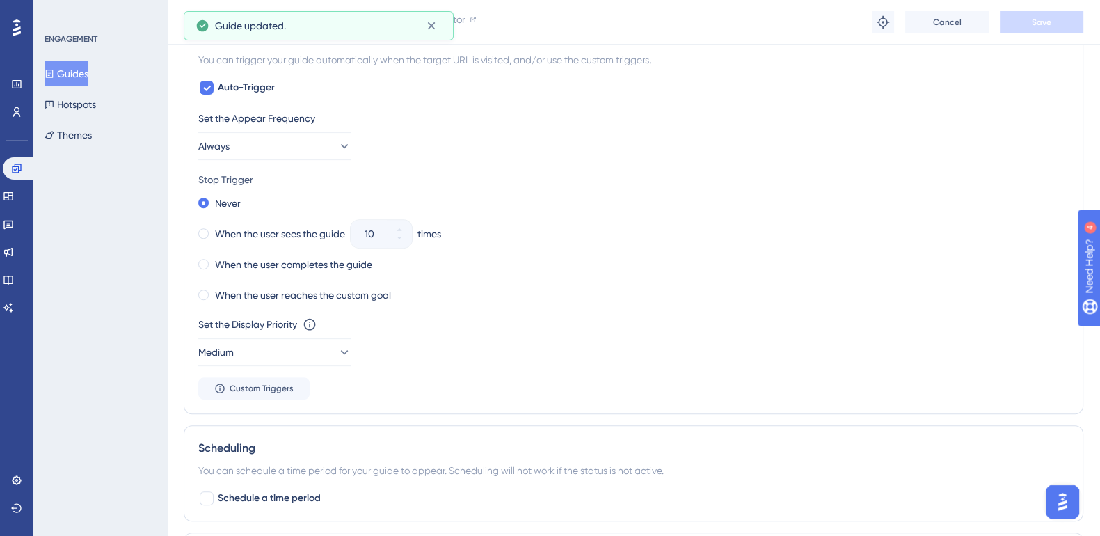
click at [83, 79] on button "Guides" at bounding box center [67, 73] width 44 height 25
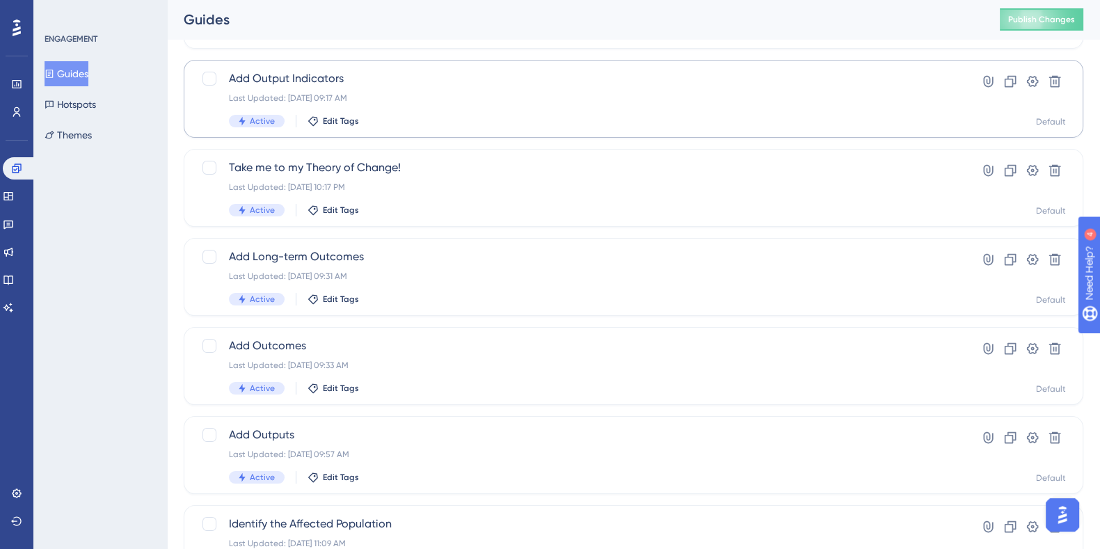
scroll to position [247, 0]
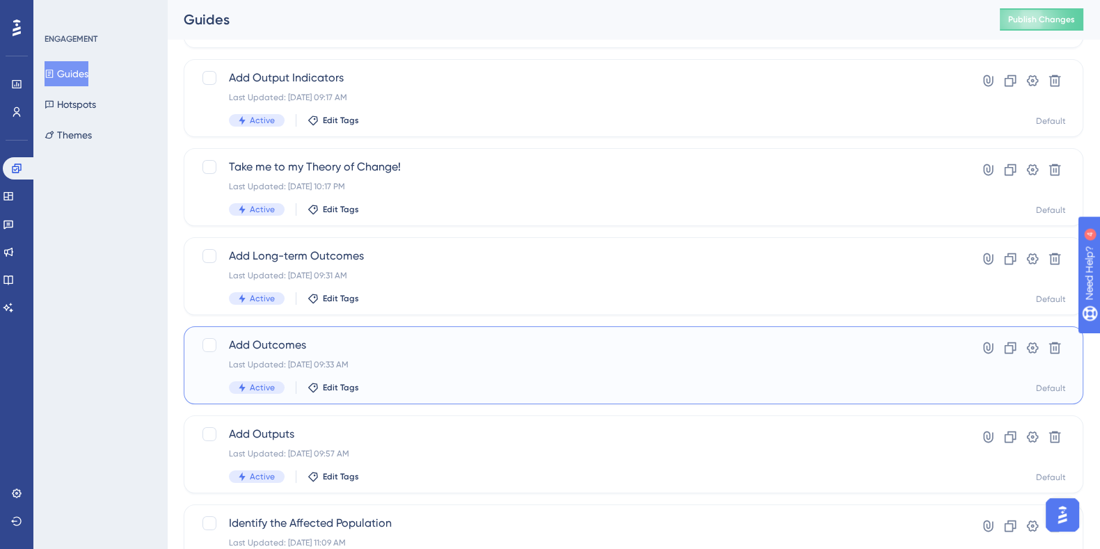
click at [278, 115] on span "Add Outcomes" at bounding box center [578, 345] width 698 height 17
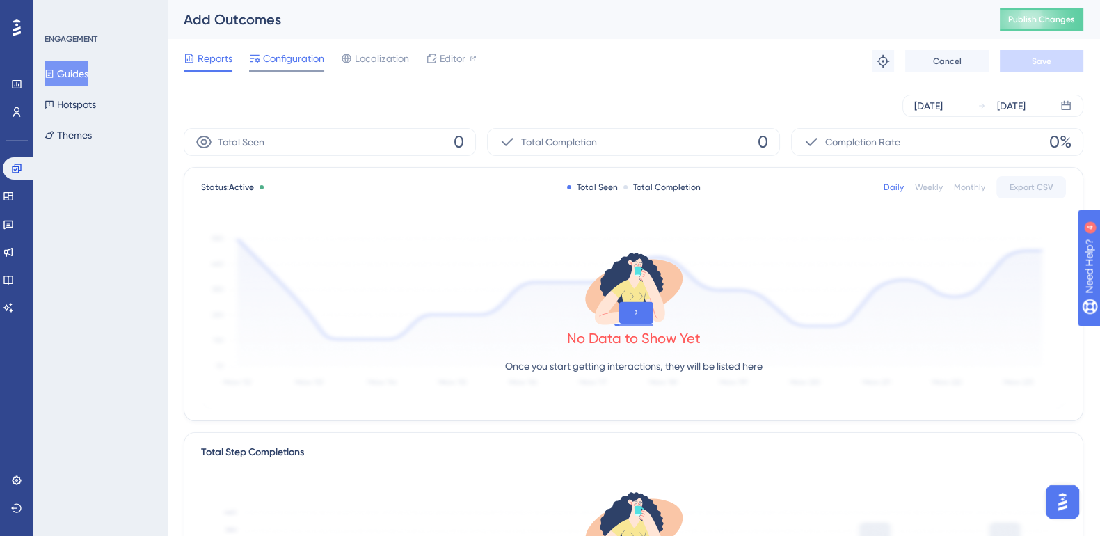
click at [284, 56] on span "Configuration" at bounding box center [293, 58] width 61 height 17
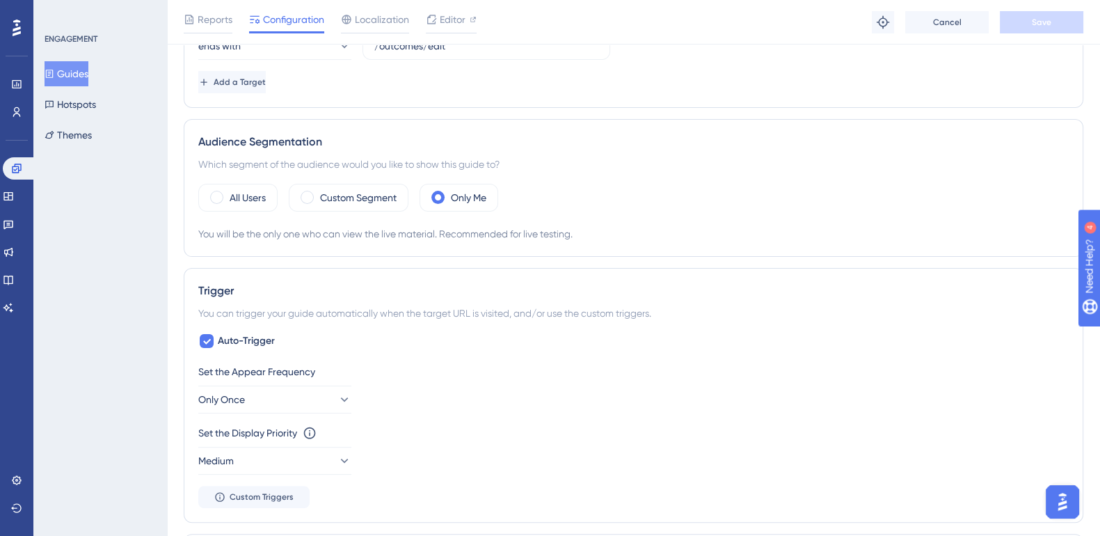
scroll to position [431, 0]
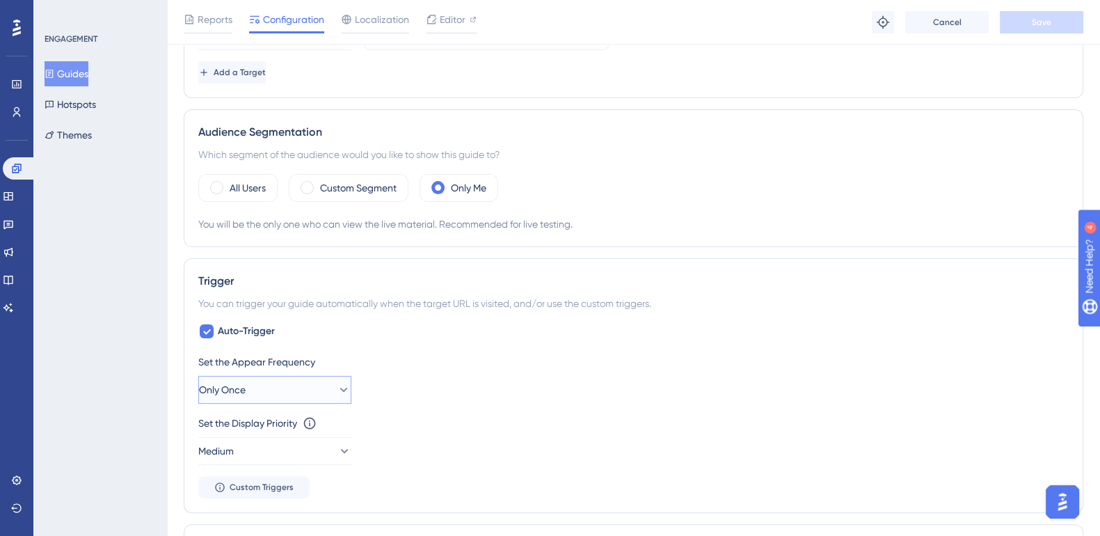
click at [262, 115] on button "Only Once" at bounding box center [274, 390] width 153 height 28
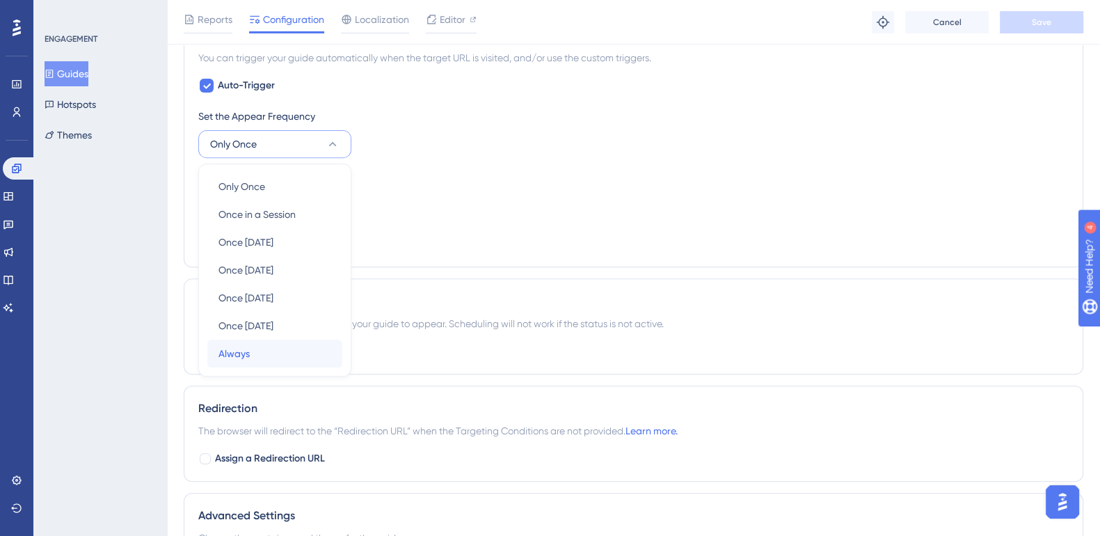
click at [267, 115] on div "Always Always" at bounding box center [274, 353] width 113 height 28
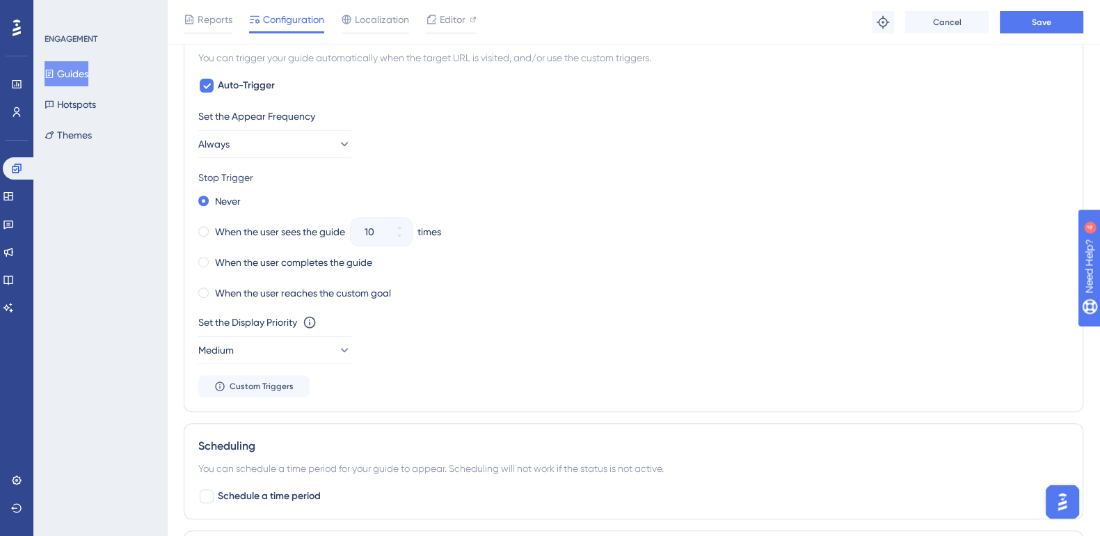
scroll to position [0, 0]
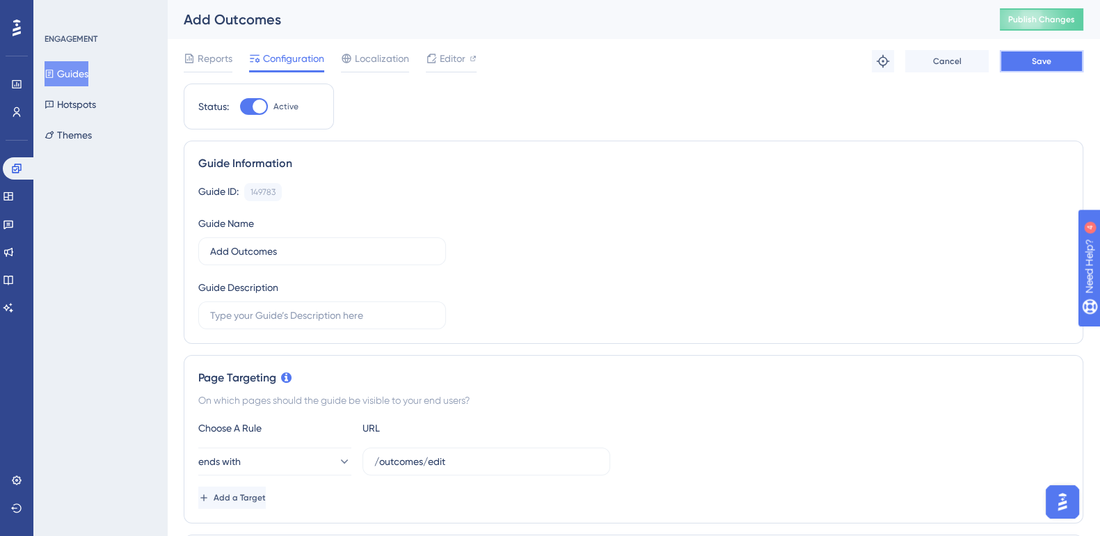
click at [442, 63] on button "Save" at bounding box center [1041, 61] width 83 height 22
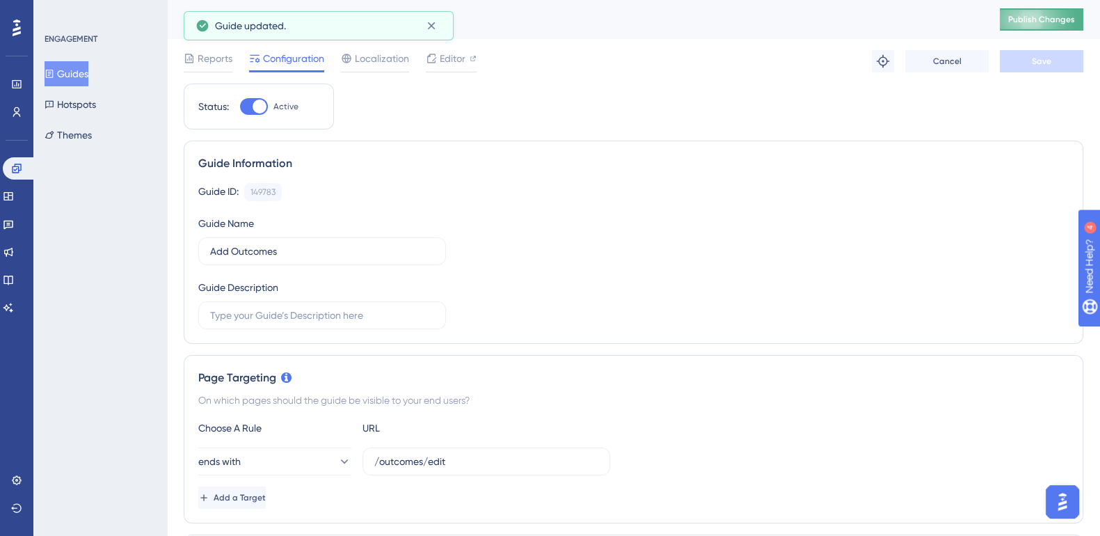
click at [442, 19] on span "Publish Changes" at bounding box center [1041, 19] width 67 height 11
click at [81, 70] on button "Guides" at bounding box center [67, 73] width 44 height 25
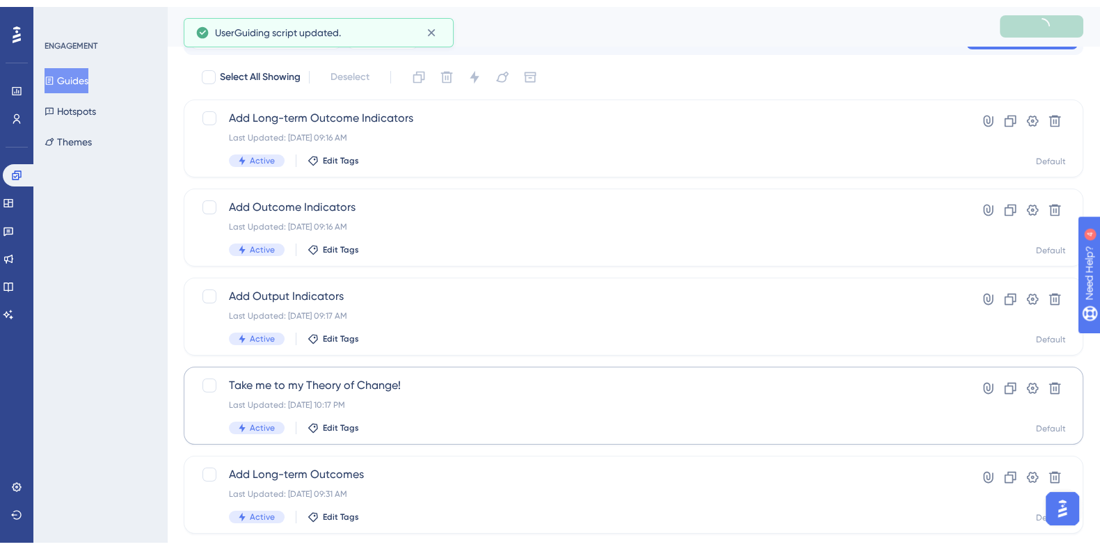
scroll to position [98, 0]
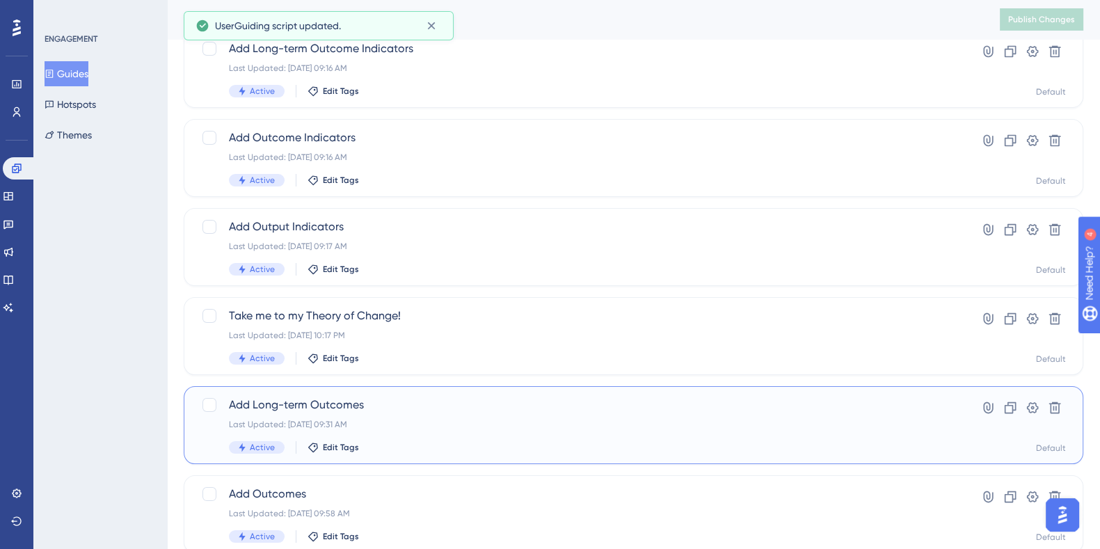
click at [326, 115] on span "Add Long-term Outcomes" at bounding box center [578, 405] width 698 height 17
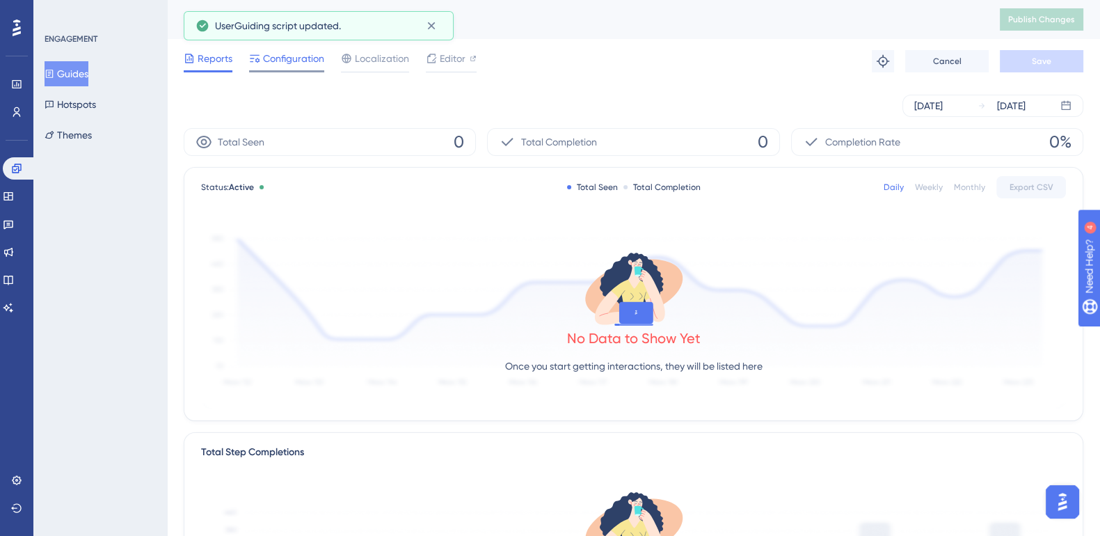
click at [290, 54] on span "Configuration" at bounding box center [293, 58] width 61 height 17
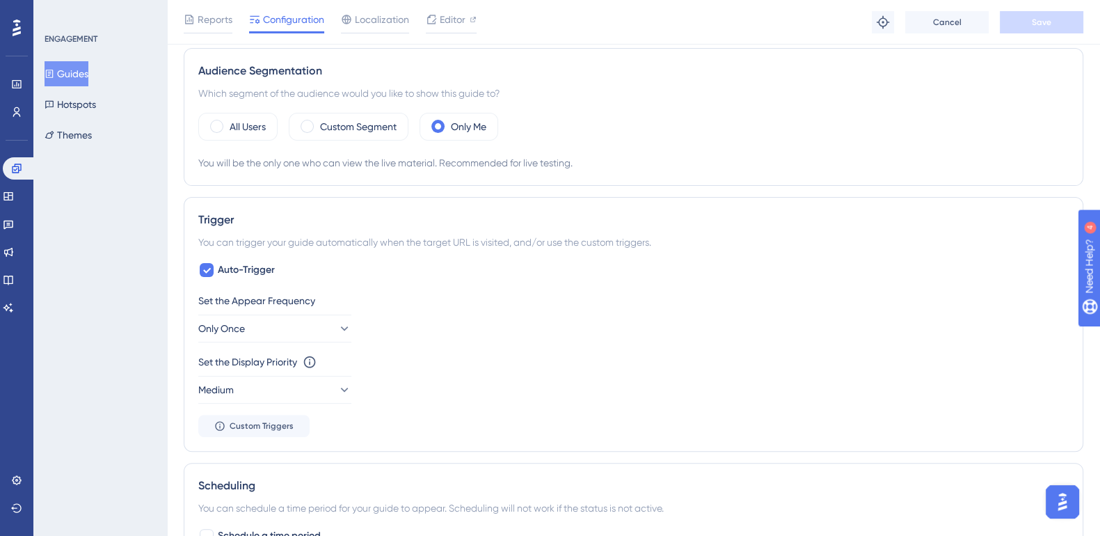
scroll to position [500, 0]
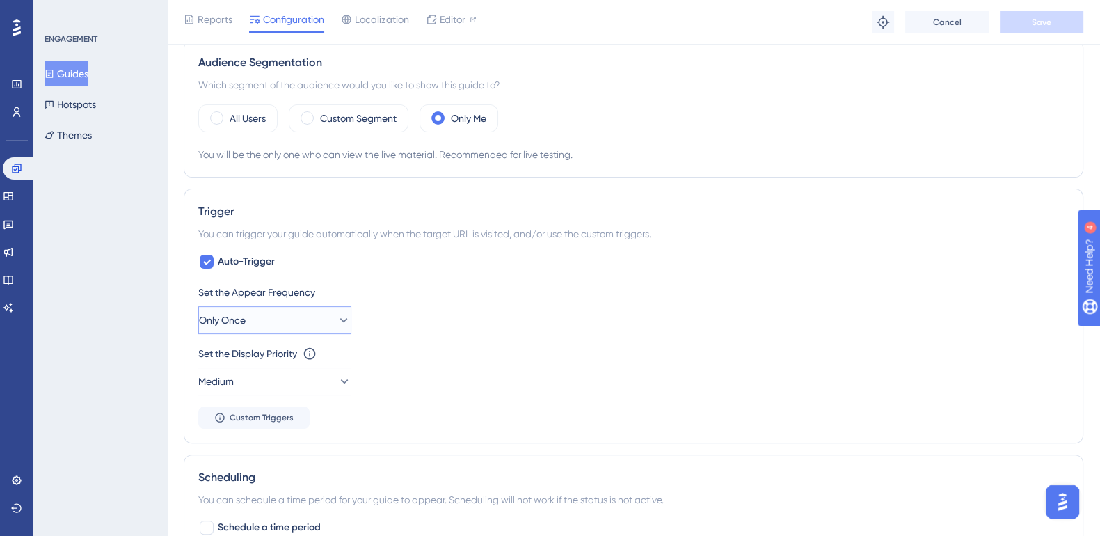
click at [281, 115] on button "Only Once" at bounding box center [274, 320] width 153 height 28
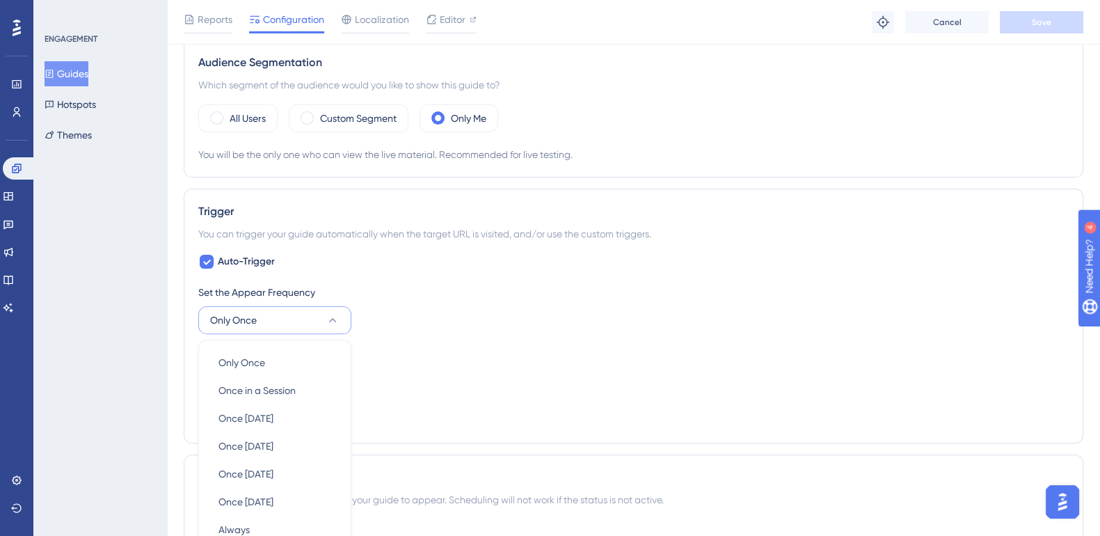
scroll to position [674, 0]
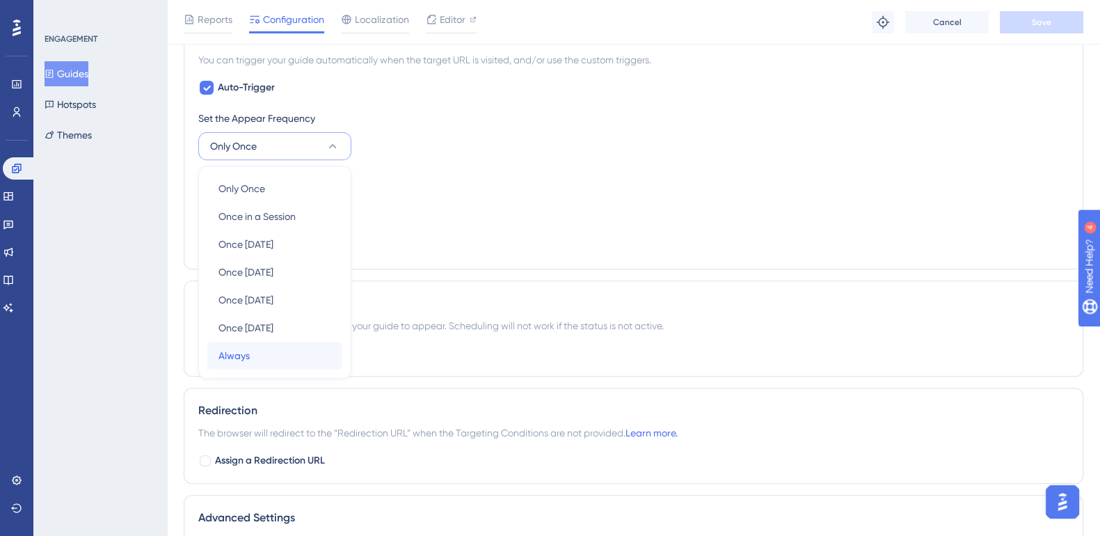
click at [269, 115] on div "Always Always" at bounding box center [274, 356] width 113 height 28
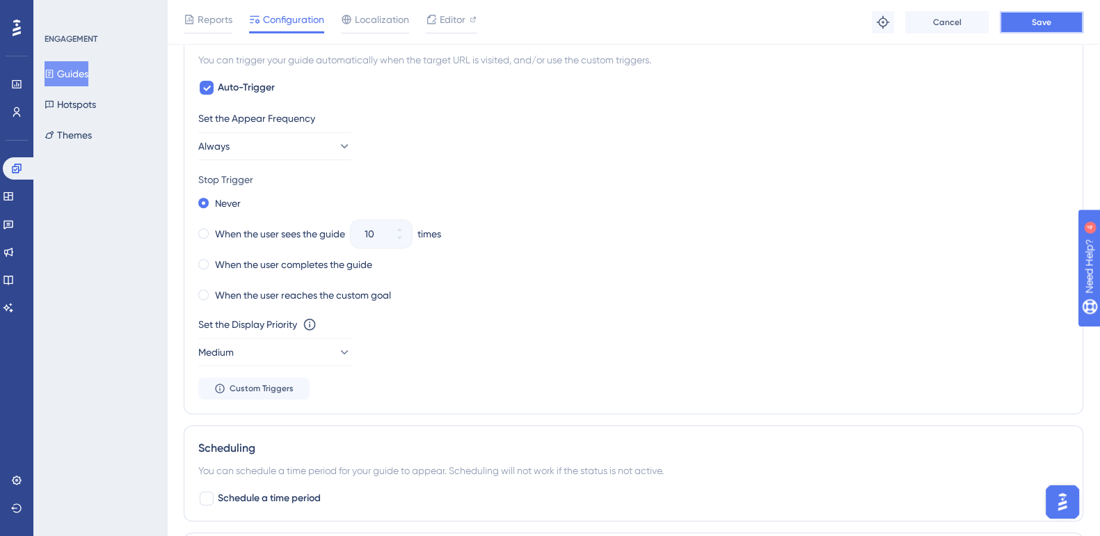
click at [442, 17] on span "Save" at bounding box center [1041, 22] width 19 height 11
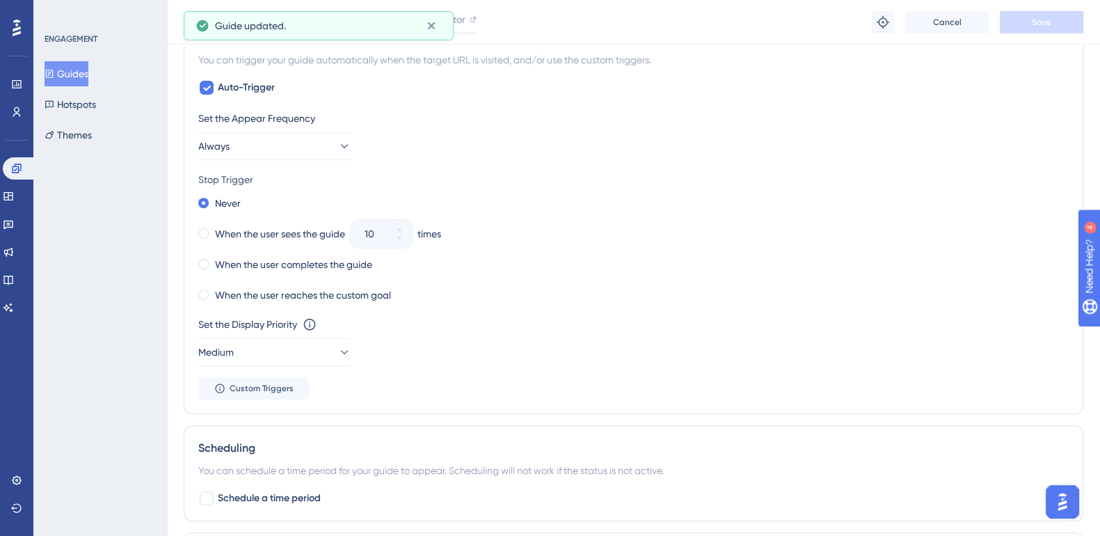
scroll to position [0, 0]
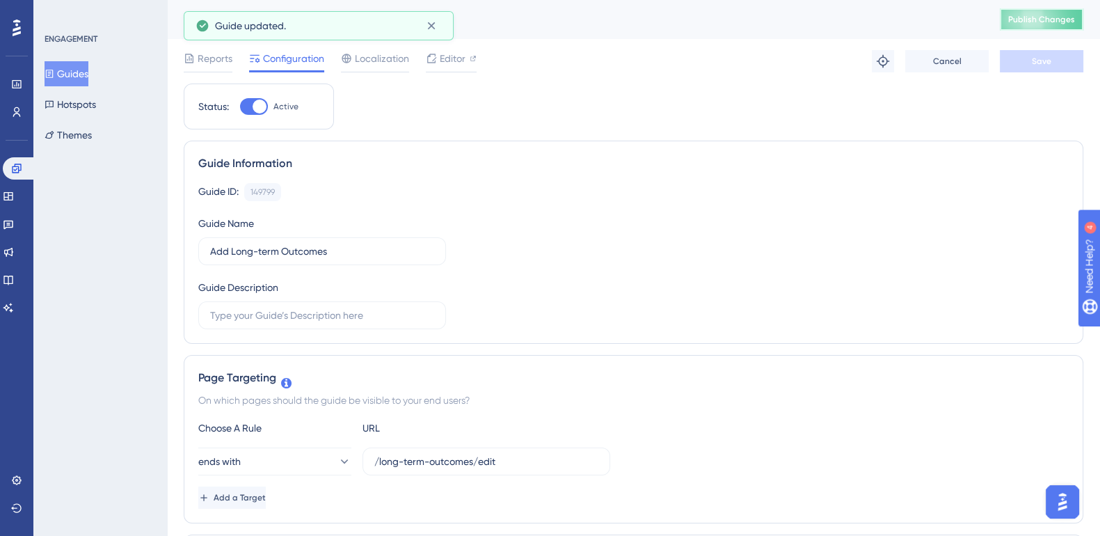
click at [442, 22] on span "Publish Changes" at bounding box center [1041, 19] width 67 height 11
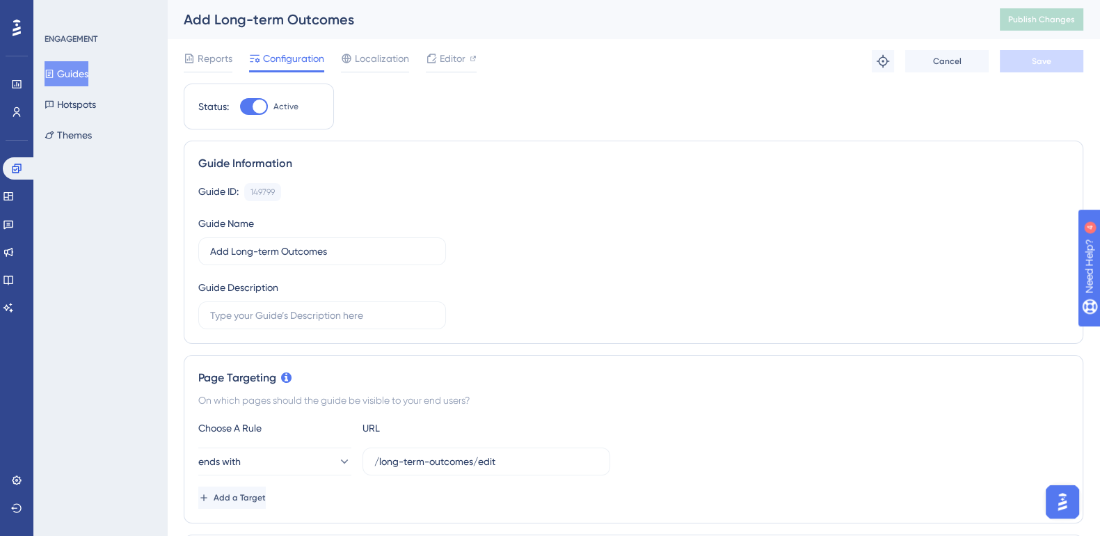
click at [86, 74] on button "Guides" at bounding box center [67, 73] width 44 height 25
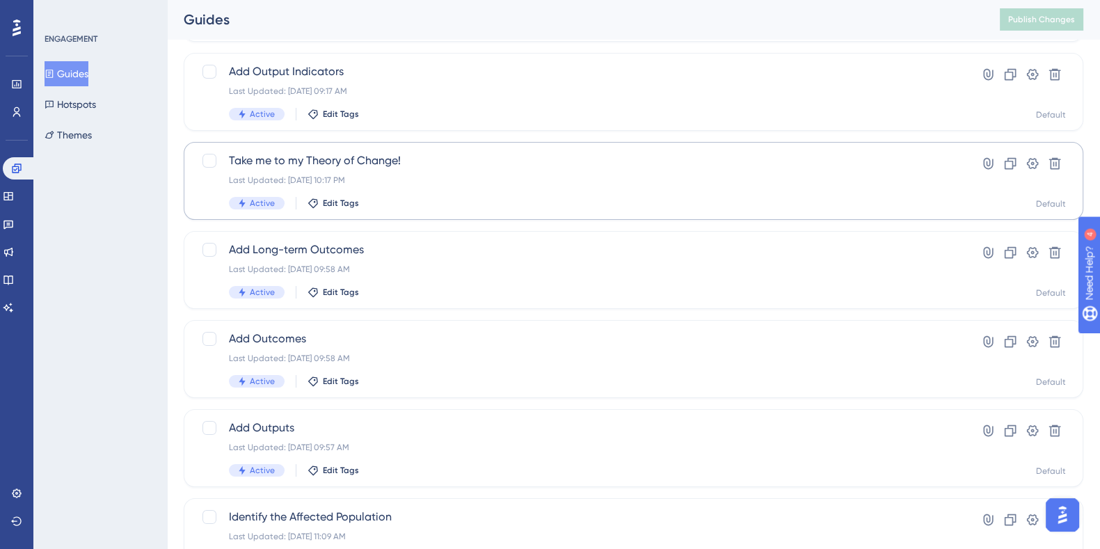
scroll to position [254, 0]
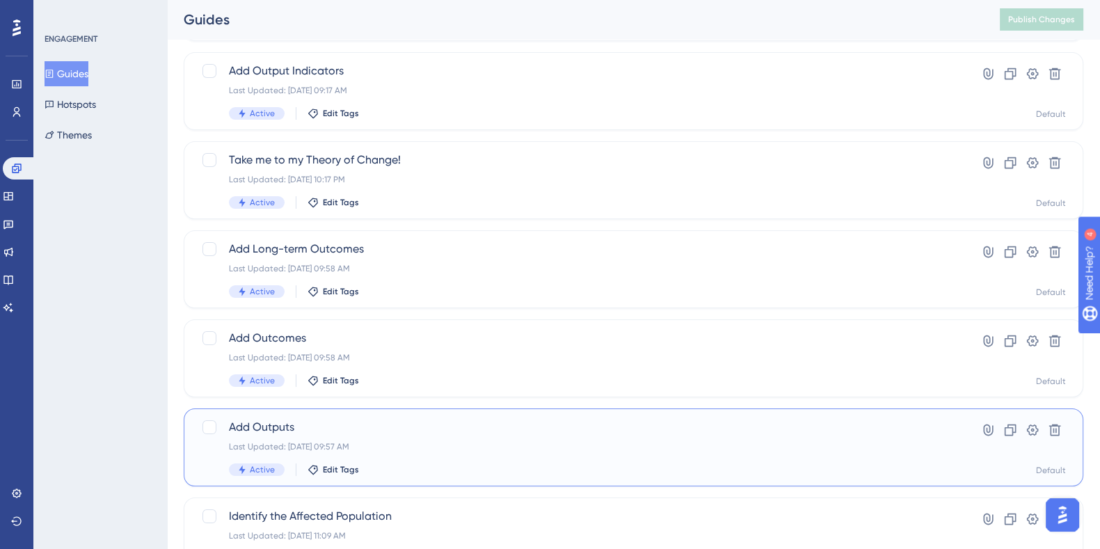
click at [273, 115] on span "Add Outputs" at bounding box center [578, 427] width 698 height 17
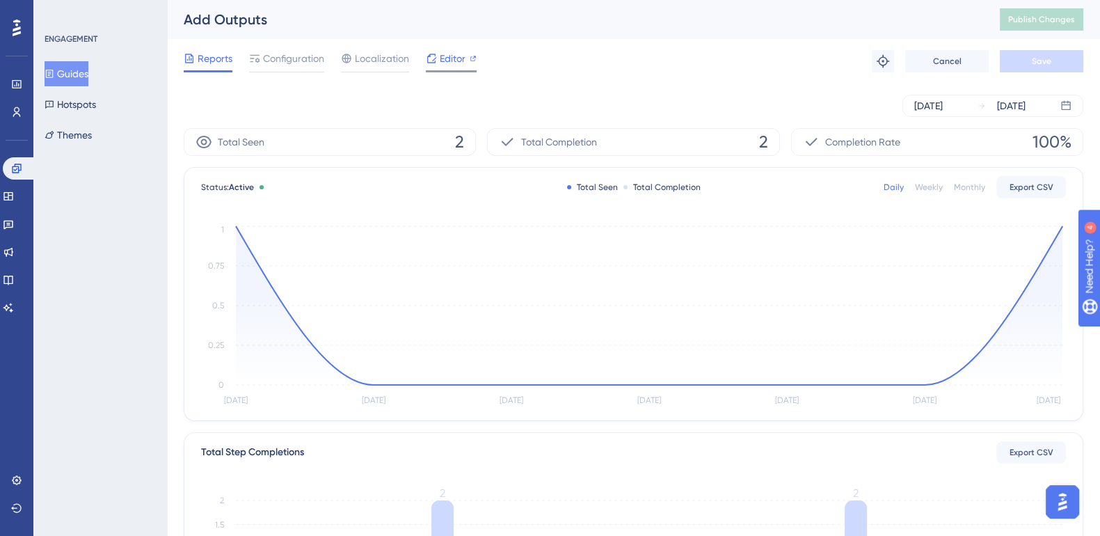
click at [442, 54] on span "Editor" at bounding box center [453, 58] width 26 height 17
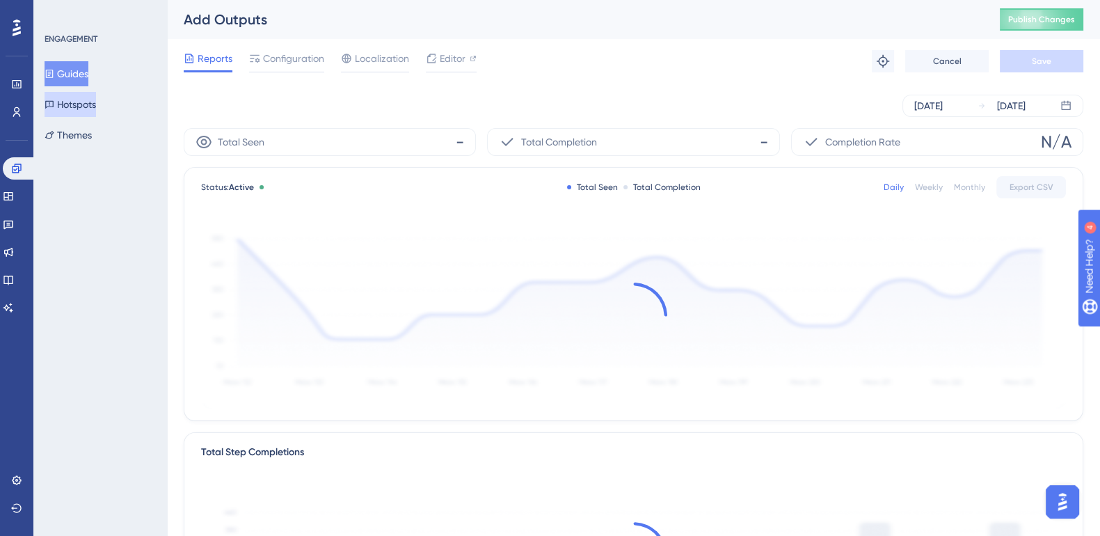
click at [72, 102] on button "Hotspots" at bounding box center [70, 104] width 51 height 25
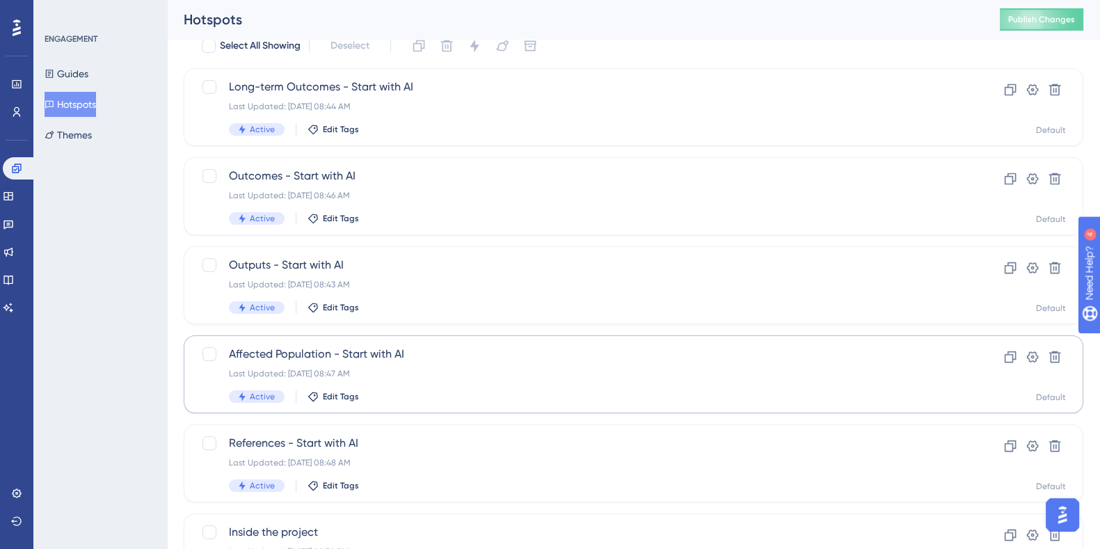
scroll to position [62, 0]
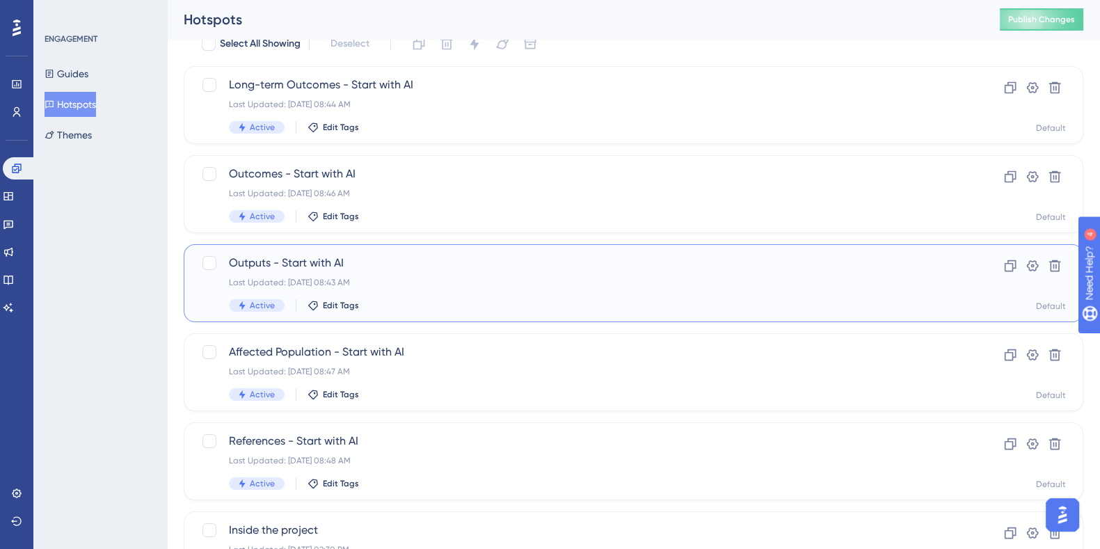
click at [282, 115] on span "Outputs - Start with AI" at bounding box center [578, 263] width 698 height 17
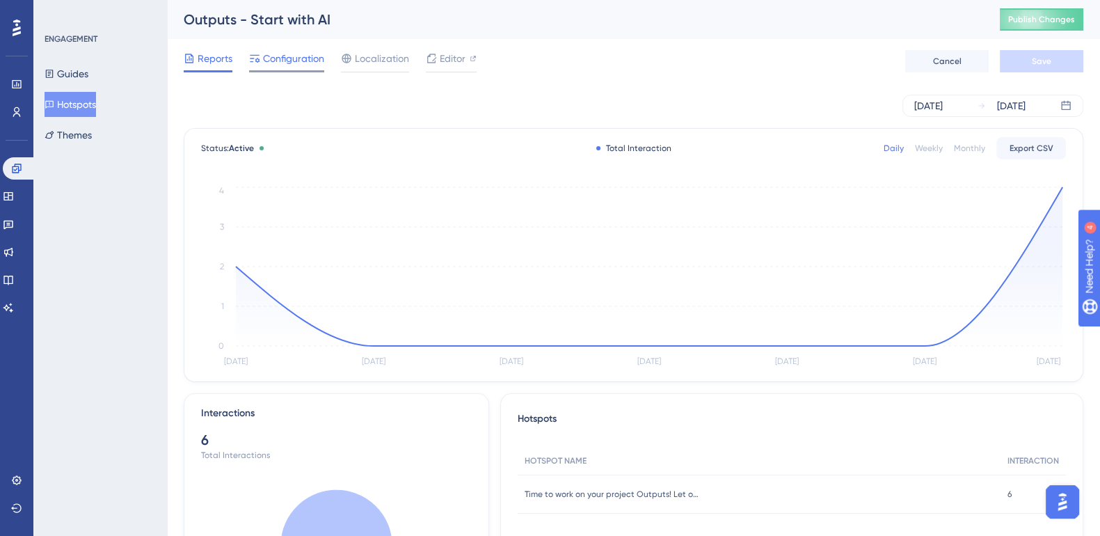
click at [299, 61] on span "Configuration" at bounding box center [293, 58] width 61 height 17
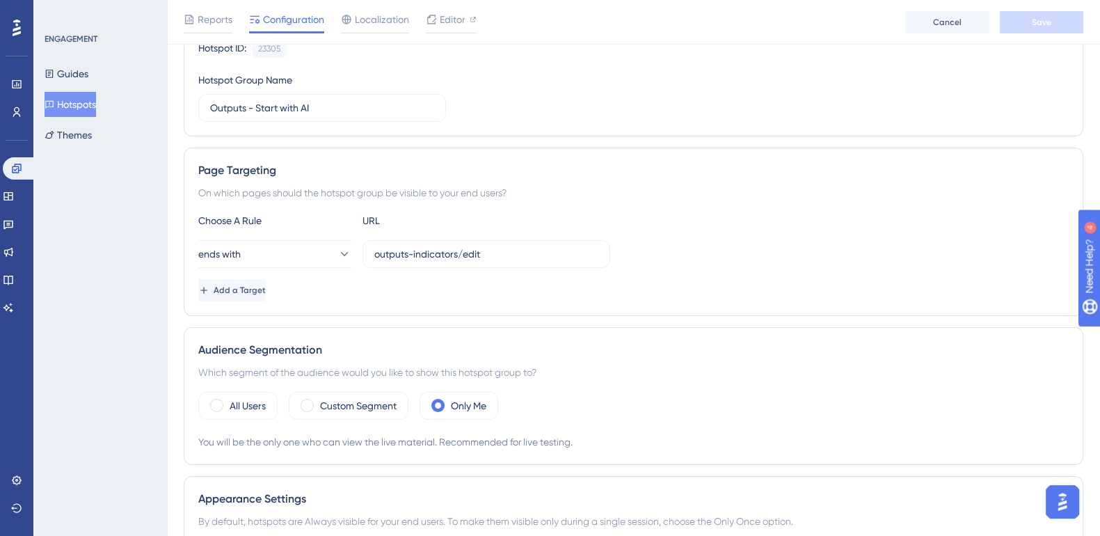
scroll to position [148, 0]
click at [433, 115] on input "outputs-indicators/edit" at bounding box center [486, 254] width 224 height 15
click at [442, 115] on input "outputs-indicators/edit" at bounding box center [486, 254] width 224 height 15
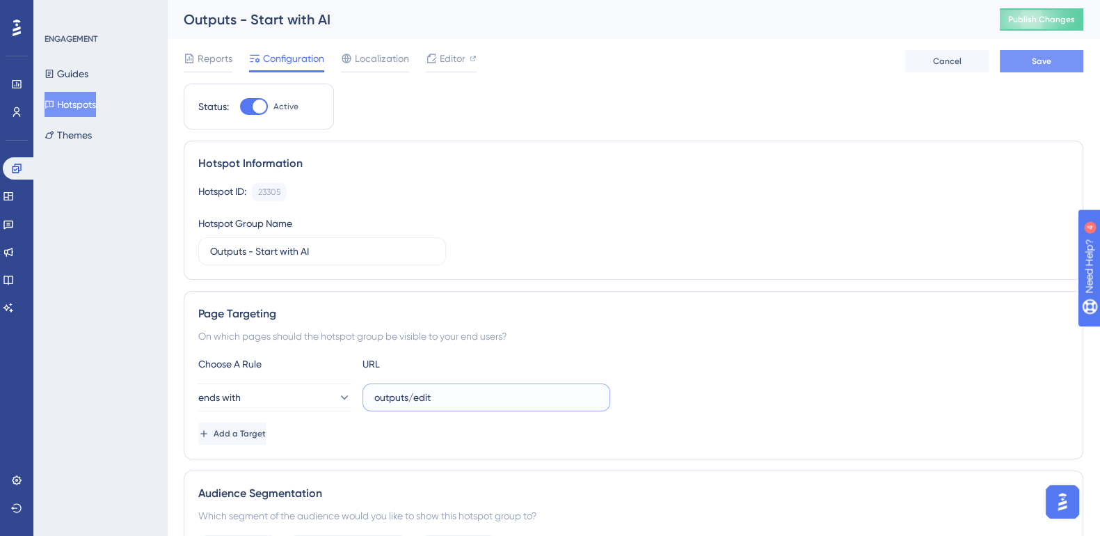
type input "outputs/edit"
click at [442, 63] on span "Save" at bounding box center [1041, 61] width 19 height 11
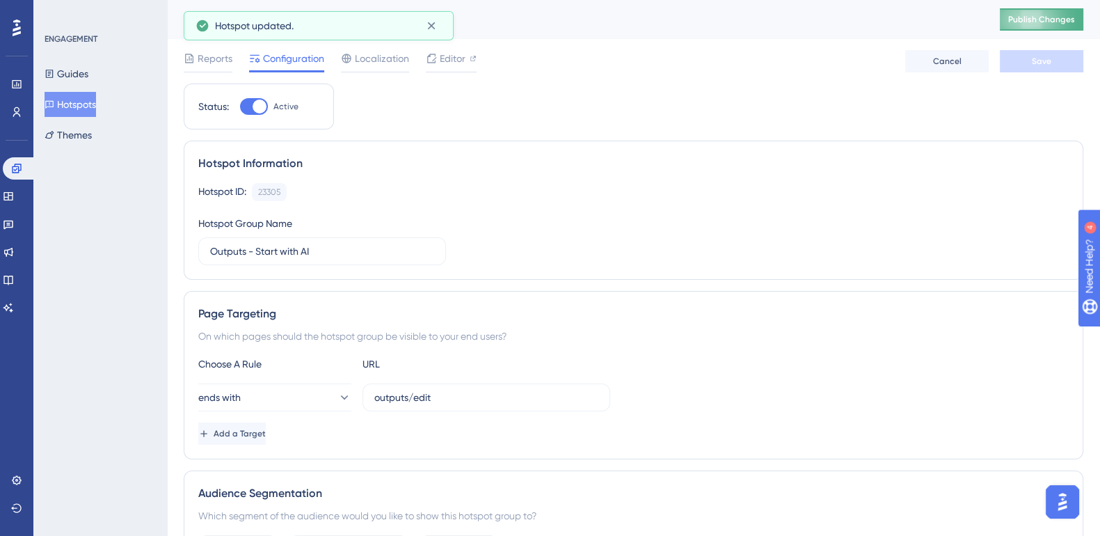
click at [442, 10] on button "Publish Changes" at bounding box center [1041, 19] width 83 height 22
click at [79, 106] on button "Hotspots" at bounding box center [70, 104] width 51 height 25
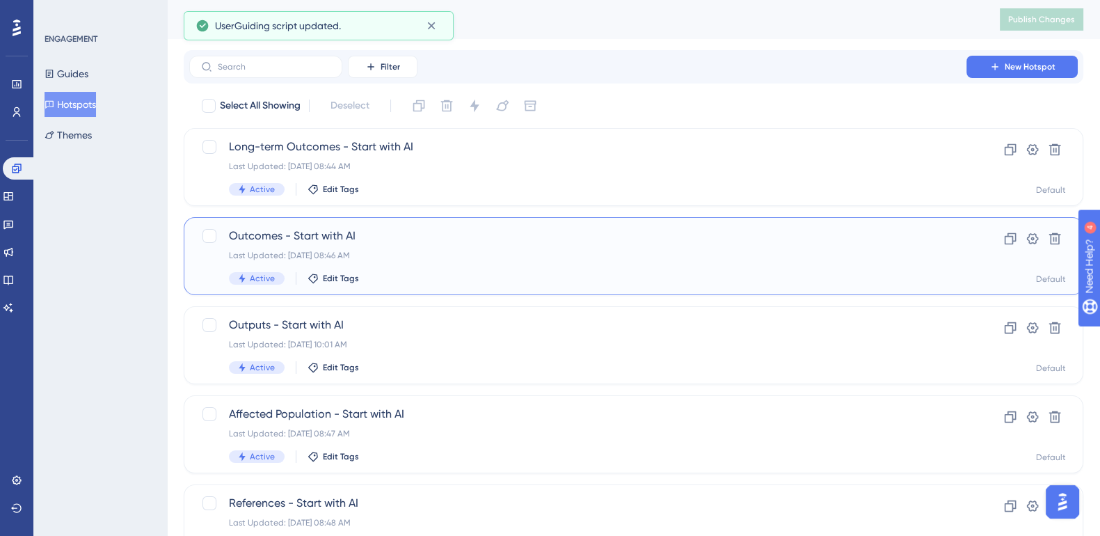
click at [318, 115] on span "Outcomes - Start with AI" at bounding box center [578, 235] width 698 height 17
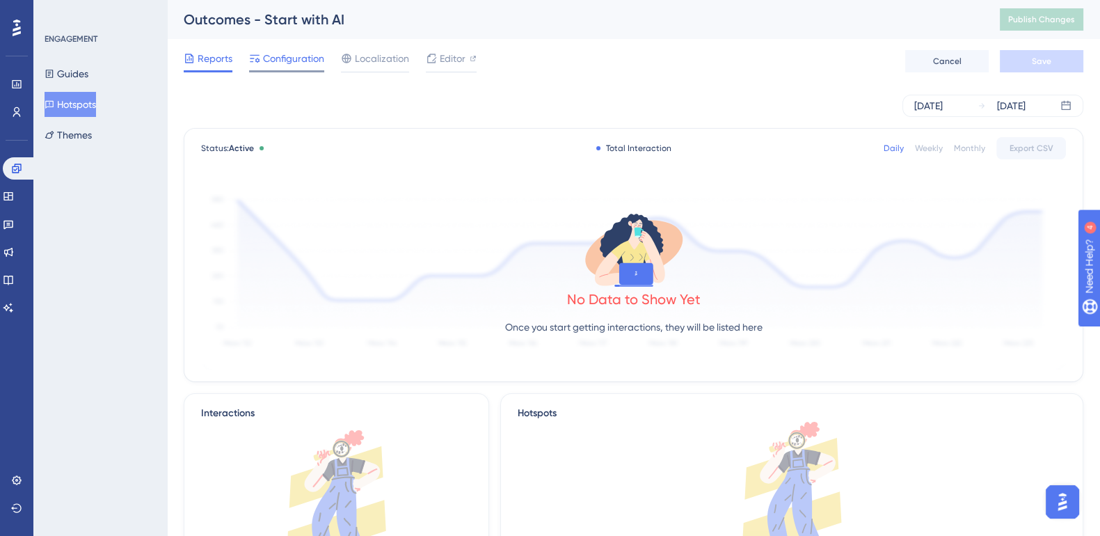
click at [300, 55] on span "Configuration" at bounding box center [293, 58] width 61 height 17
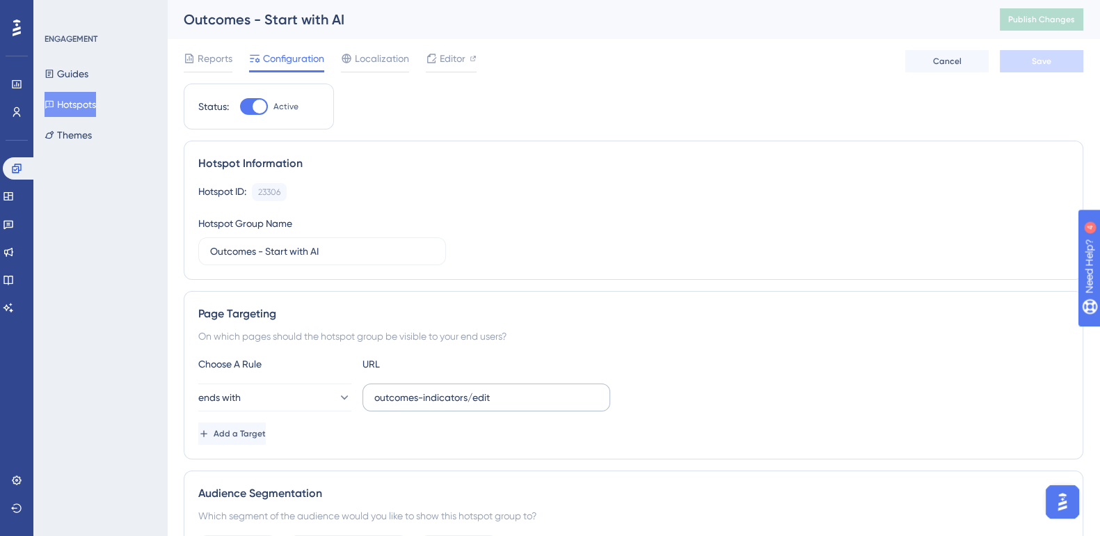
click at [442, 115] on label "outcomes-indicators/edit" at bounding box center [486, 397] width 248 height 28
click at [442, 115] on input "outcomes-indicators/edit" at bounding box center [486, 397] width 224 height 15
click at [442, 115] on label "outcomes-indicators/edit" at bounding box center [486, 397] width 248 height 28
click at [442, 115] on input "outcomes-indicators/edit" at bounding box center [486, 397] width 224 height 15
type input "outcomes/edit"
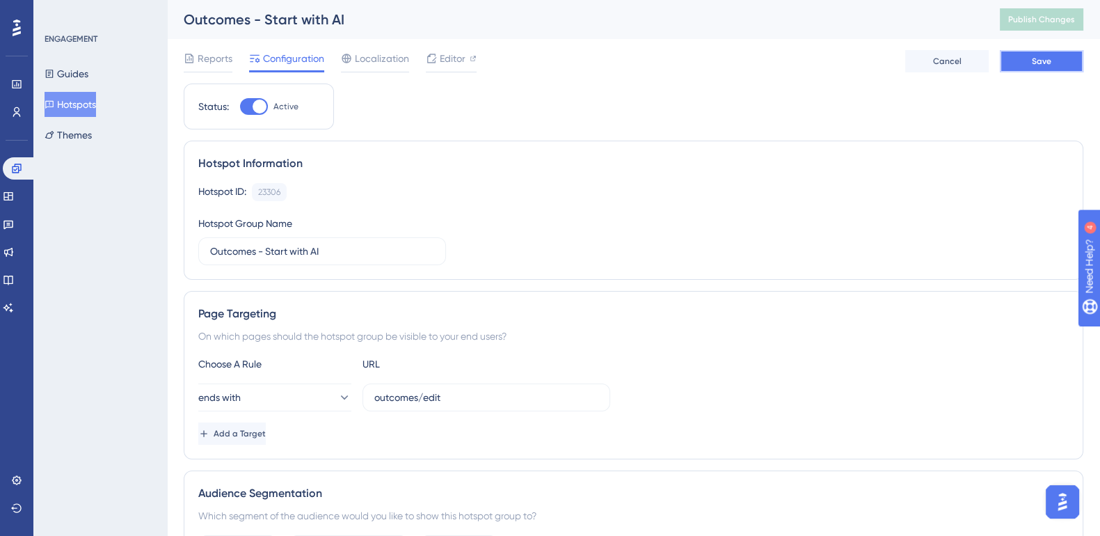
click at [442, 65] on button "Save" at bounding box center [1041, 61] width 83 height 22
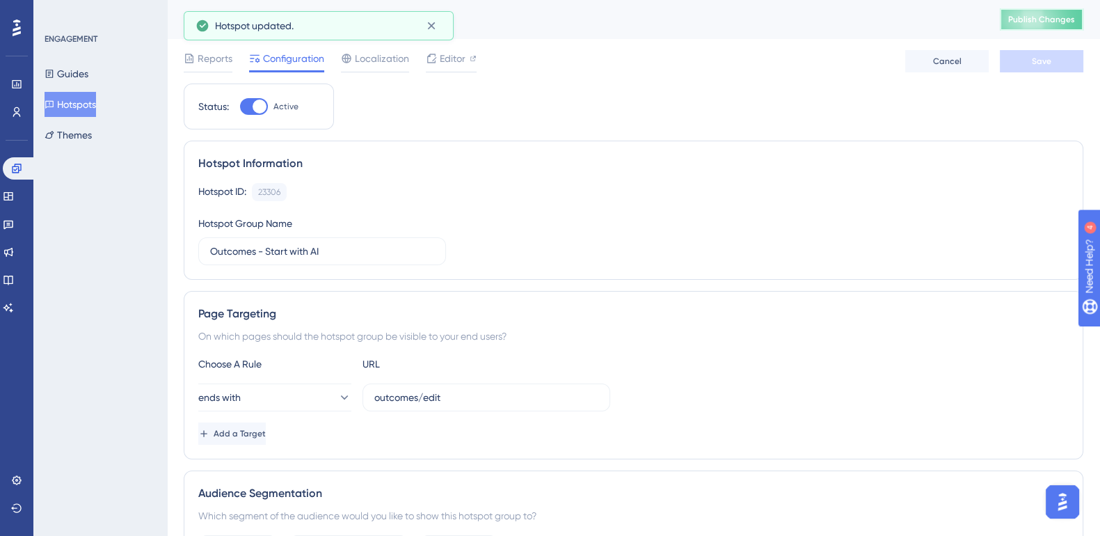
click at [442, 21] on span "Publish Changes" at bounding box center [1041, 19] width 67 height 11
click at [77, 102] on button "Hotspots" at bounding box center [70, 104] width 51 height 25
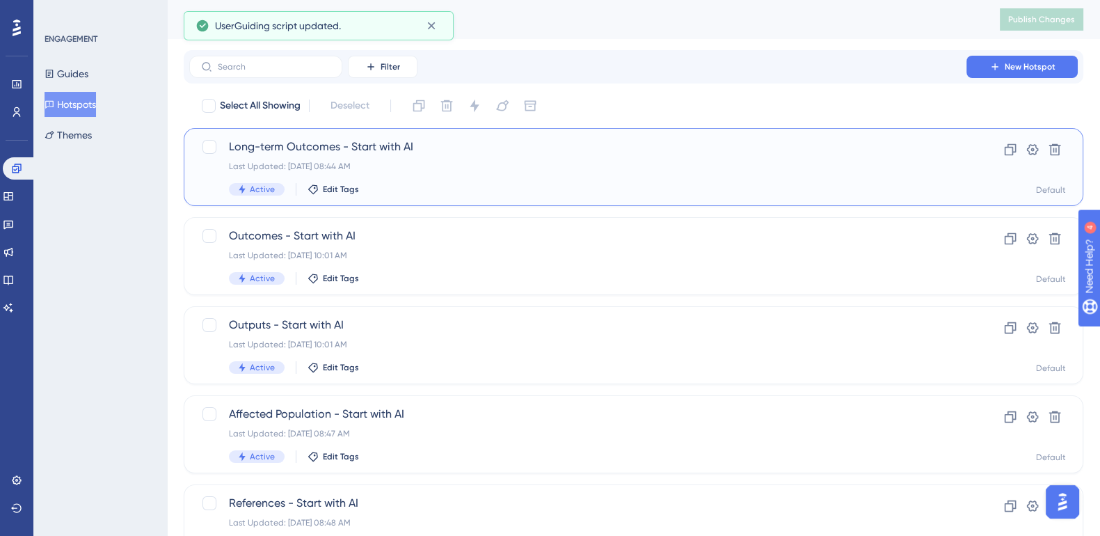
click at [357, 115] on div "Long-term Outcomes - Start with AI Last Updated: Aug 25 2025, 08:44 AM Active E…" at bounding box center [633, 167] width 899 height 78
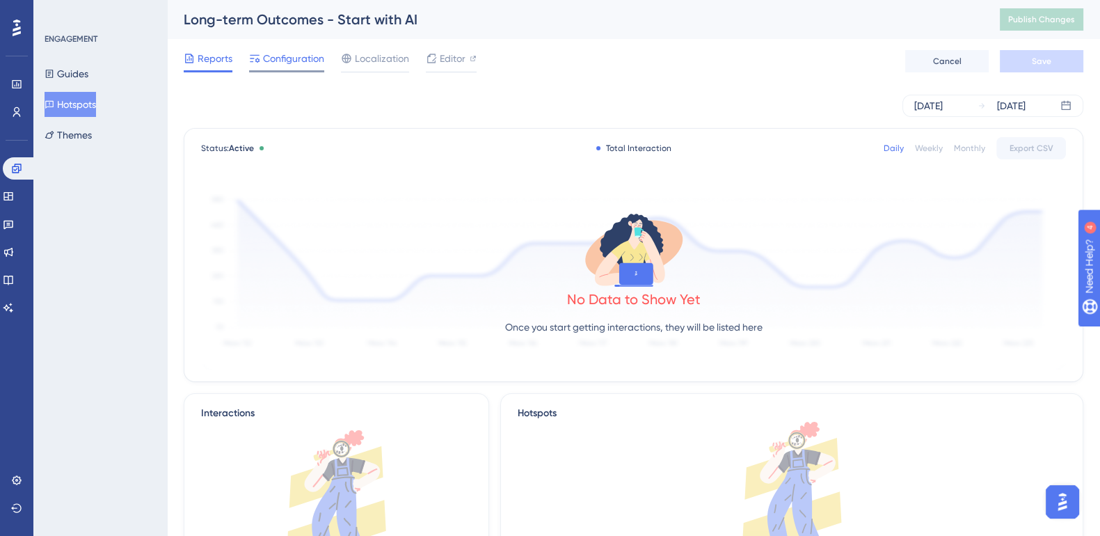
click at [305, 61] on span "Configuration" at bounding box center [293, 58] width 61 height 17
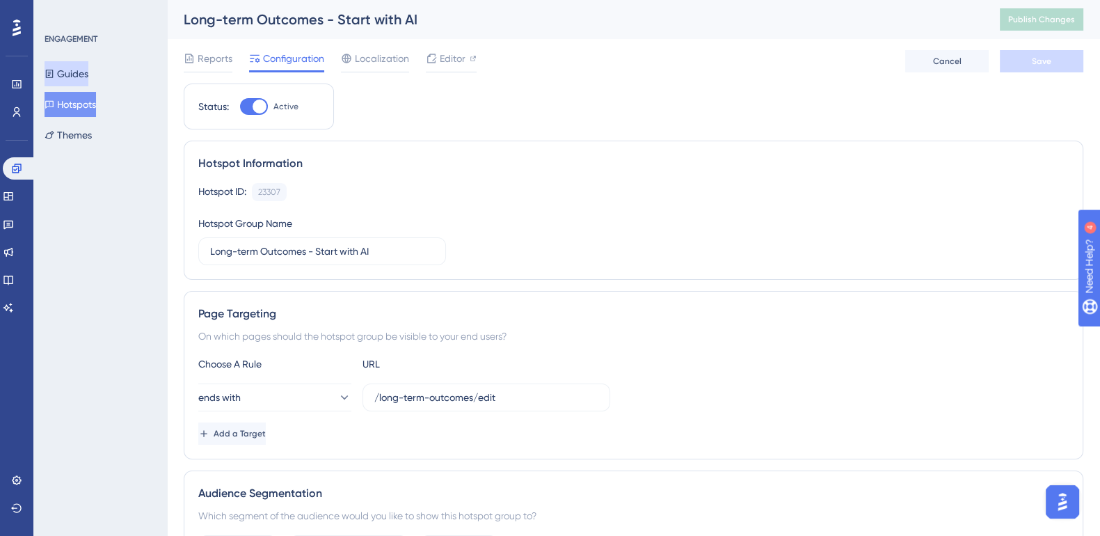
click at [78, 71] on button "Guides" at bounding box center [67, 73] width 44 height 25
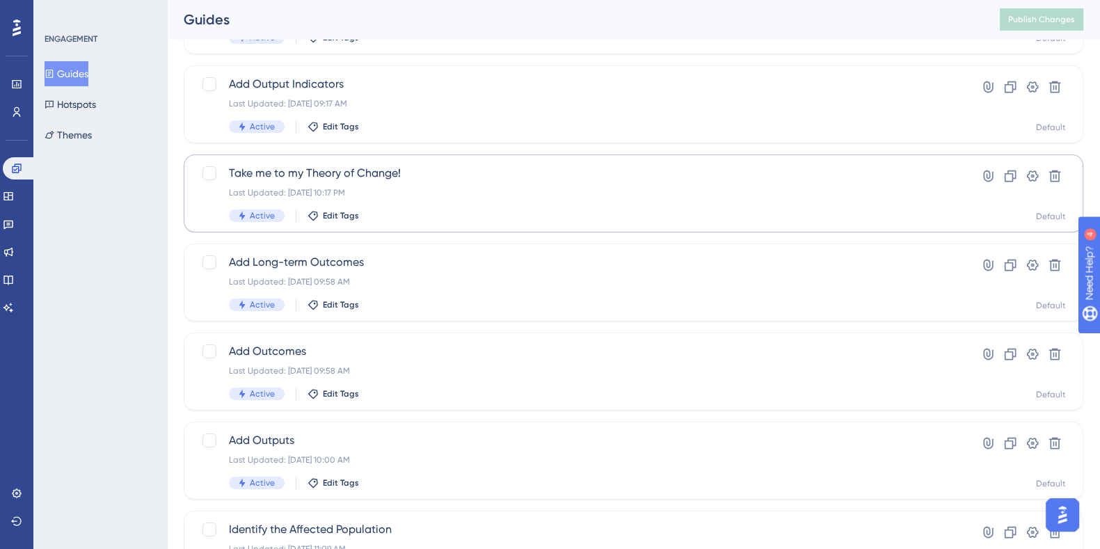
scroll to position [241, 0]
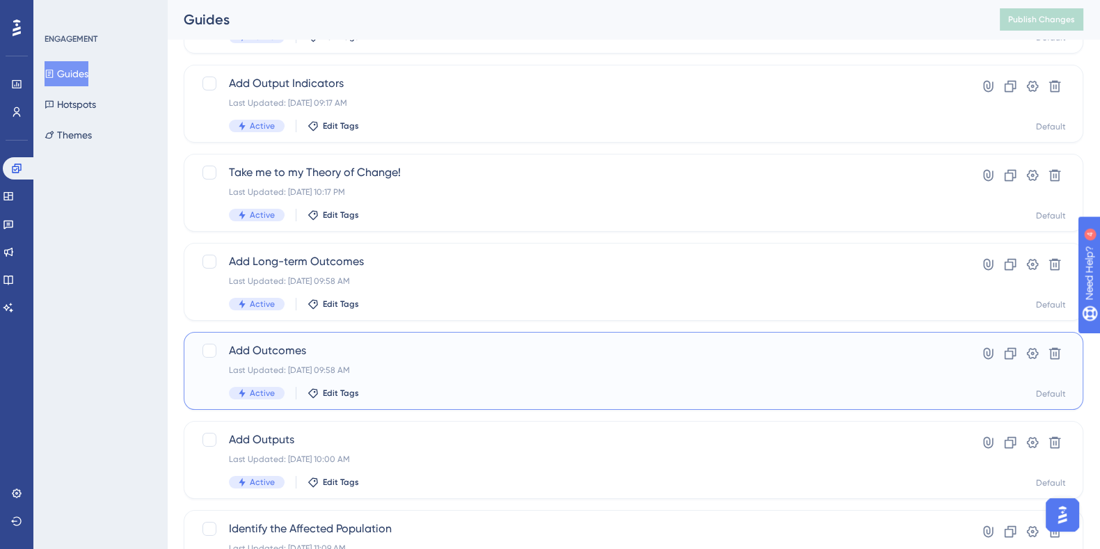
click at [282, 115] on span "Add Outcomes" at bounding box center [578, 350] width 698 height 17
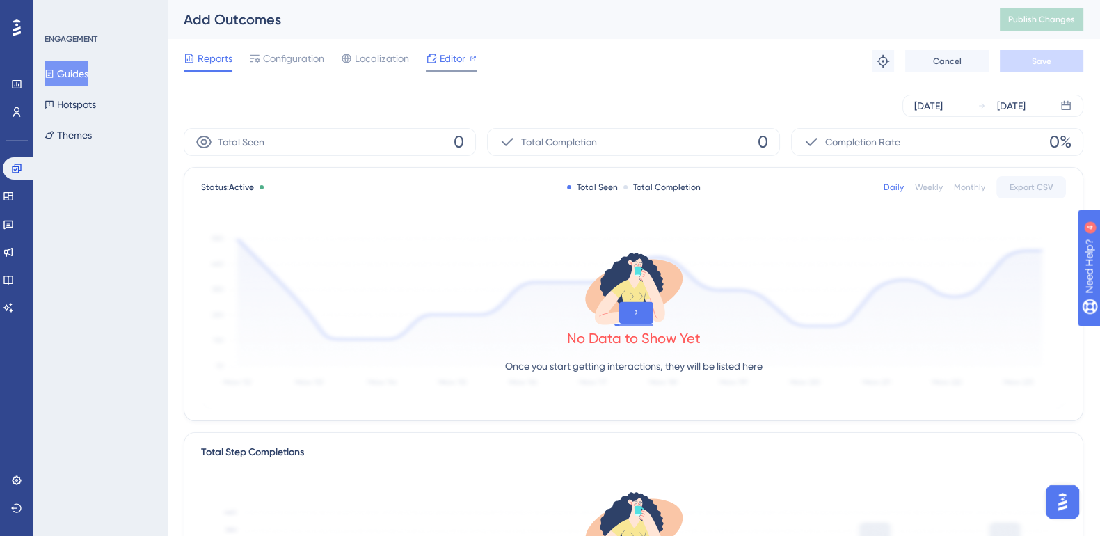
click at [442, 60] on span "Editor" at bounding box center [453, 58] width 26 height 17
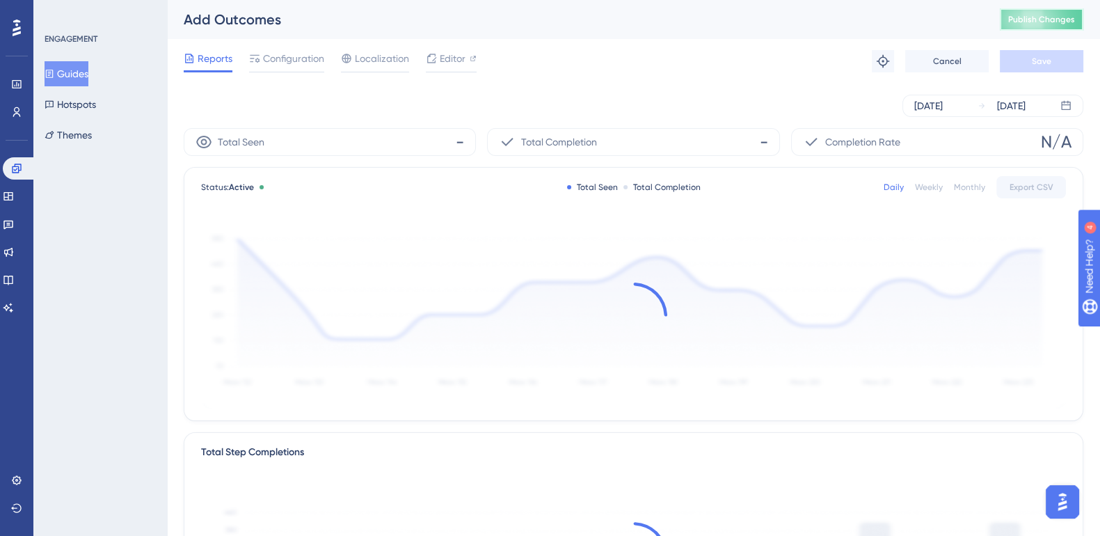
click at [442, 15] on span "Publish Changes" at bounding box center [1041, 19] width 67 height 11
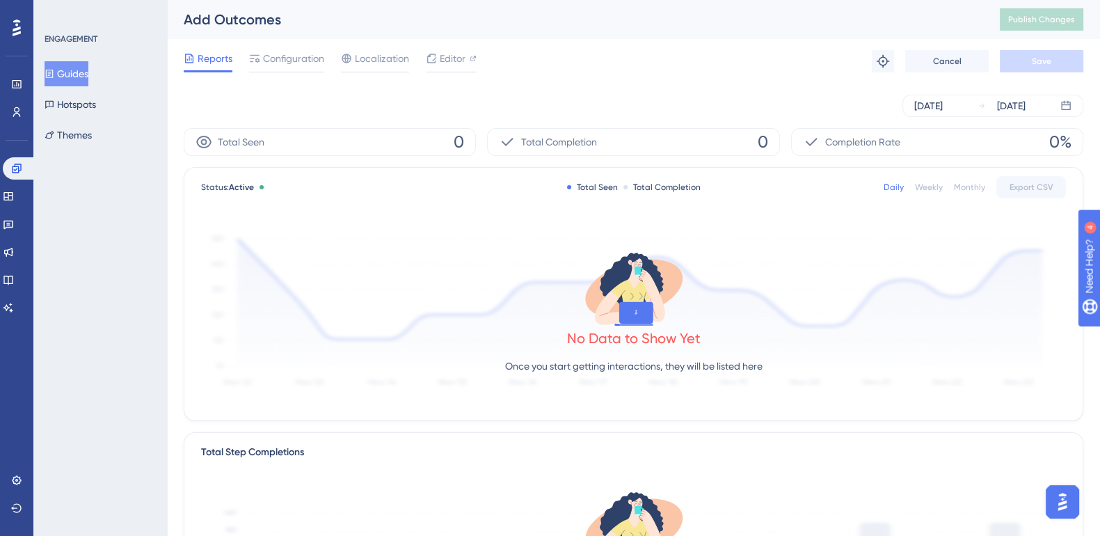
click at [74, 78] on button "Guides" at bounding box center [67, 73] width 44 height 25
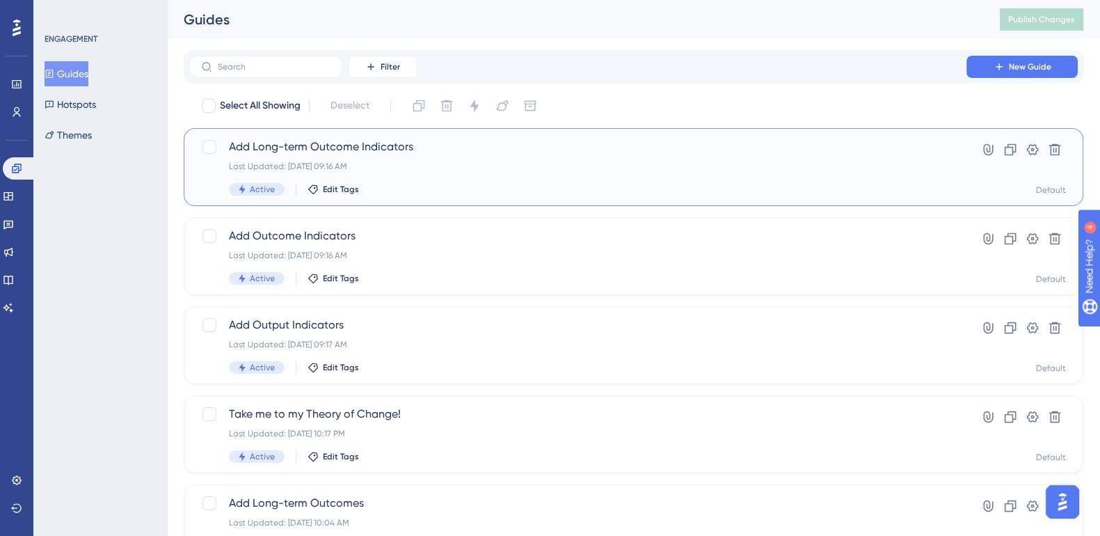
click at [376, 115] on span "Add Long-term Outcome Indicators" at bounding box center [578, 146] width 698 height 17
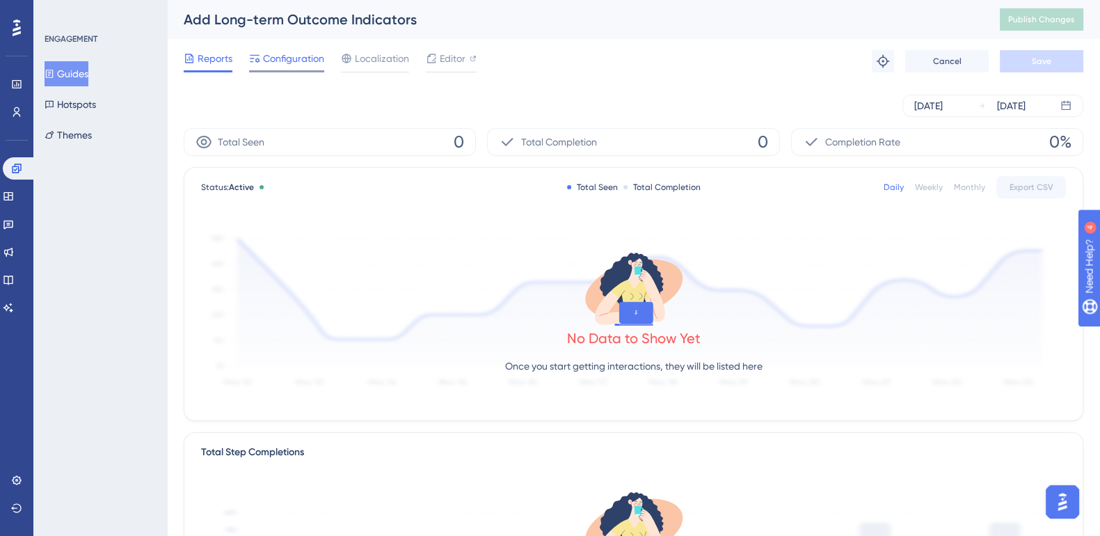
click at [299, 61] on span "Configuration" at bounding box center [293, 58] width 61 height 17
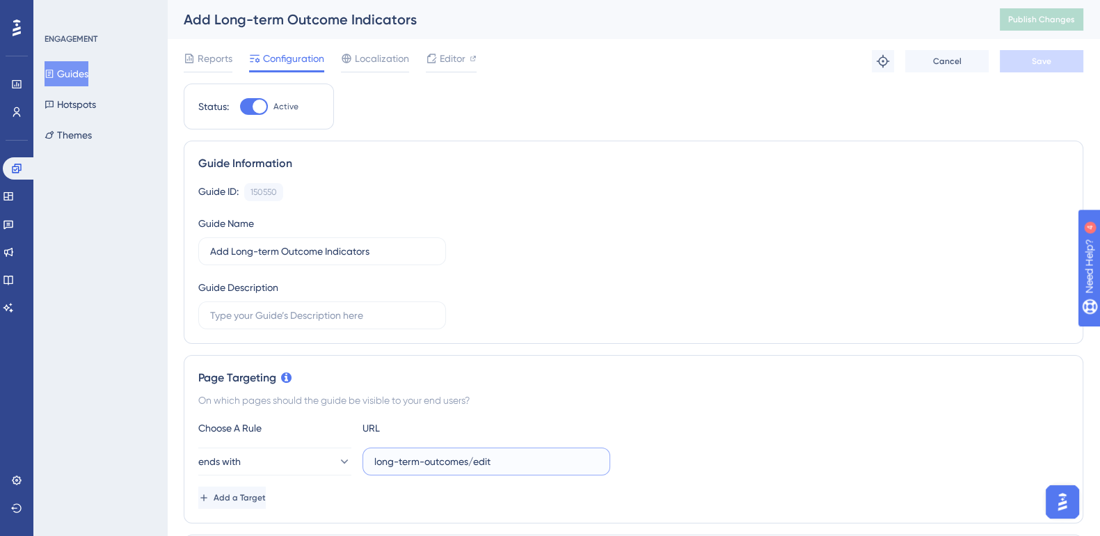
click at [442, 115] on input "long-term-outcomes/edit" at bounding box center [486, 461] width 224 height 15
paste input "long-term-outcomes-indicators/edit"
type input "/long-term-outcomes-indicators/edit"
click at [442, 61] on button "Save" at bounding box center [1041, 61] width 83 height 22
click at [442, 18] on span "Publish Changes" at bounding box center [1041, 19] width 67 height 11
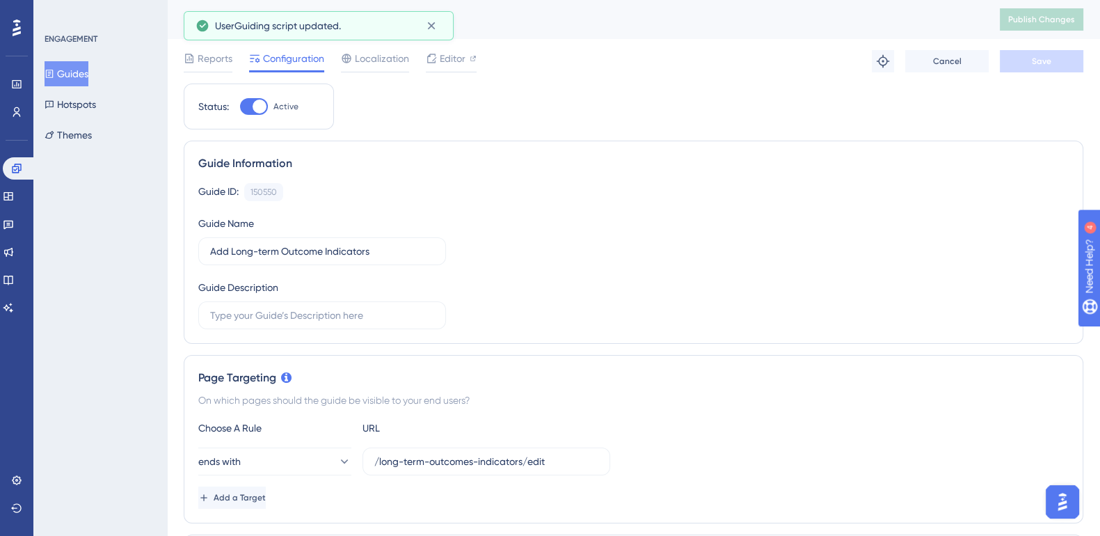
click at [72, 78] on button "Guides" at bounding box center [67, 73] width 44 height 25
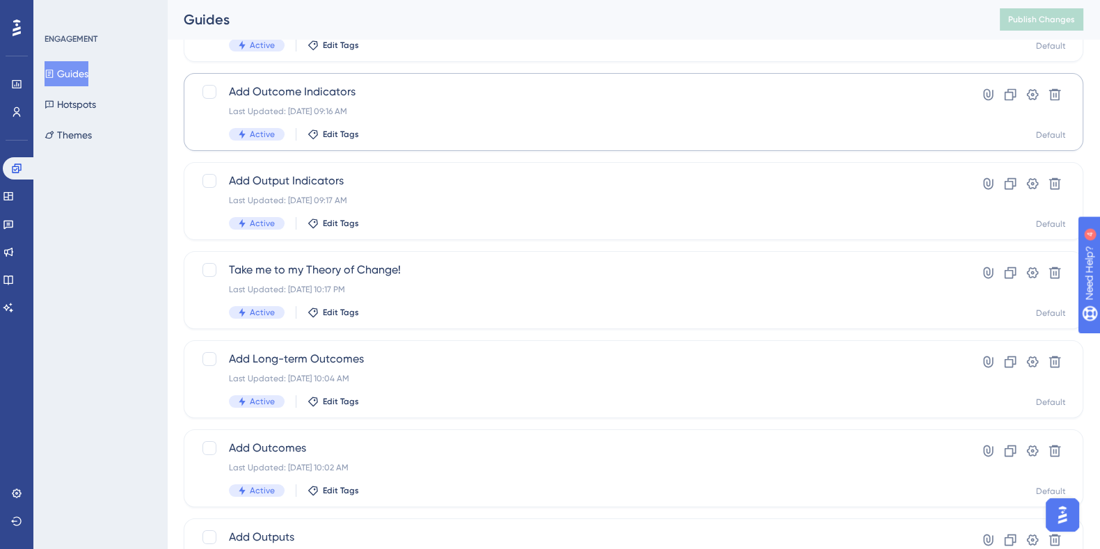
scroll to position [145, 0]
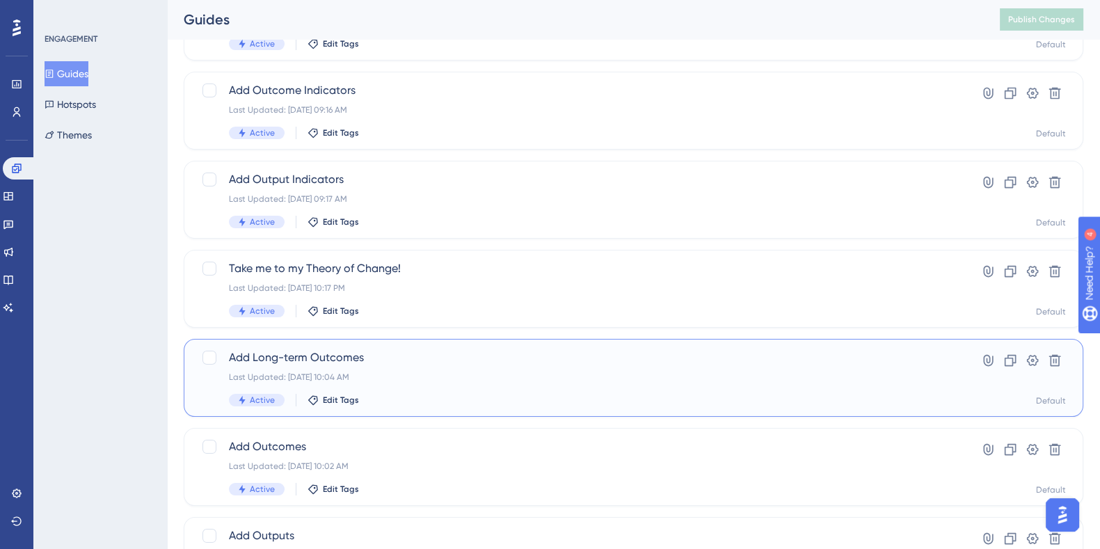
click at [311, 115] on span "Add Long-term Outcomes" at bounding box center [578, 357] width 698 height 17
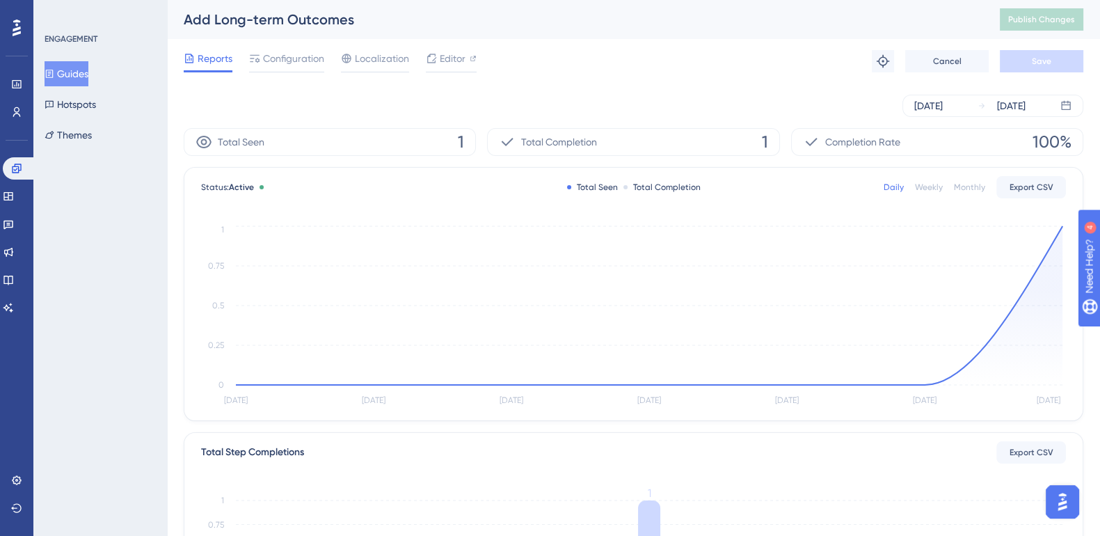
click at [442, 47] on div "Reports Configuration Localization Editor Troubleshoot Cancel Save" at bounding box center [633, 61] width 899 height 45
click at [442, 65] on span "Editor" at bounding box center [453, 58] width 26 height 17
click at [298, 56] on span "Configuration" at bounding box center [293, 58] width 61 height 17
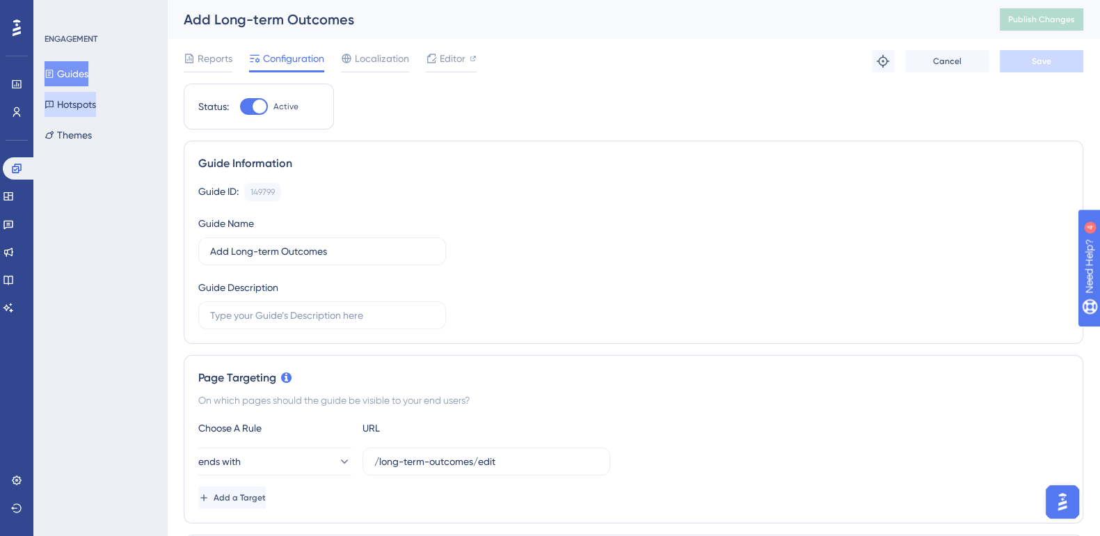
click at [86, 104] on button "Hotspots" at bounding box center [70, 104] width 51 height 25
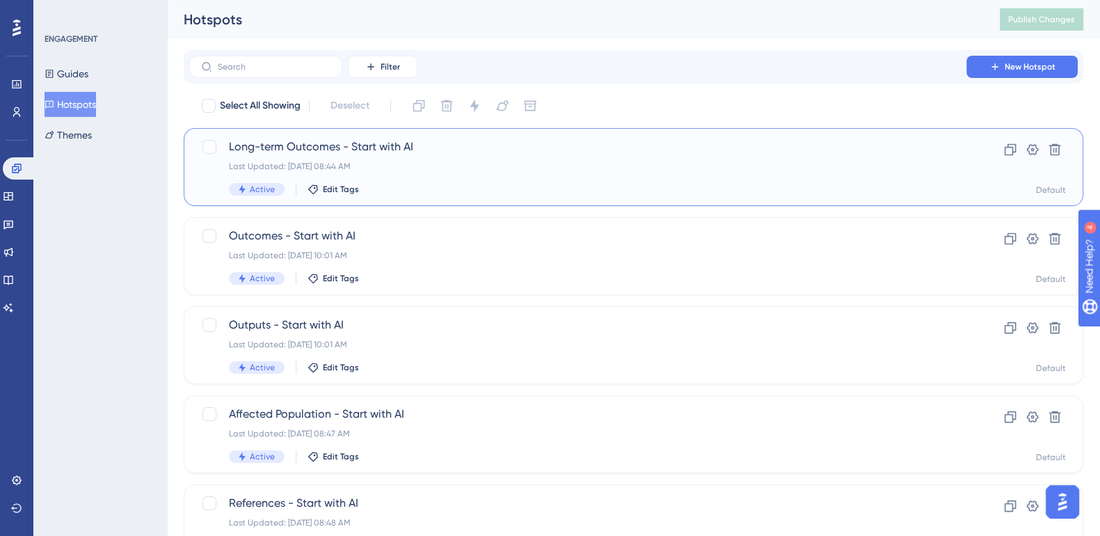
click at [401, 115] on span "Long-term Outcomes - Start with AI" at bounding box center [578, 146] width 698 height 17
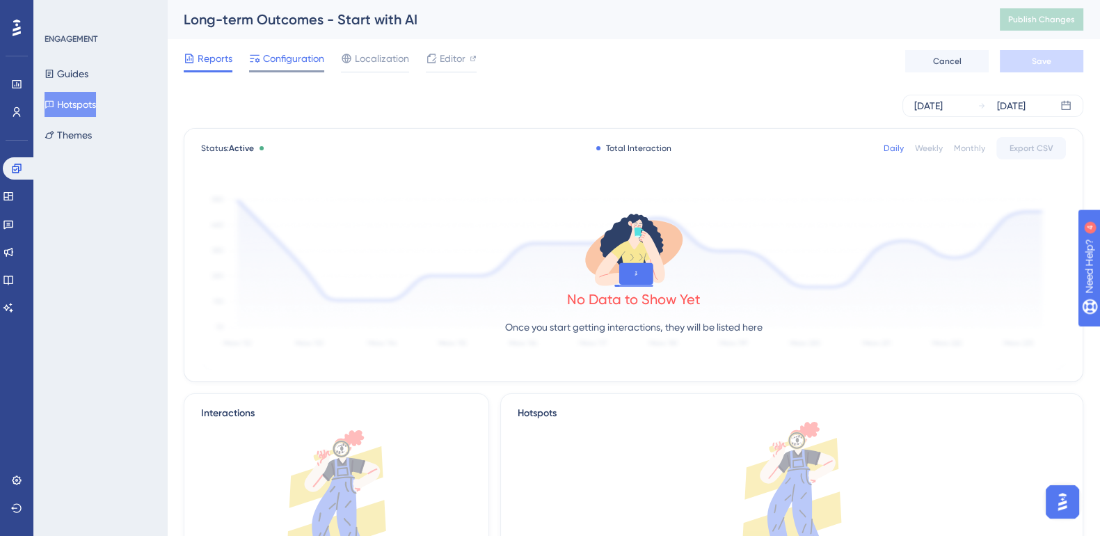
click at [304, 62] on span "Configuration" at bounding box center [293, 58] width 61 height 17
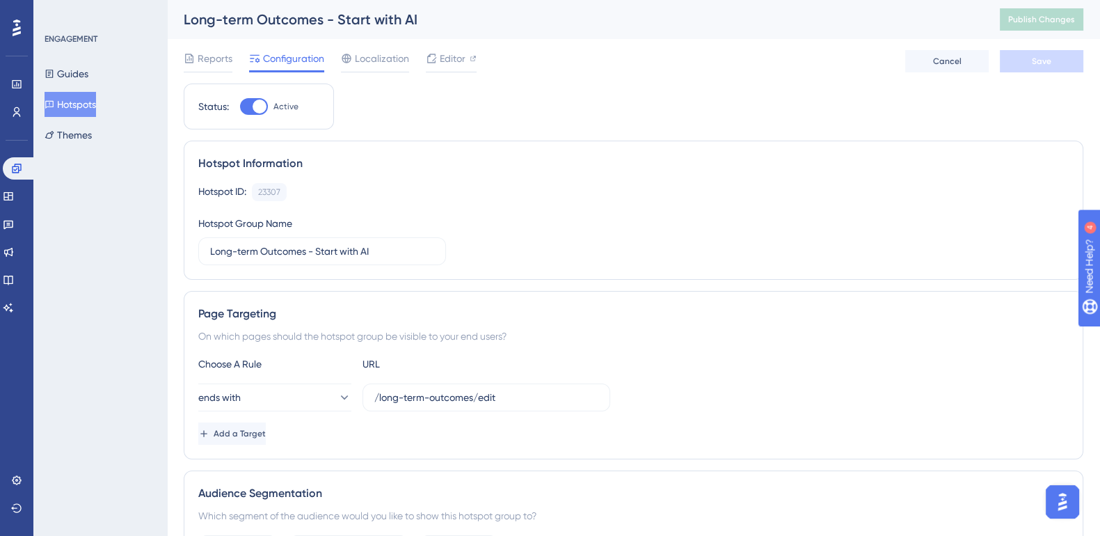
click at [79, 109] on button "Hotspots" at bounding box center [70, 104] width 51 height 25
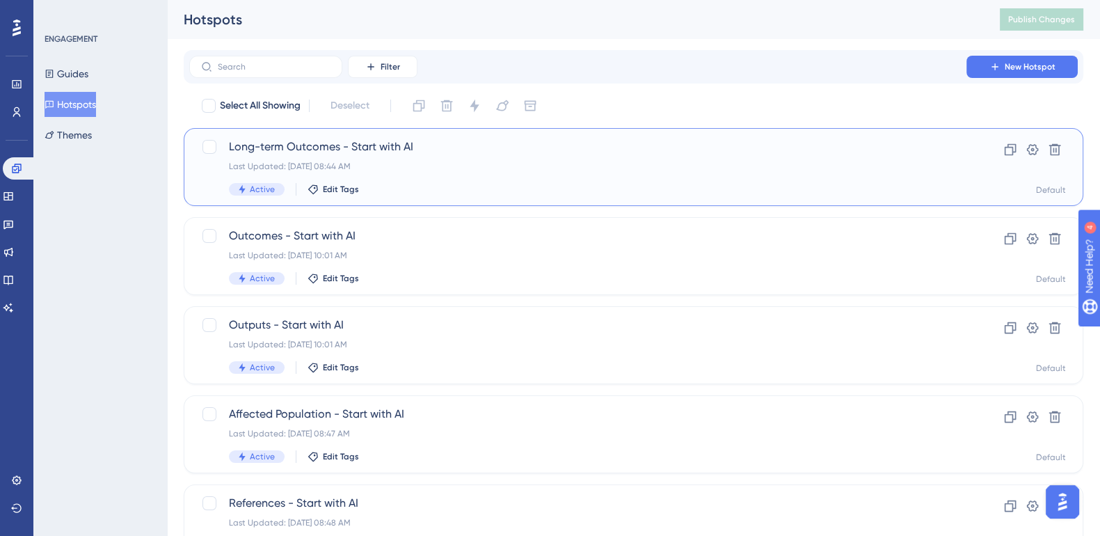
click at [376, 115] on span "Long-term Outcomes - Start with AI" at bounding box center [578, 146] width 698 height 17
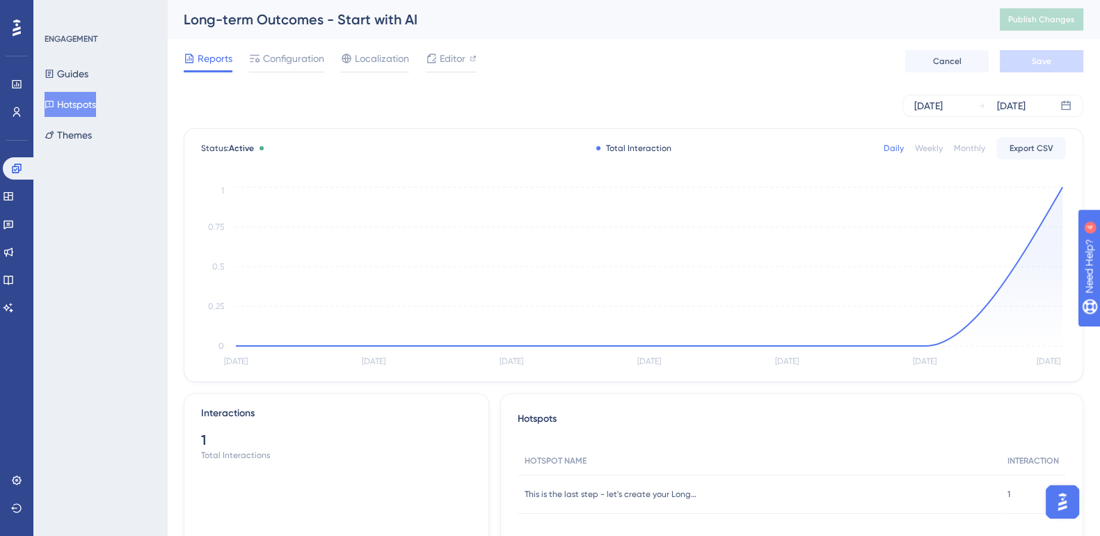
click at [303, 47] on div "Reports Configuration Localization Editor Cancel Save" at bounding box center [633, 61] width 899 height 45
click at [301, 61] on span "Configuration" at bounding box center [293, 58] width 61 height 17
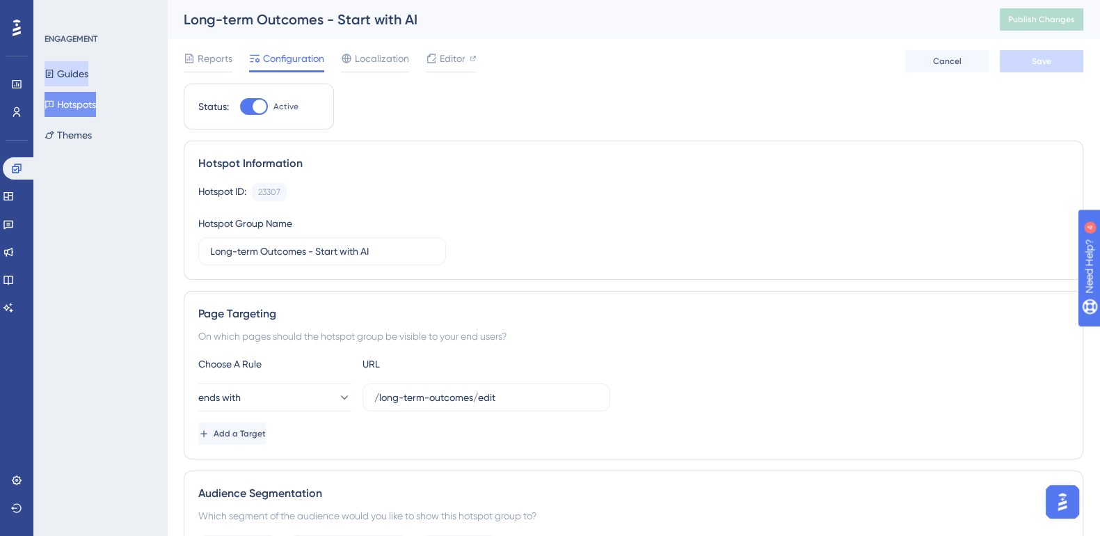
click at [80, 67] on button "Guides" at bounding box center [67, 73] width 44 height 25
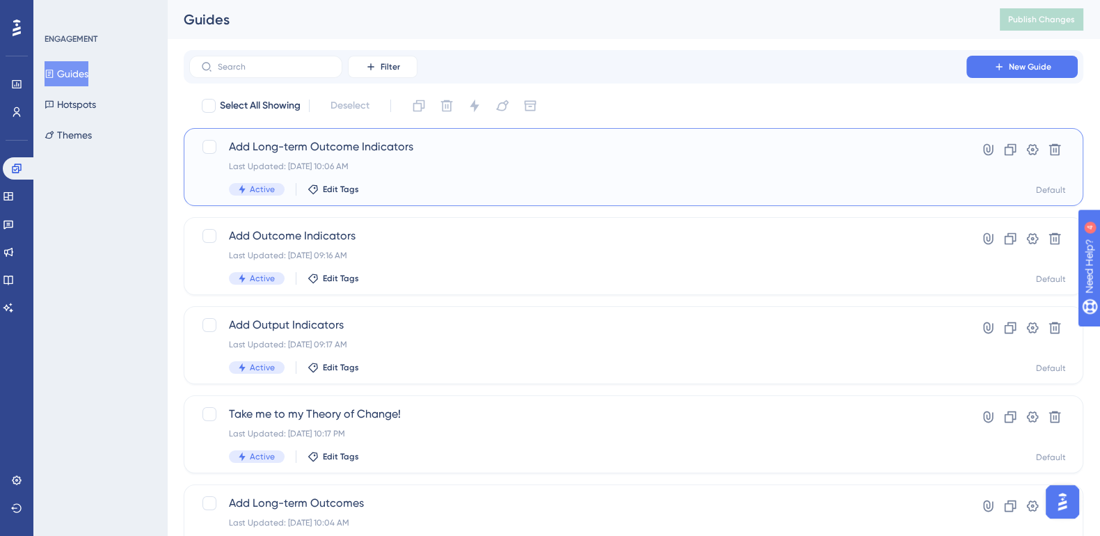
click at [349, 115] on span "Add Long-term Outcome Indicators" at bounding box center [578, 146] width 698 height 17
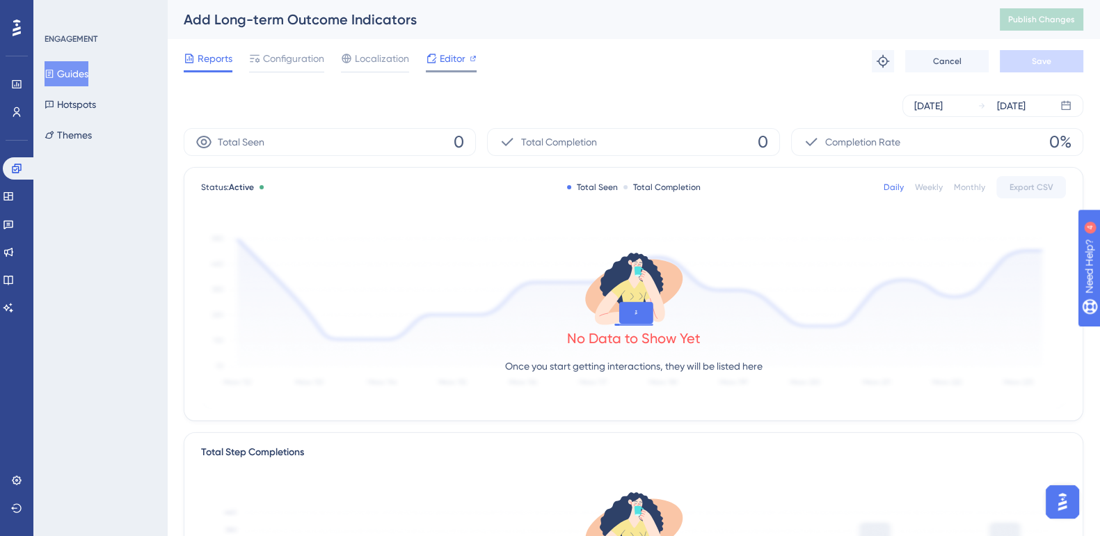
click at [441, 54] on span "Editor" at bounding box center [453, 58] width 26 height 17
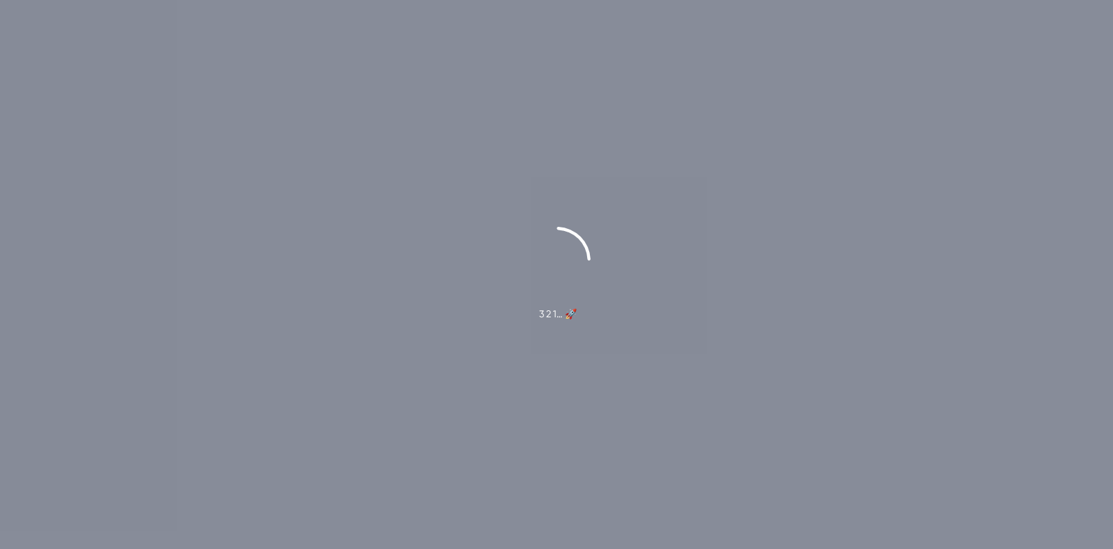
click at [294, 58] on div "3 2 1… 🚀" at bounding box center [556, 274] width 1113 height 549
